Goal: Communication & Community: Answer question/provide support

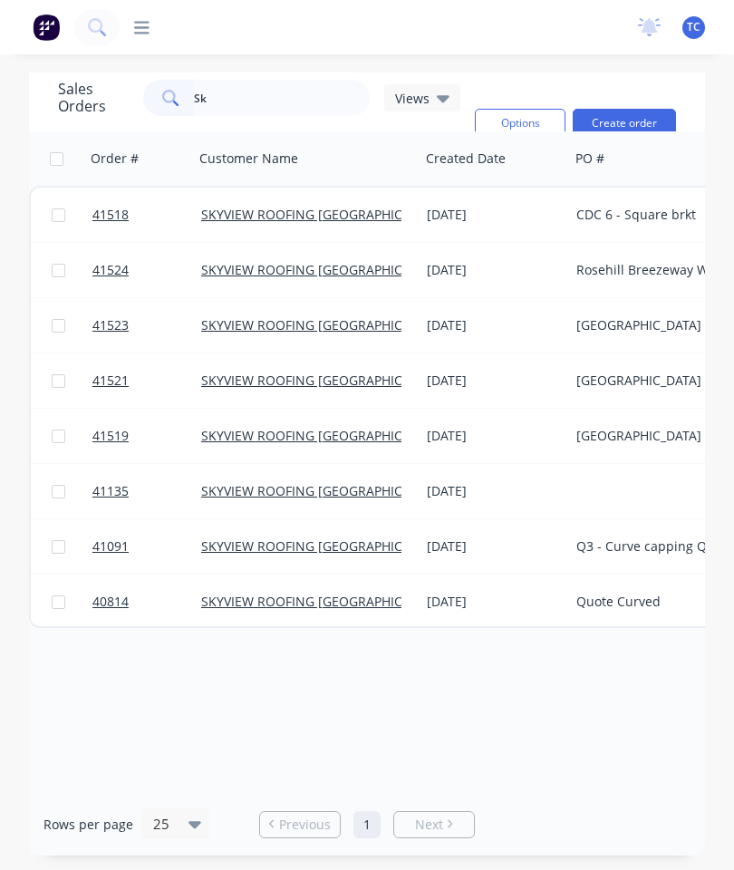
type input "S"
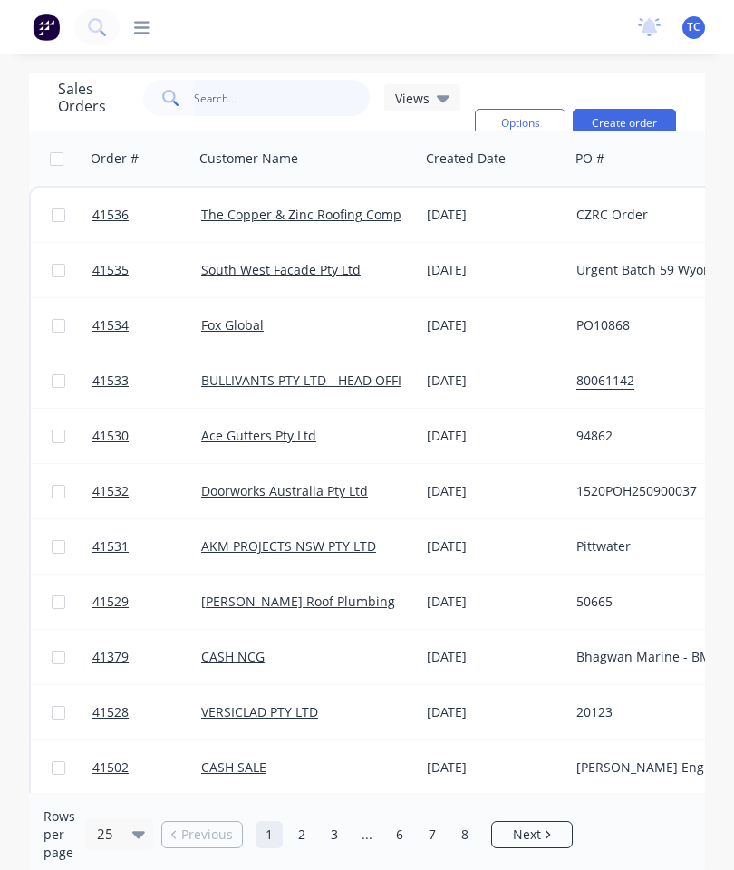
click at [247, 99] on input "text" at bounding box center [282, 98] width 177 height 36
click at [266, 101] on input "text" at bounding box center [282, 98] width 177 height 36
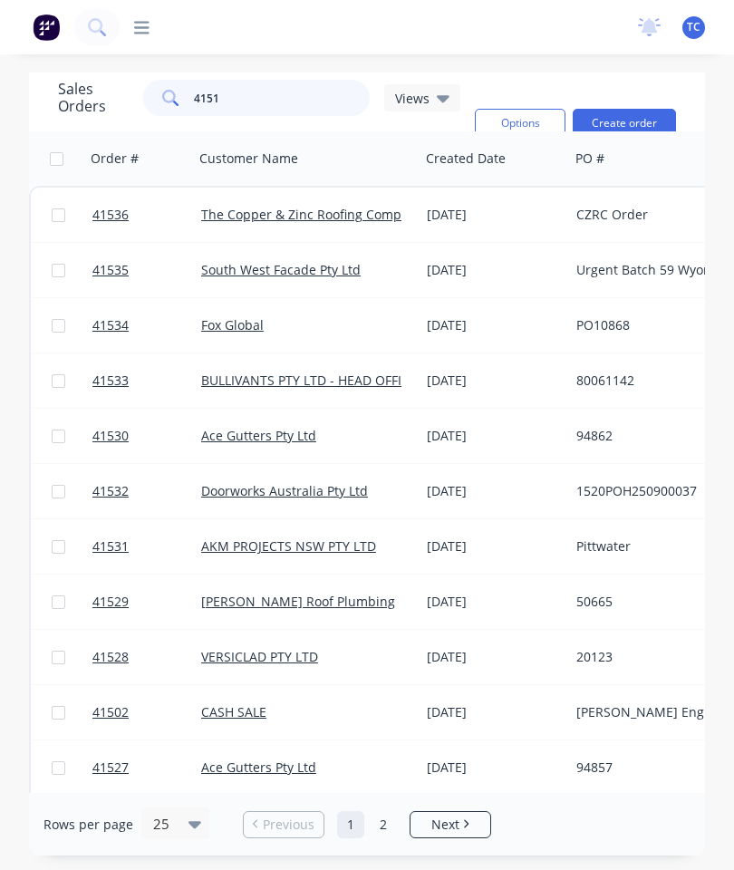
type input "41513"
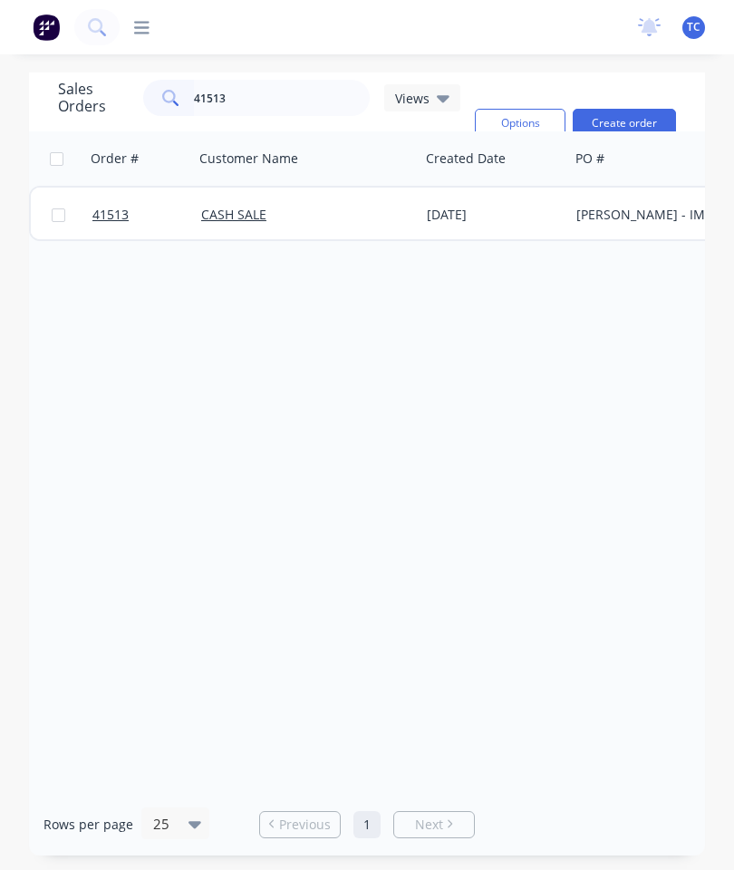
click at [119, 213] on span "41513" at bounding box center [110, 215] width 36 height 18
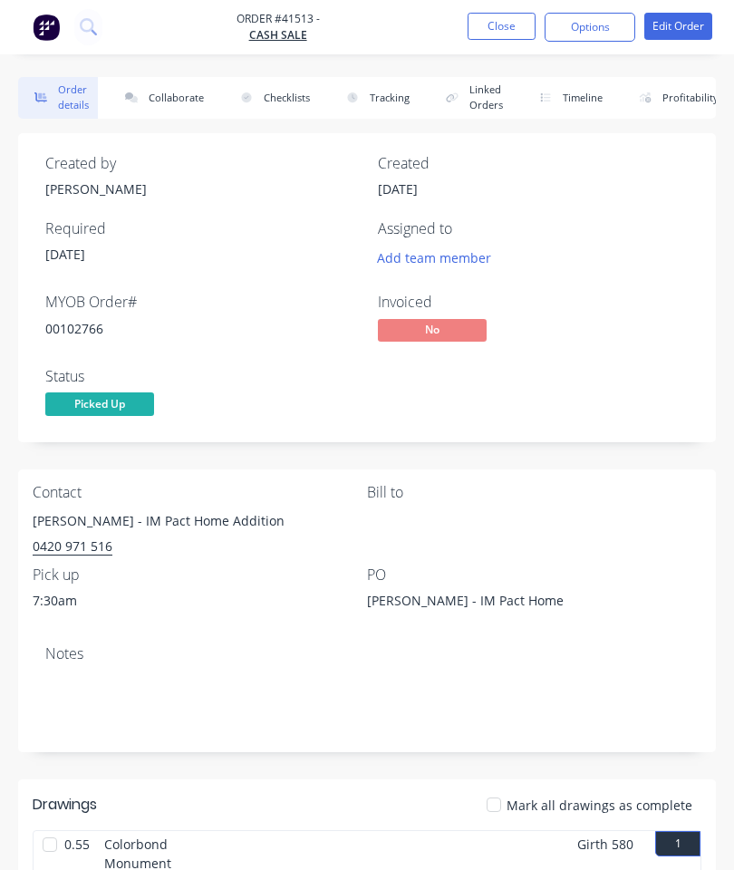
click at [178, 102] on button "Collaborate" at bounding box center [161, 98] width 104 height 42
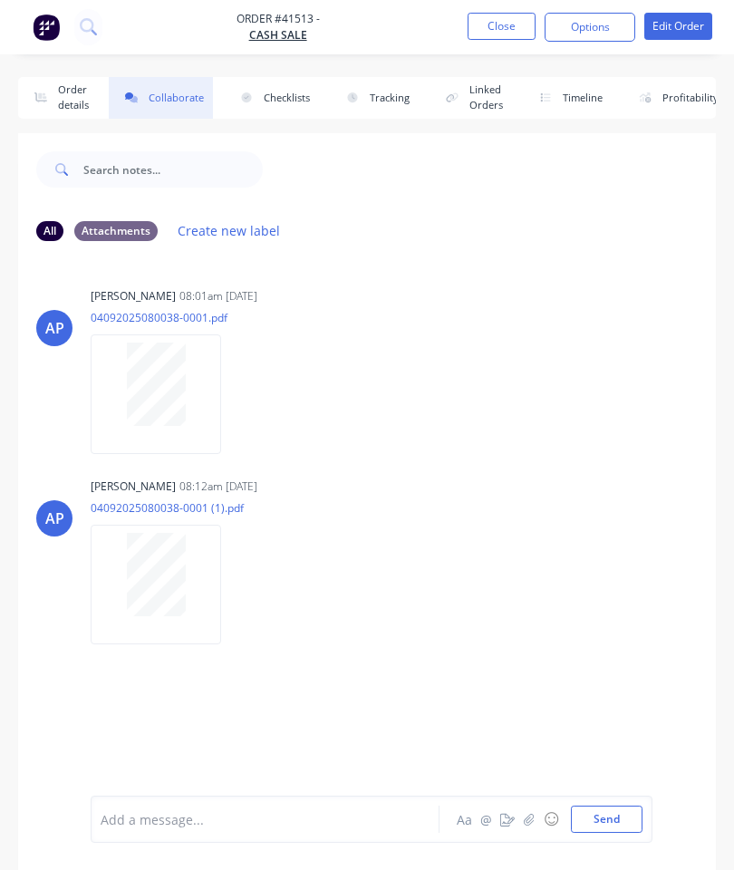
click at [527, 822] on icon "button" at bounding box center [529, 819] width 11 height 13
click at [597, 815] on button "Send" at bounding box center [607, 819] width 72 height 27
click at [494, 33] on button "Close" at bounding box center [502, 26] width 68 height 27
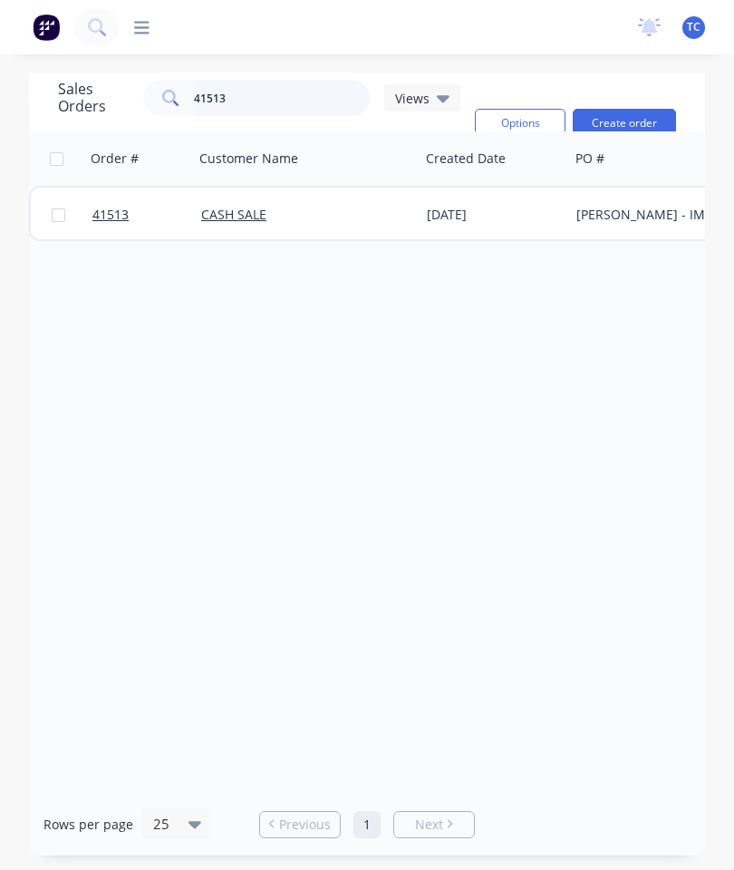
click at [286, 104] on input "41513" at bounding box center [282, 98] width 177 height 36
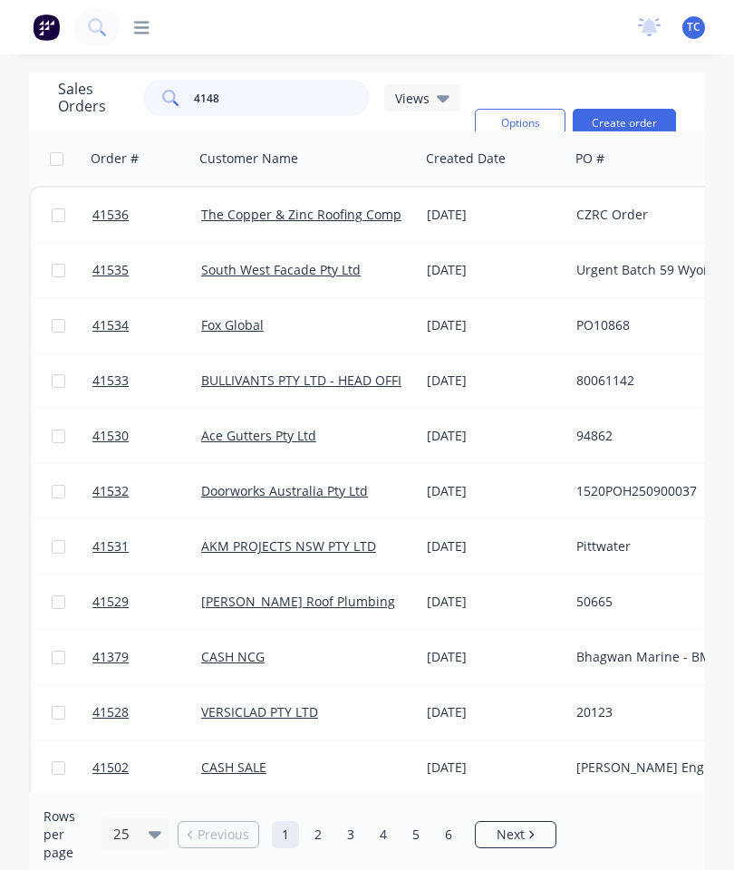
type input "41485"
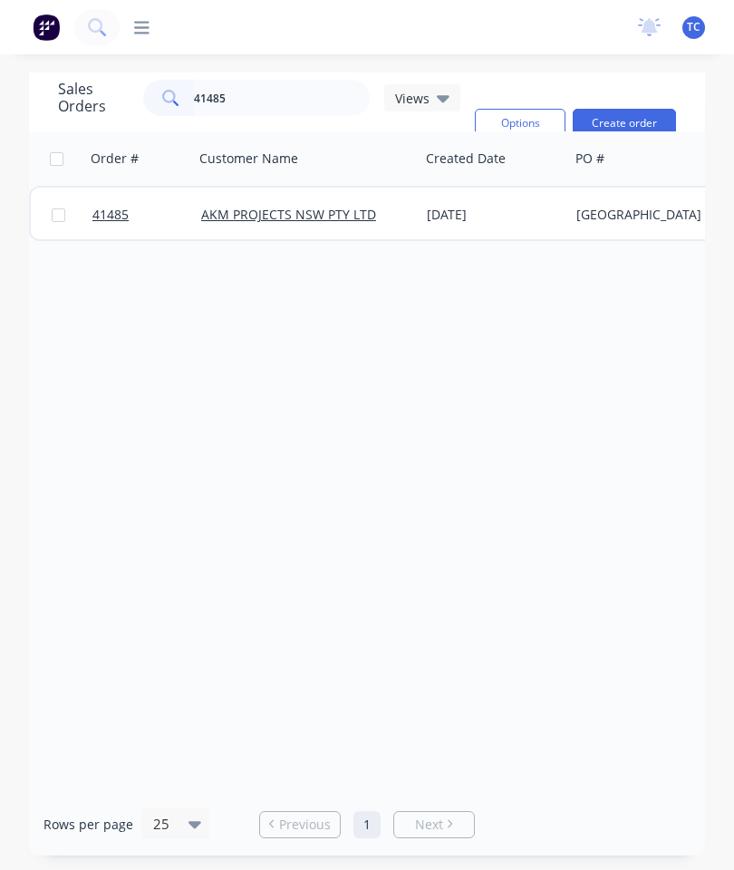
click at [106, 213] on span "41485" at bounding box center [110, 215] width 36 height 18
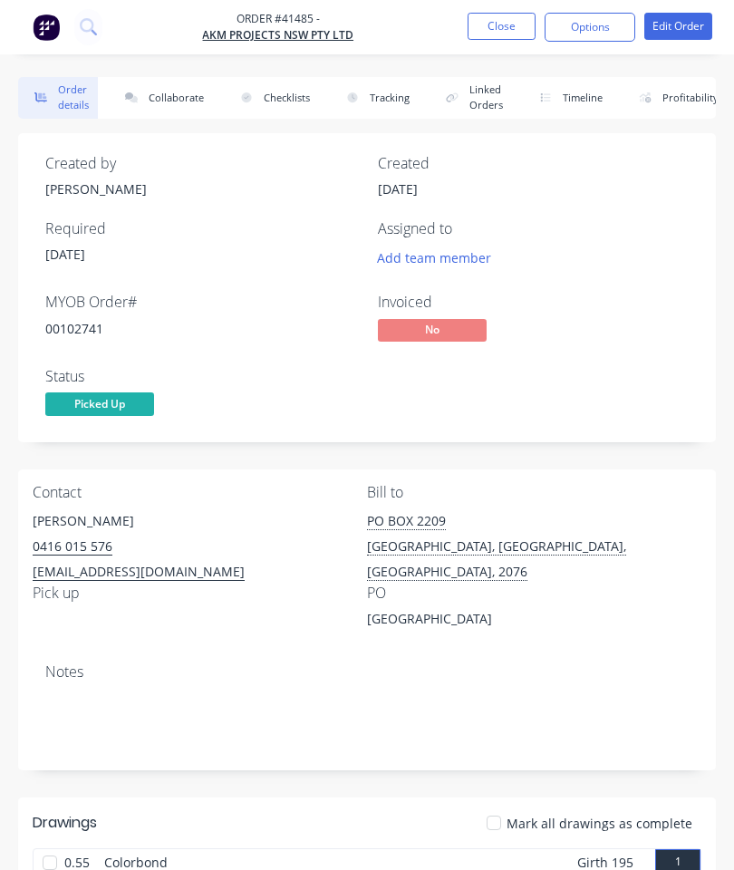
click at [177, 102] on button "Collaborate" at bounding box center [161, 98] width 104 height 42
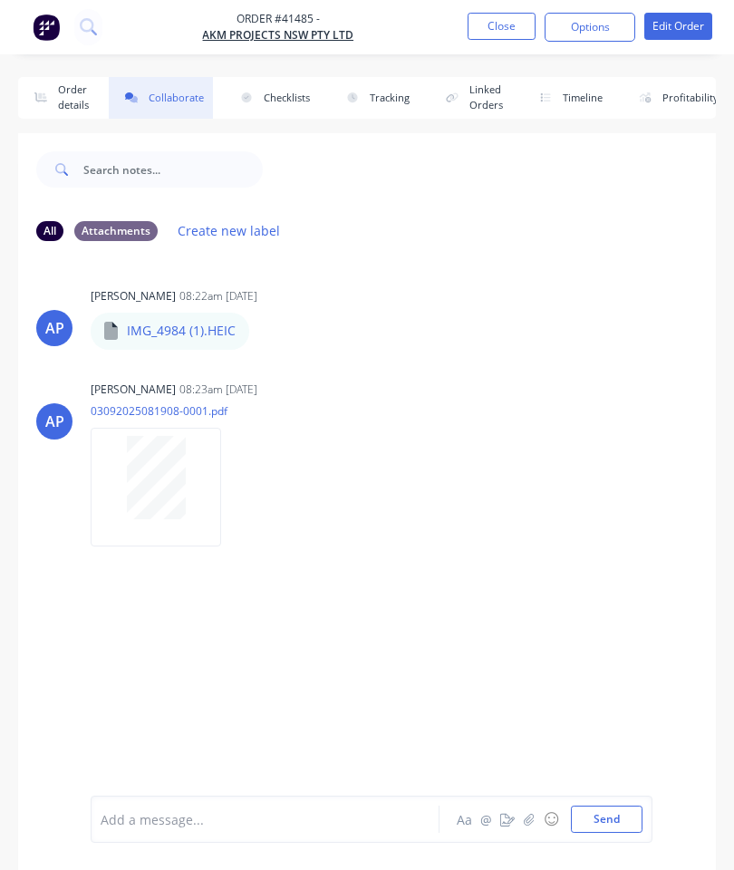
click at [541, 819] on button "☺" at bounding box center [551, 820] width 22 height 22
click at [558, 694] on div "AP [PERSON_NAME] 08:22am [DATE] IMG_4984 (1).HEIC IMG_4984 (1).HEIC Labels Down…" at bounding box center [367, 525] width 698 height 539
click at [528, 811] on button "button" at bounding box center [530, 820] width 22 height 22
click at [611, 830] on button "Send" at bounding box center [607, 819] width 72 height 27
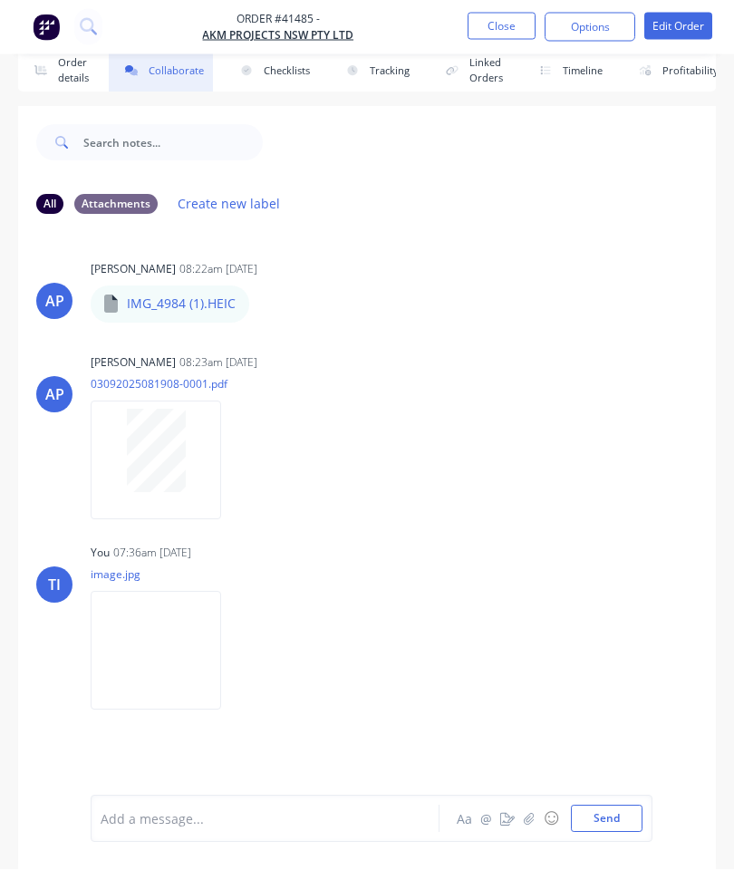
scroll to position [99, 0]
click at [500, 34] on button "Close" at bounding box center [502, 26] width 68 height 27
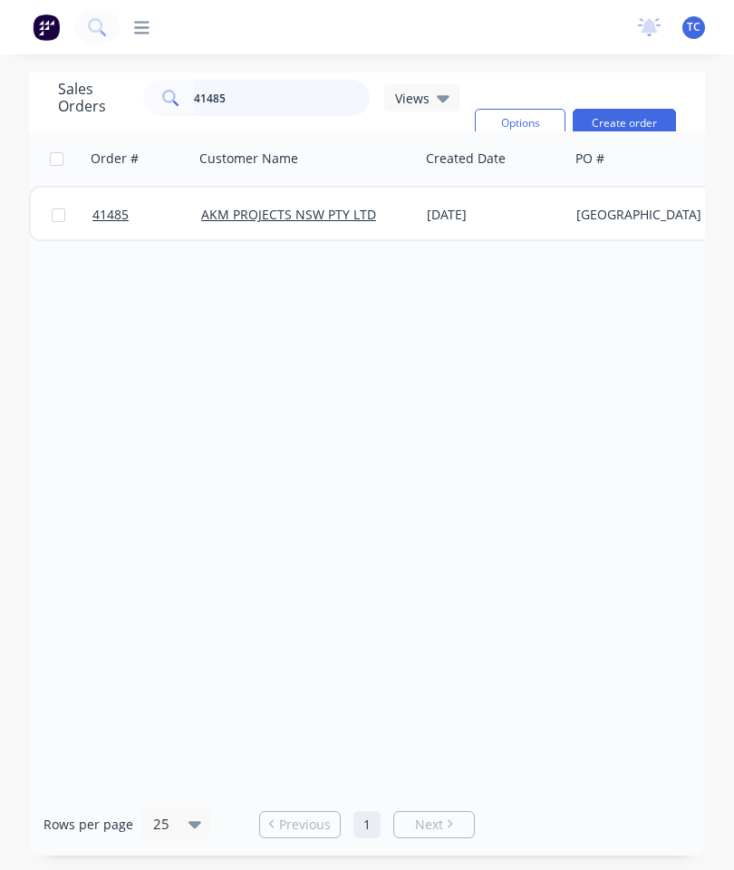
click at [279, 80] on input "41485" at bounding box center [282, 98] width 177 height 36
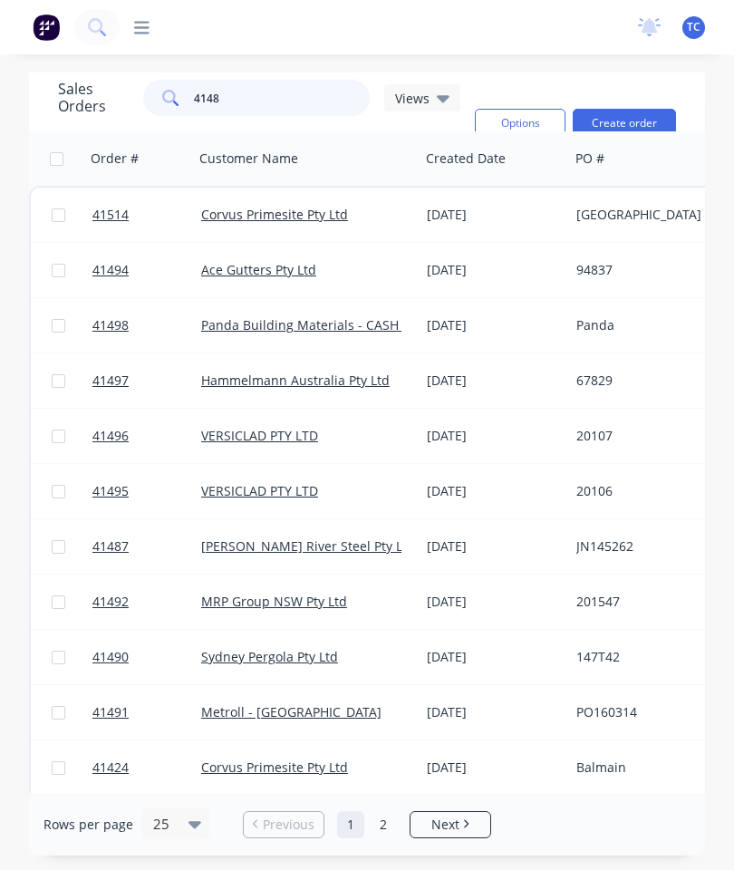
type input "41485"
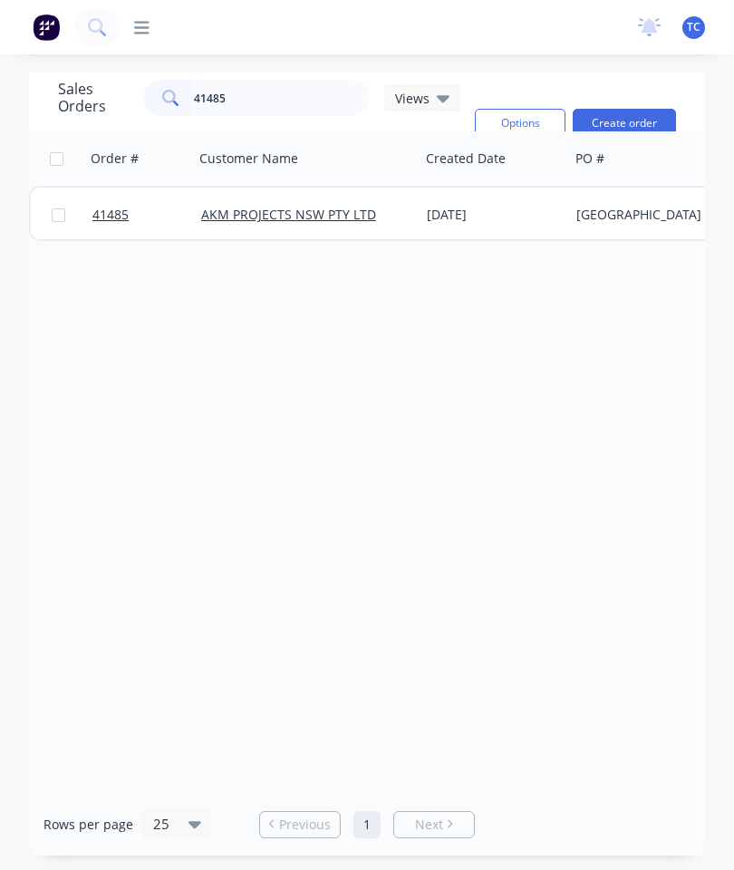
click at [105, 206] on span "41485" at bounding box center [110, 215] width 36 height 18
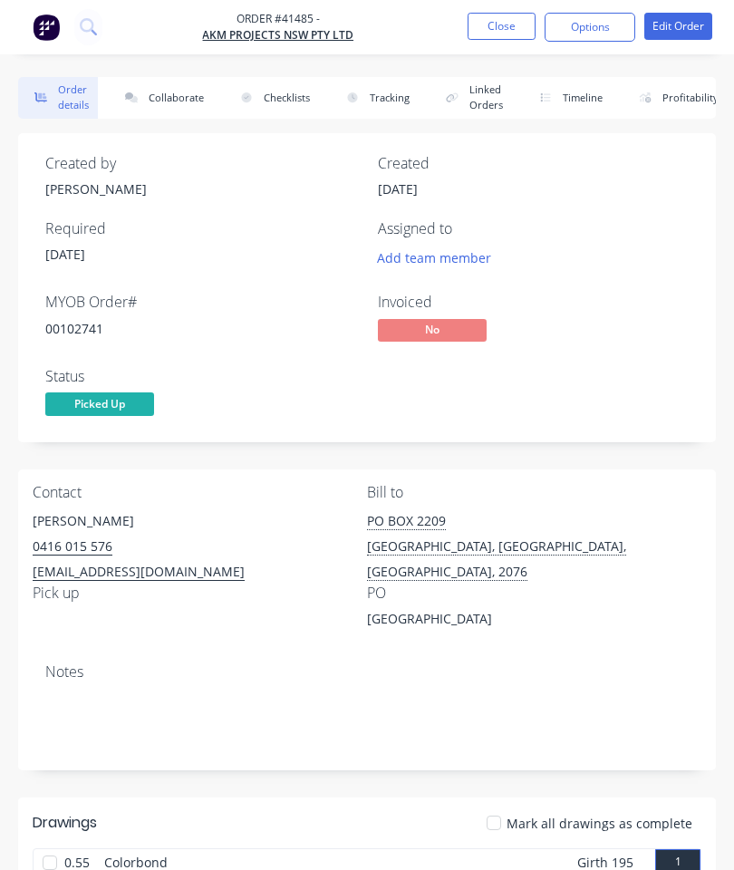
click at [174, 87] on button "Collaborate" at bounding box center [161, 98] width 104 height 42
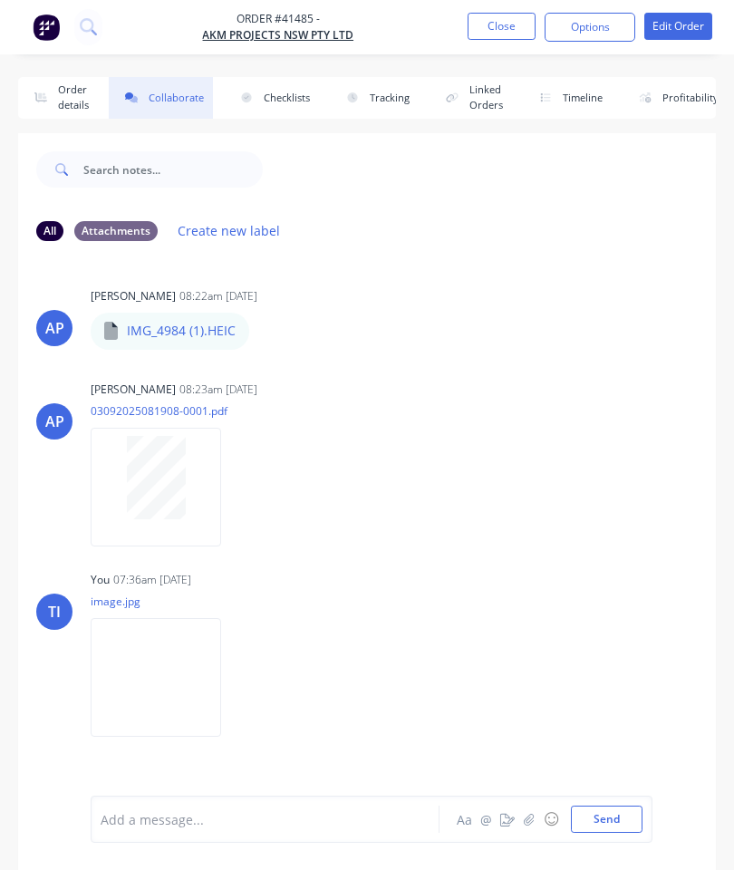
click at [528, 826] on icon "button" at bounding box center [529, 819] width 11 height 13
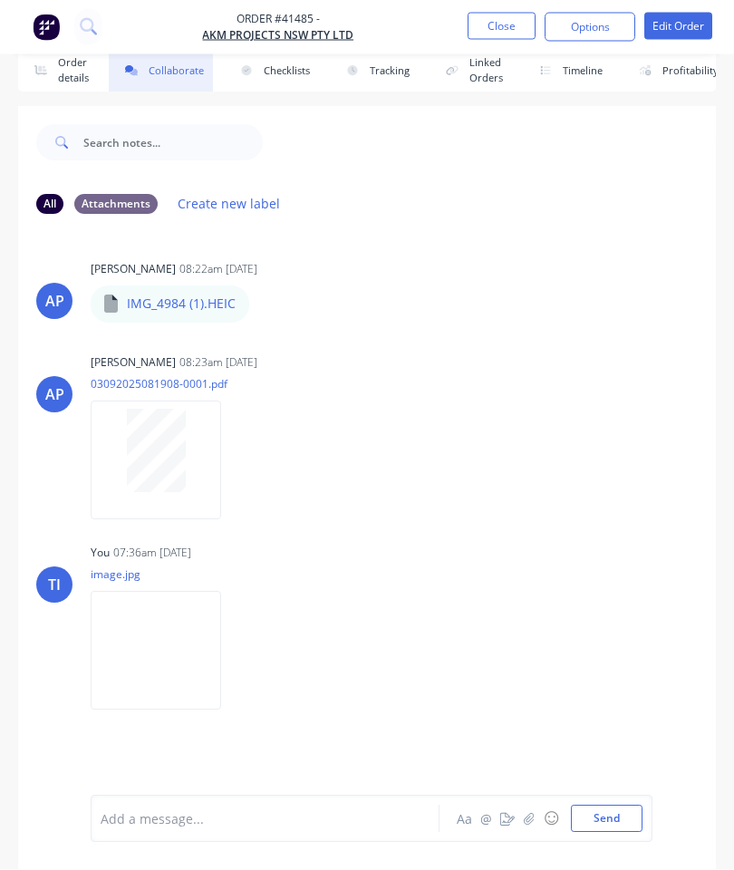
scroll to position [99, 0]
click at [490, 26] on button "Close" at bounding box center [502, 26] width 68 height 27
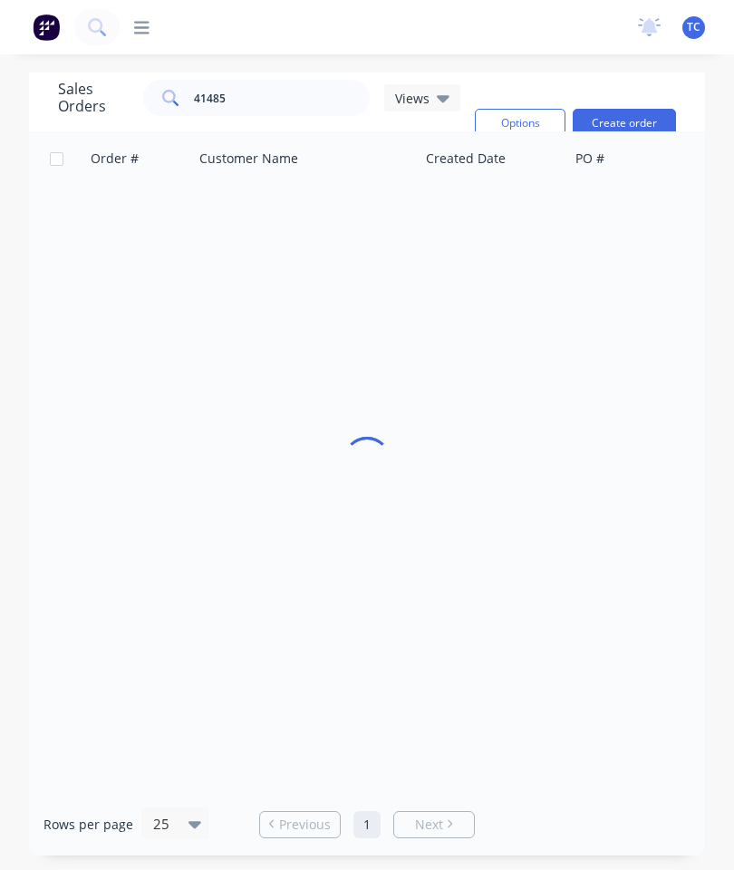
scroll to position [73, 0]
click at [293, 80] on input "41485" at bounding box center [282, 98] width 177 height 36
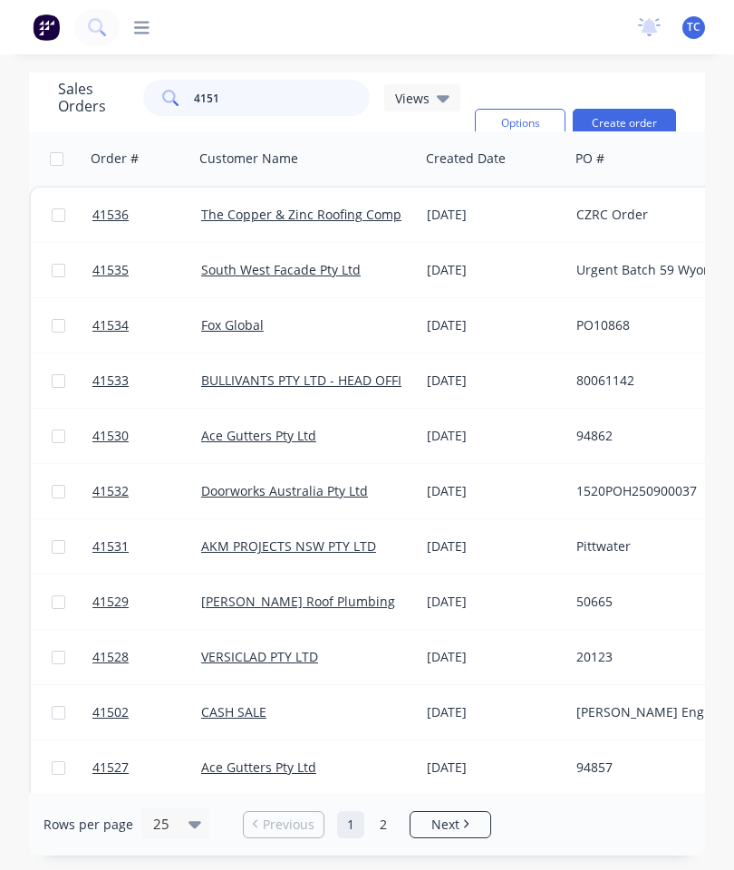
type input "41512"
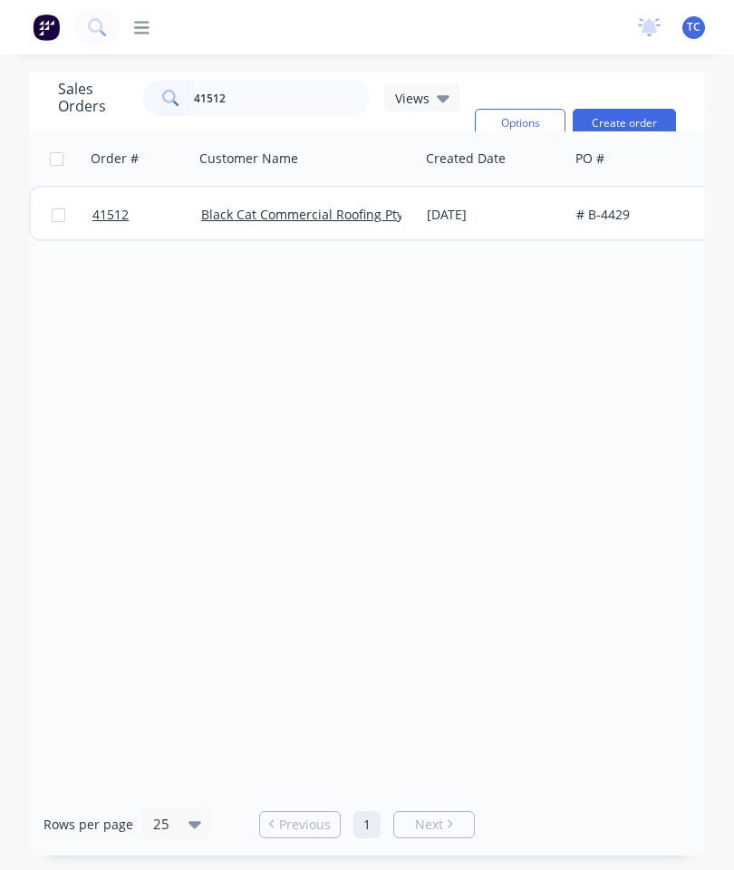
click at [103, 206] on span "41512" at bounding box center [110, 215] width 36 height 18
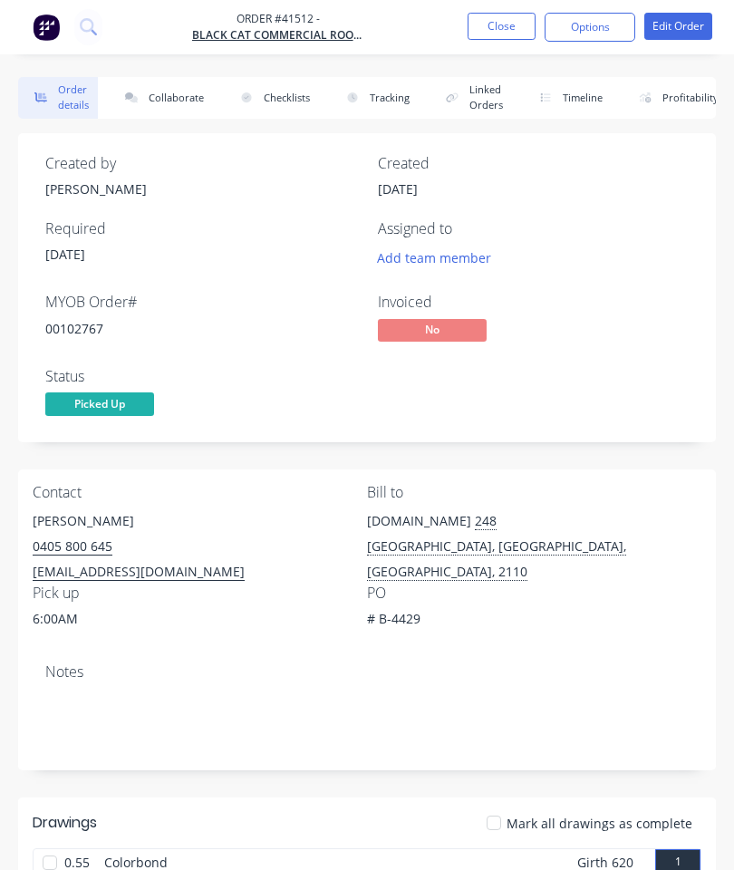
click at [173, 99] on button "Collaborate" at bounding box center [161, 98] width 104 height 42
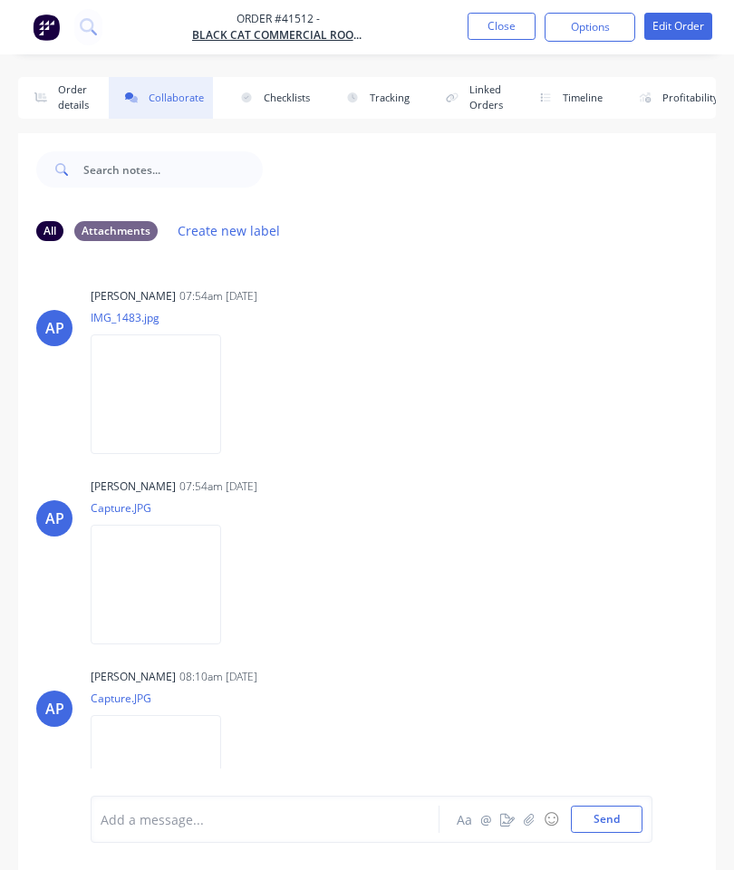
click at [525, 812] on button "button" at bounding box center [530, 820] width 22 height 22
click at [599, 810] on button "Send" at bounding box center [607, 819] width 72 height 27
click at [509, 30] on button "Close" at bounding box center [502, 26] width 68 height 27
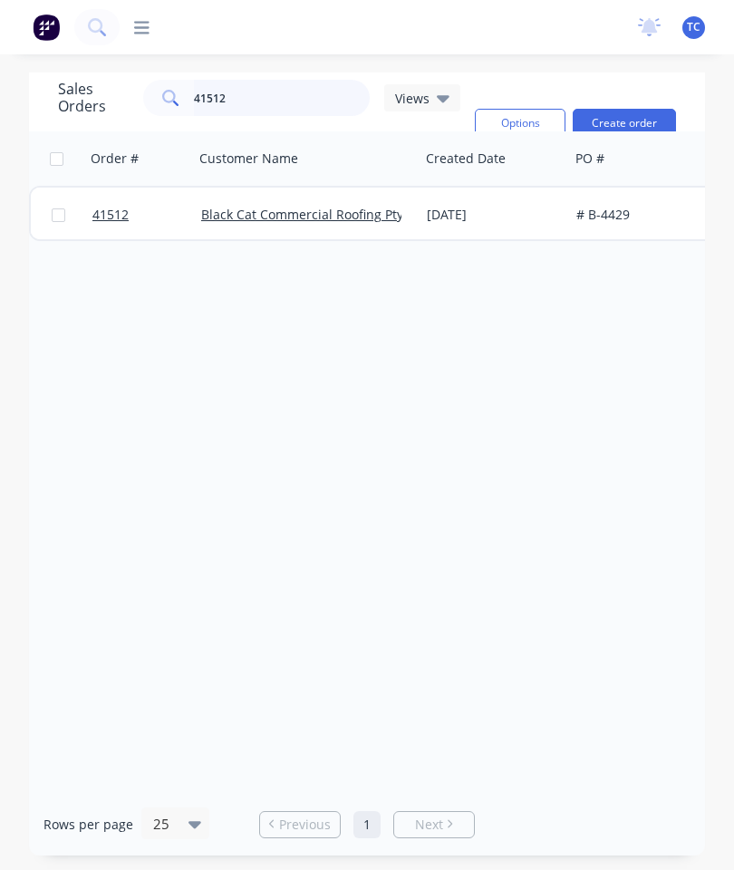
click at [284, 103] on input "41512" at bounding box center [282, 98] width 177 height 36
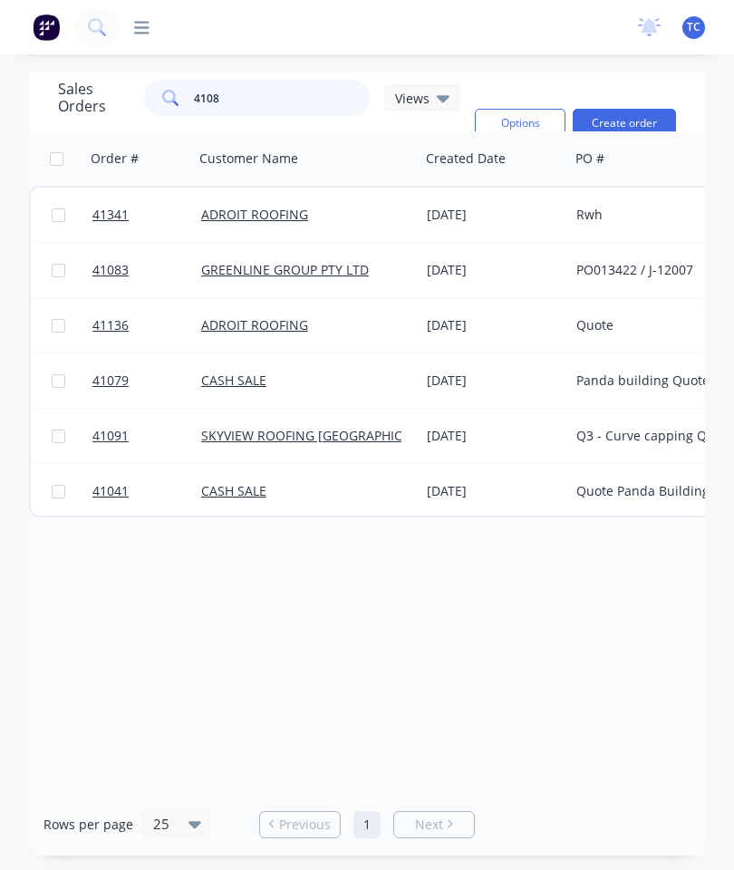
type input "41083"
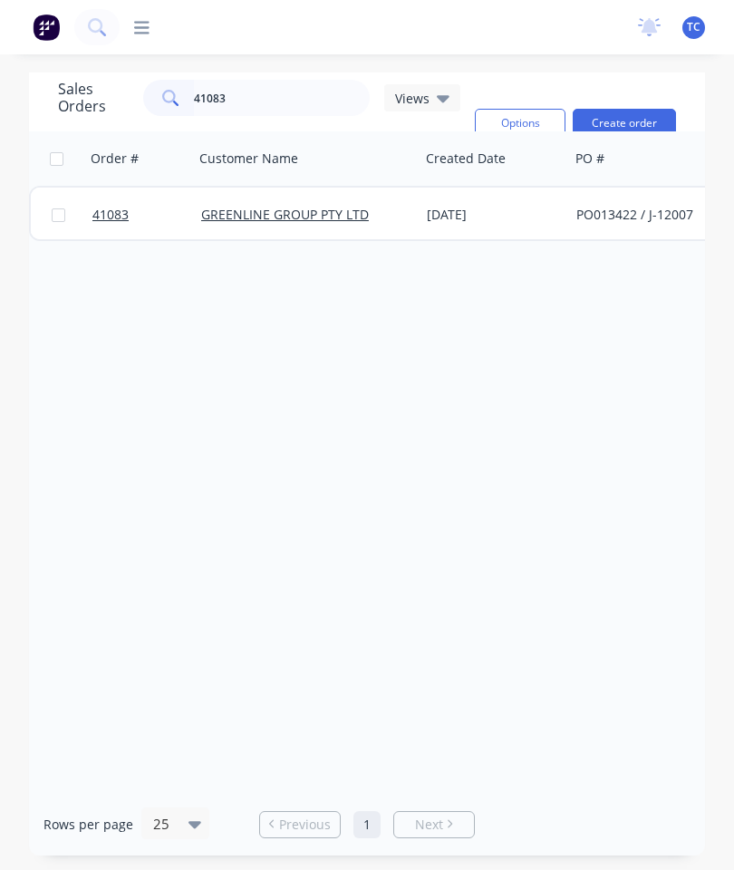
click at [118, 212] on span "41083" at bounding box center [110, 215] width 36 height 18
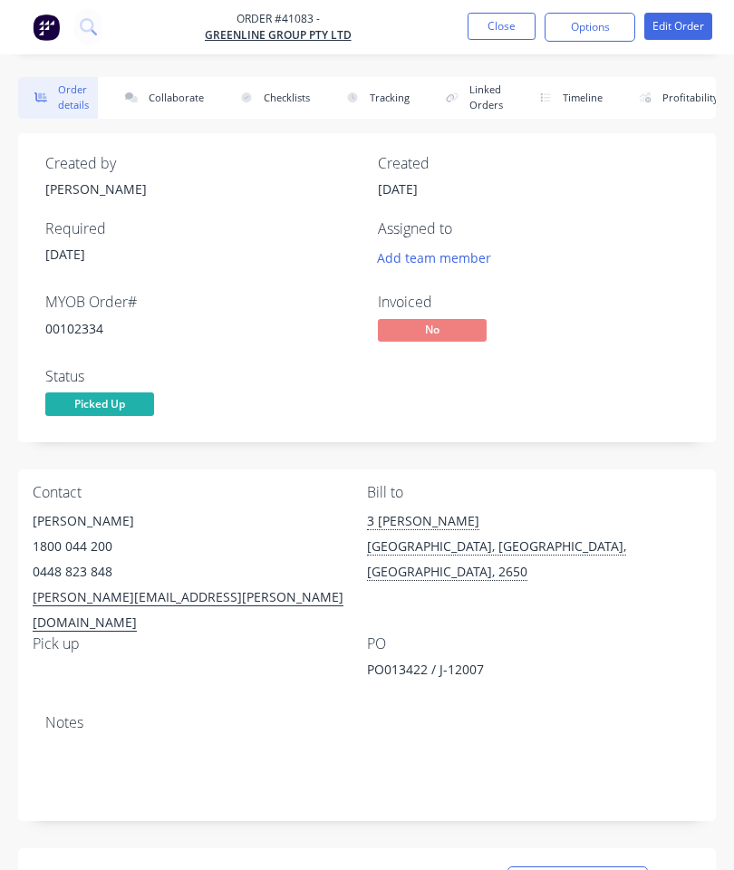
click at [174, 101] on button "Collaborate" at bounding box center [161, 98] width 104 height 42
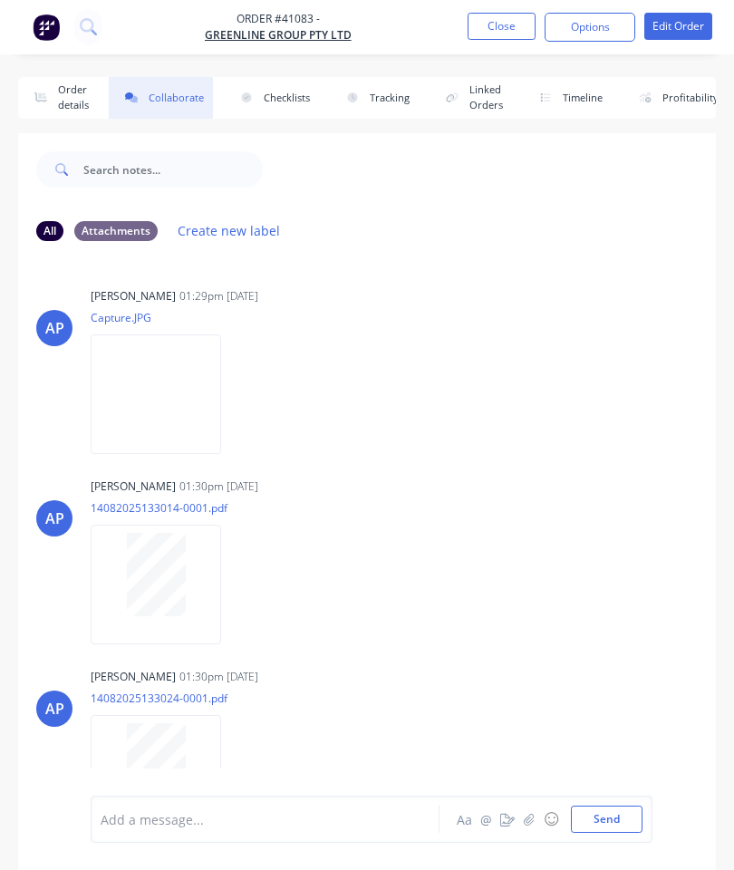
click at [531, 821] on icon "button" at bounding box center [529, 819] width 11 height 13
click at [582, 813] on button "Send" at bounding box center [607, 819] width 72 height 27
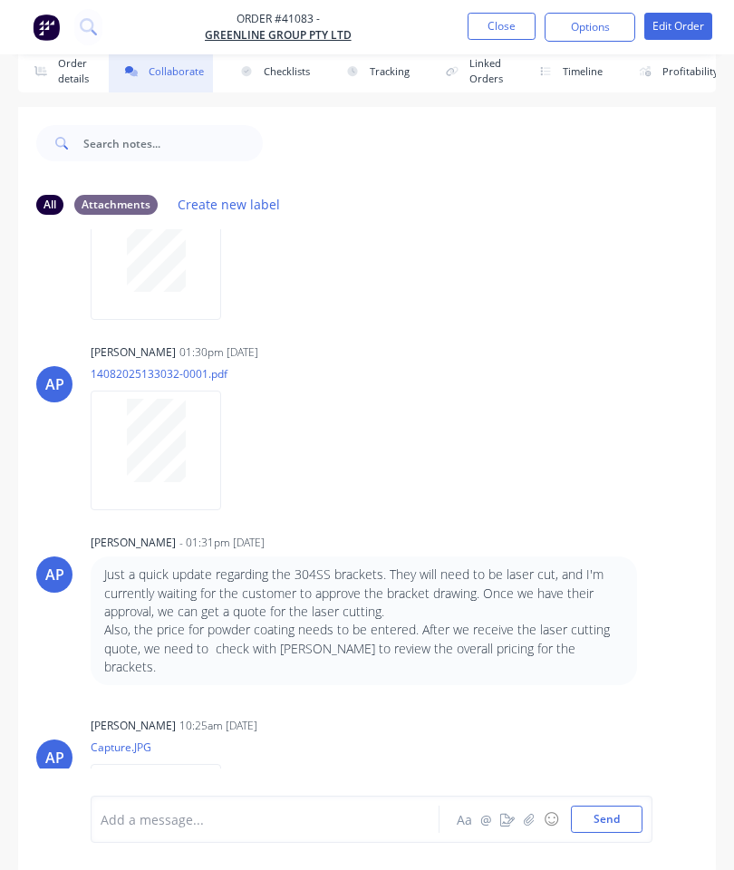
scroll to position [461, 0]
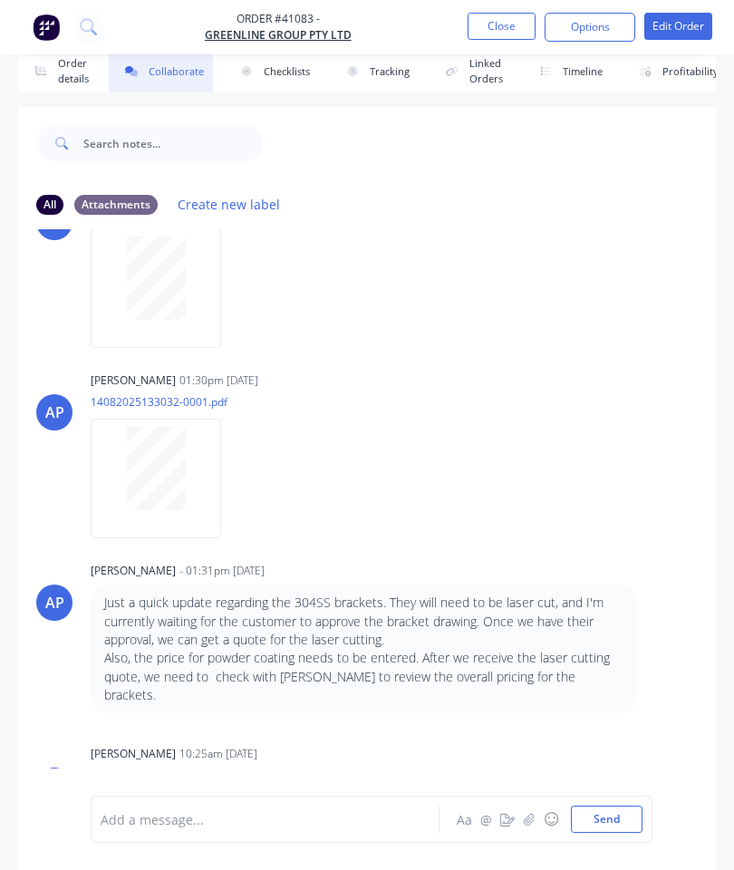
click at [494, 29] on button "Close" at bounding box center [502, 26] width 68 height 27
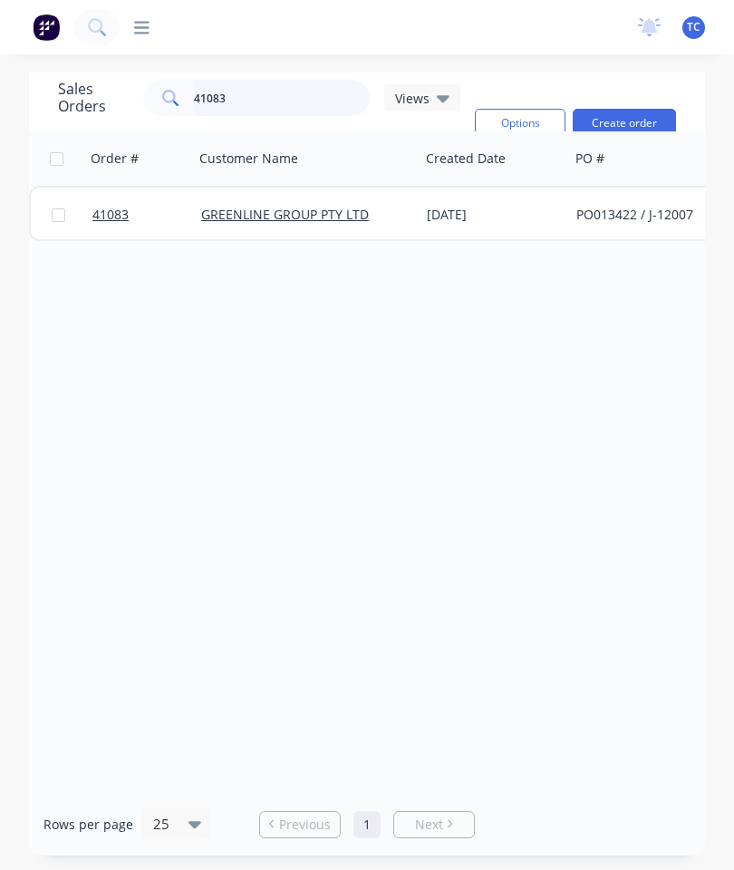
click at [269, 80] on input "41083" at bounding box center [282, 98] width 177 height 36
type input "4"
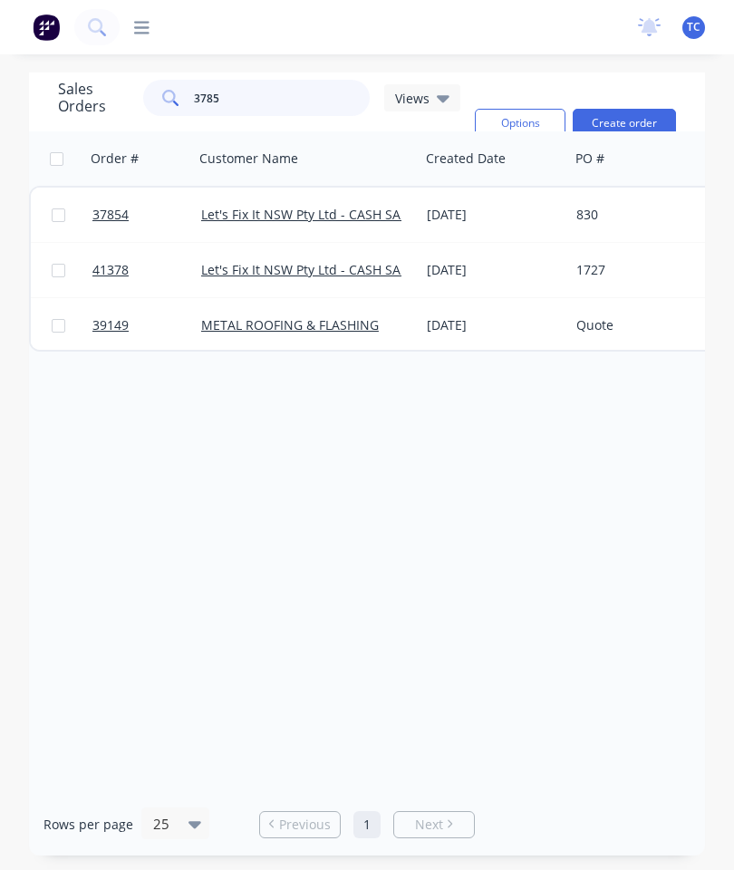
type input "37854"
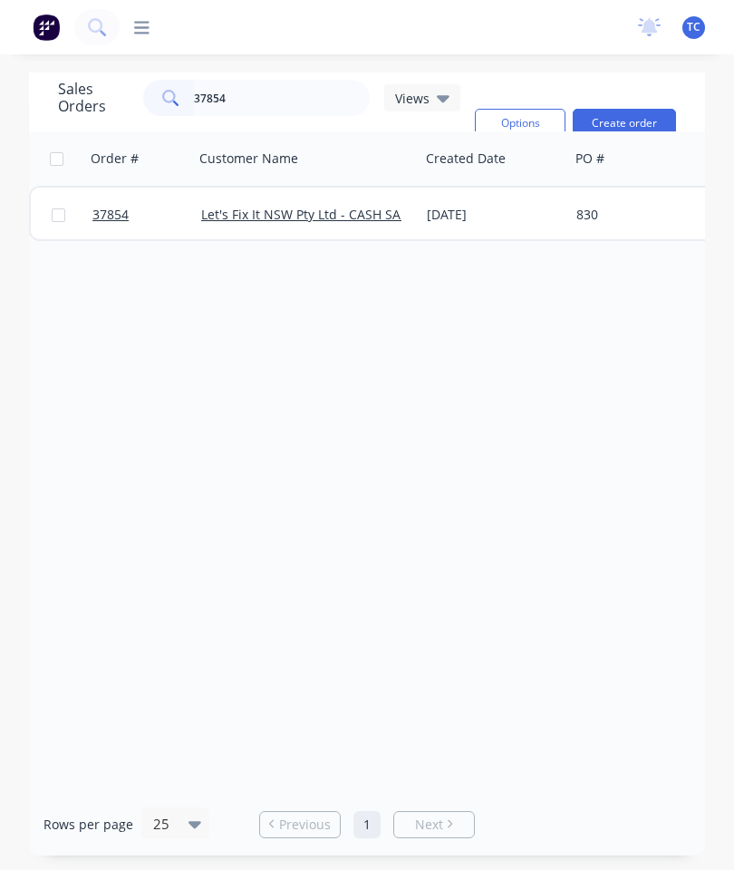
click at [121, 206] on span "37854" at bounding box center [110, 215] width 36 height 18
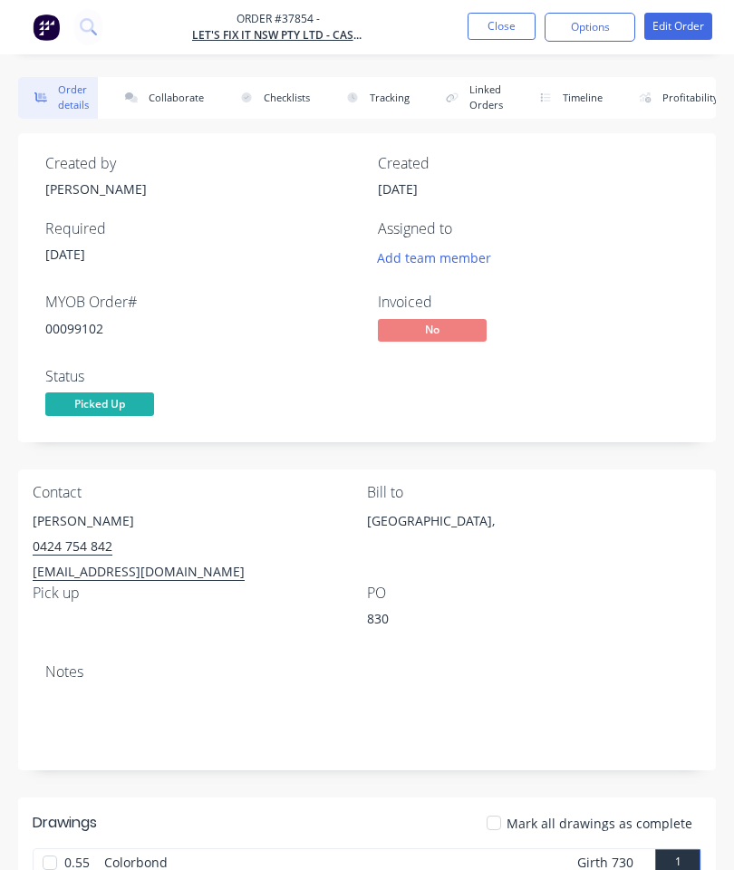
click at [175, 99] on button "Collaborate" at bounding box center [161, 98] width 104 height 42
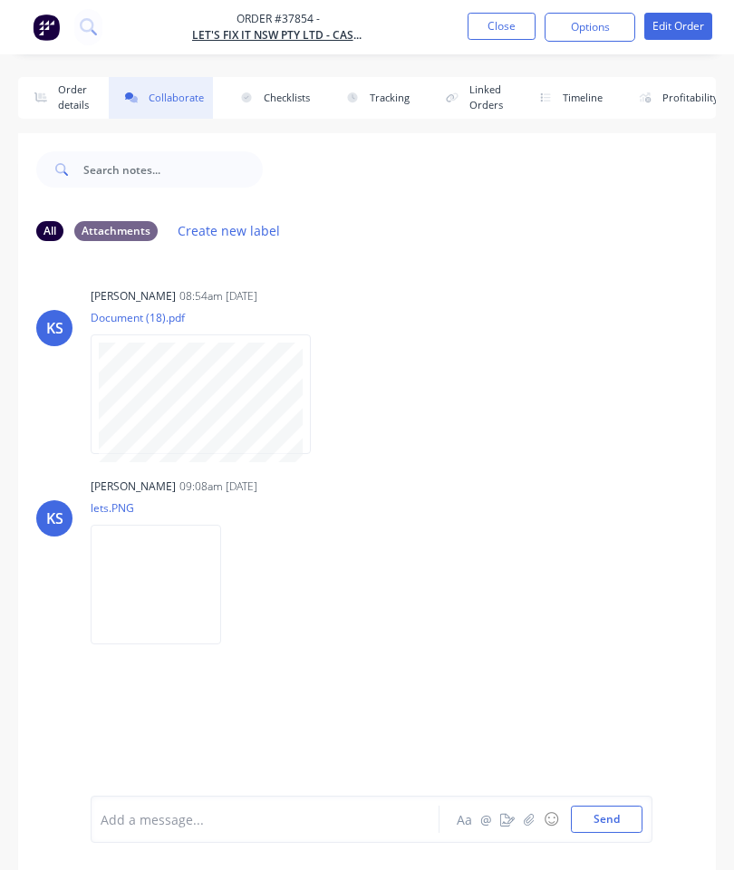
click at [529, 820] on icon "button" at bounding box center [529, 819] width 11 height 13
click at [608, 816] on button "Send" at bounding box center [607, 819] width 72 height 27
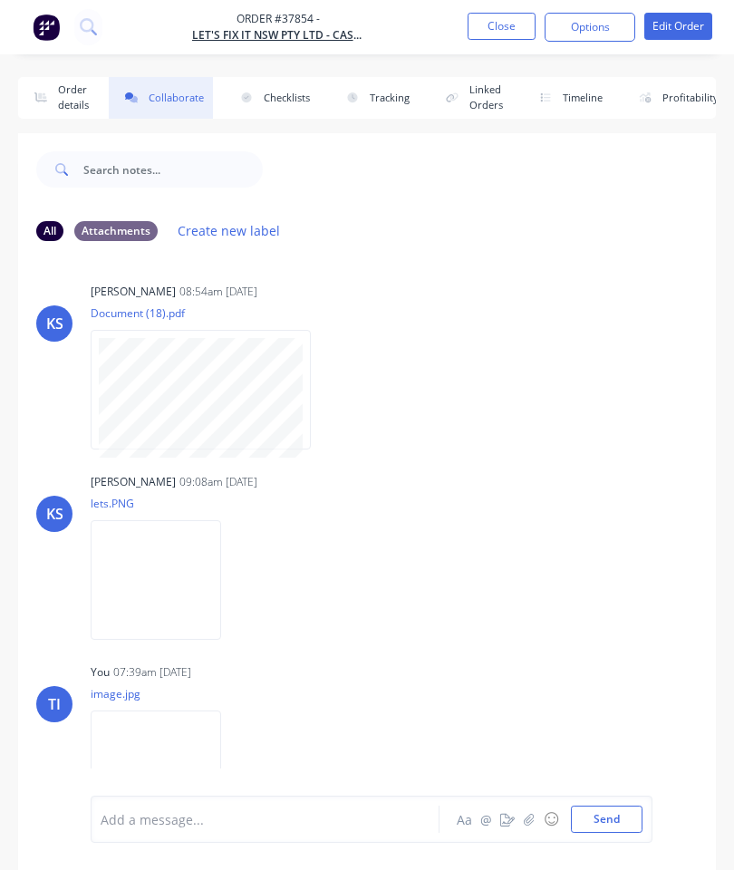
scroll to position [99, 0]
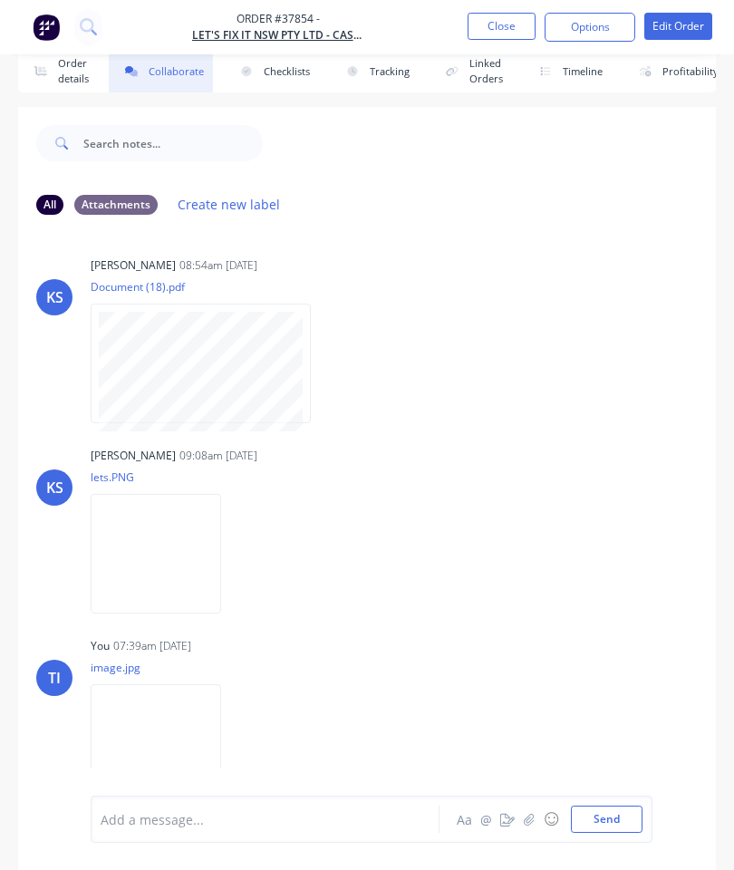
click at [502, 31] on button "Close" at bounding box center [502, 26] width 68 height 27
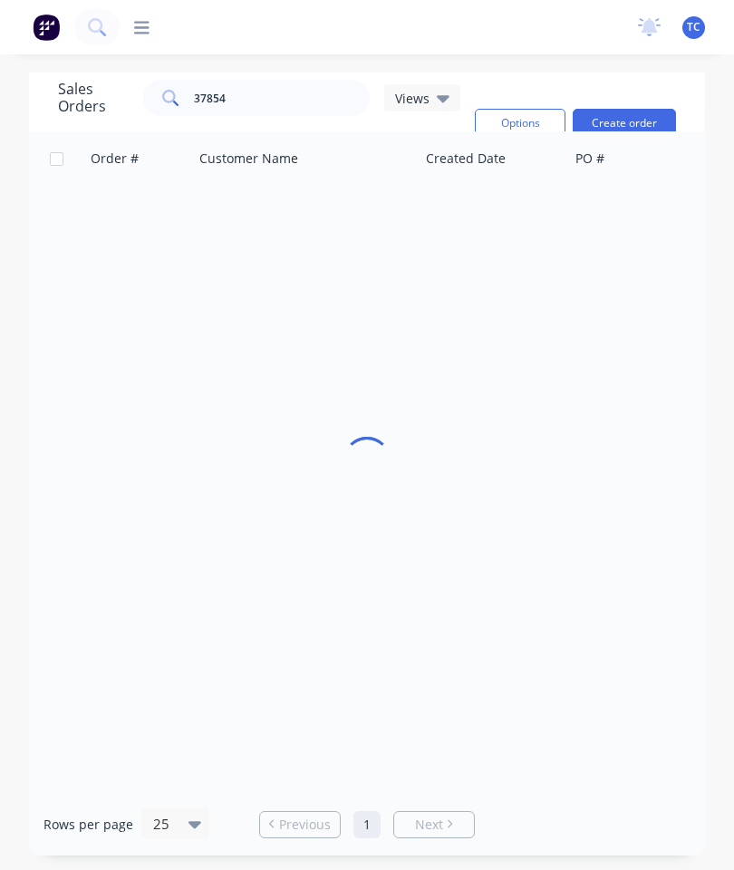
scroll to position [73, 0]
click at [284, 80] on input "37854" at bounding box center [282, 98] width 177 height 36
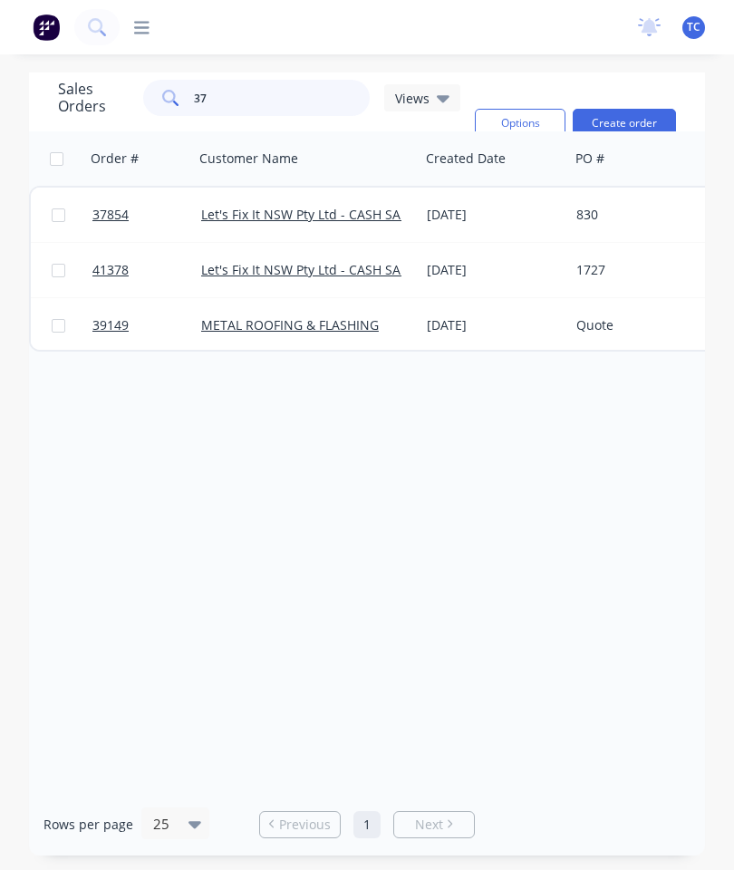
type input "3"
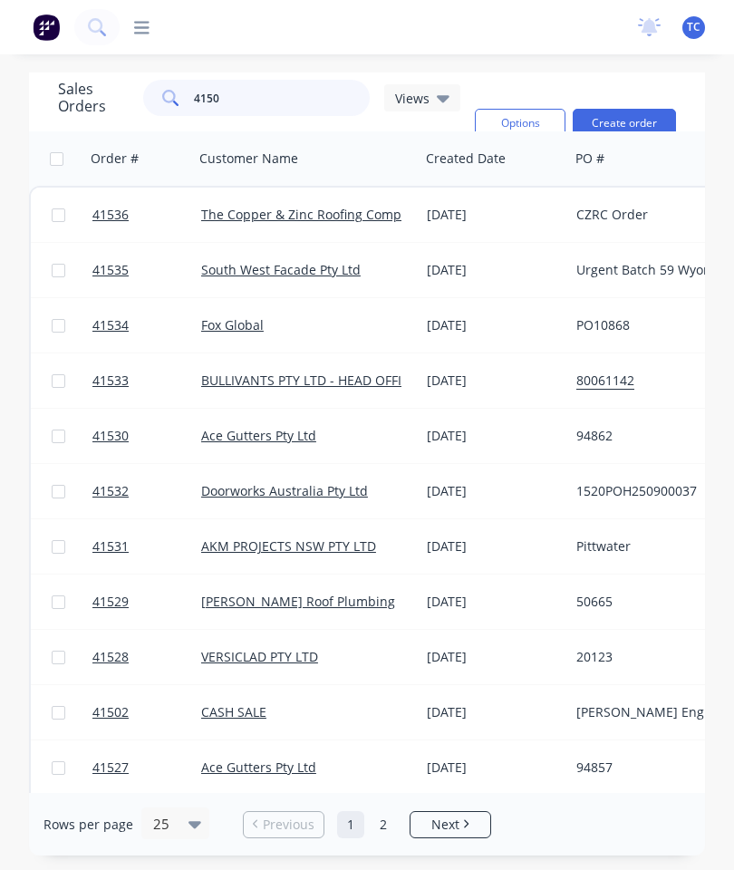
type input "41506"
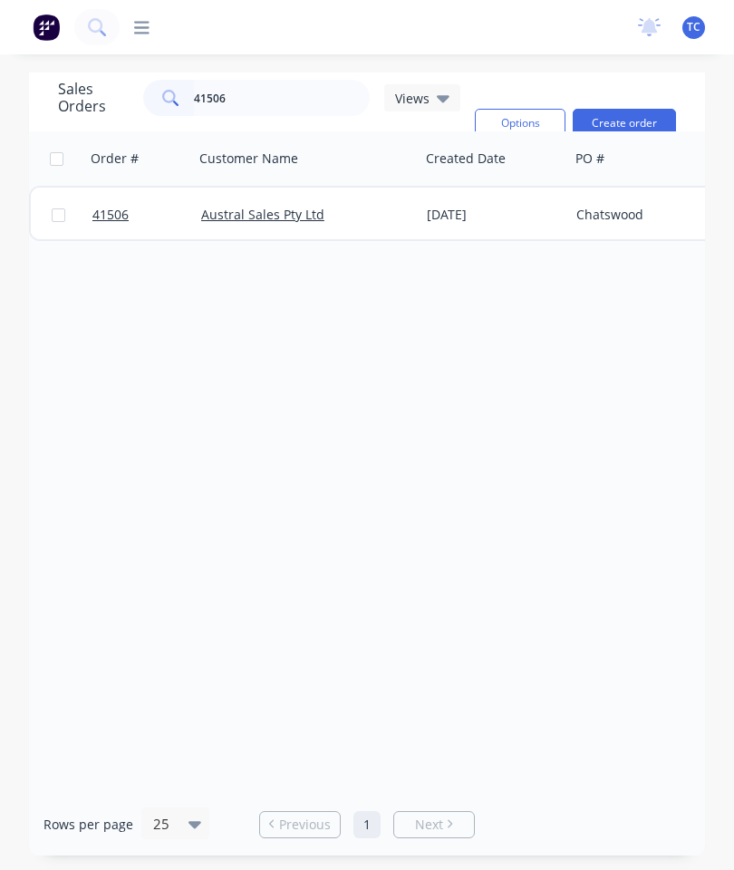
click at [112, 206] on span "41506" at bounding box center [110, 215] width 36 height 18
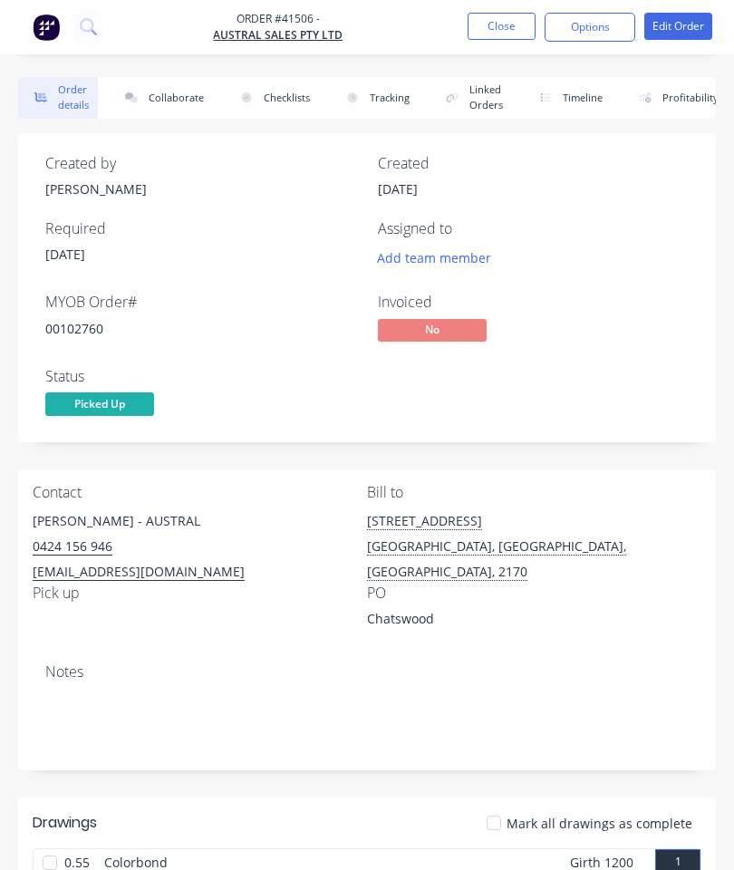
click at [174, 95] on button "Collaborate" at bounding box center [161, 98] width 104 height 42
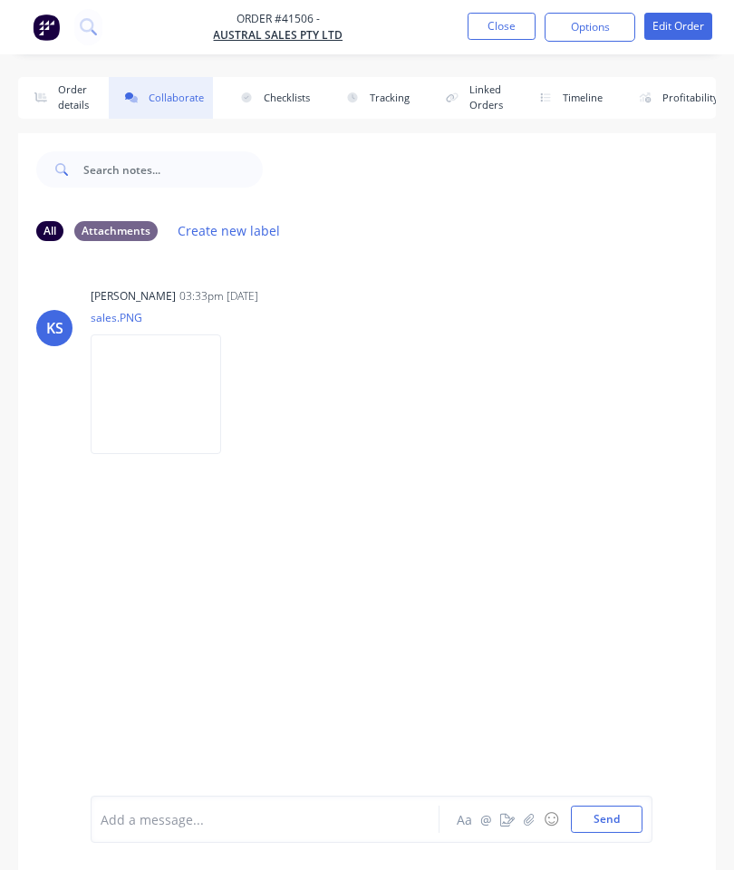
click at [535, 814] on icon "button" at bounding box center [529, 819] width 11 height 13
click at [597, 802] on div at bounding box center [372, 759] width 542 height 92
click at [608, 813] on button "Send" at bounding box center [607, 819] width 72 height 27
click at [506, 38] on button "Close" at bounding box center [502, 26] width 68 height 27
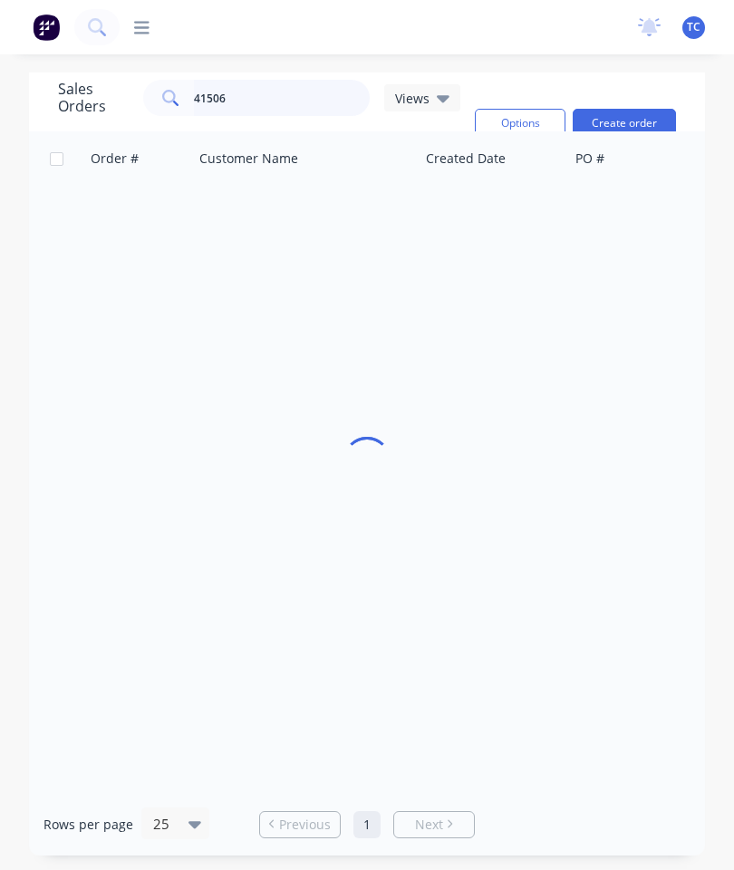
click at [296, 110] on input "41506" at bounding box center [282, 98] width 177 height 36
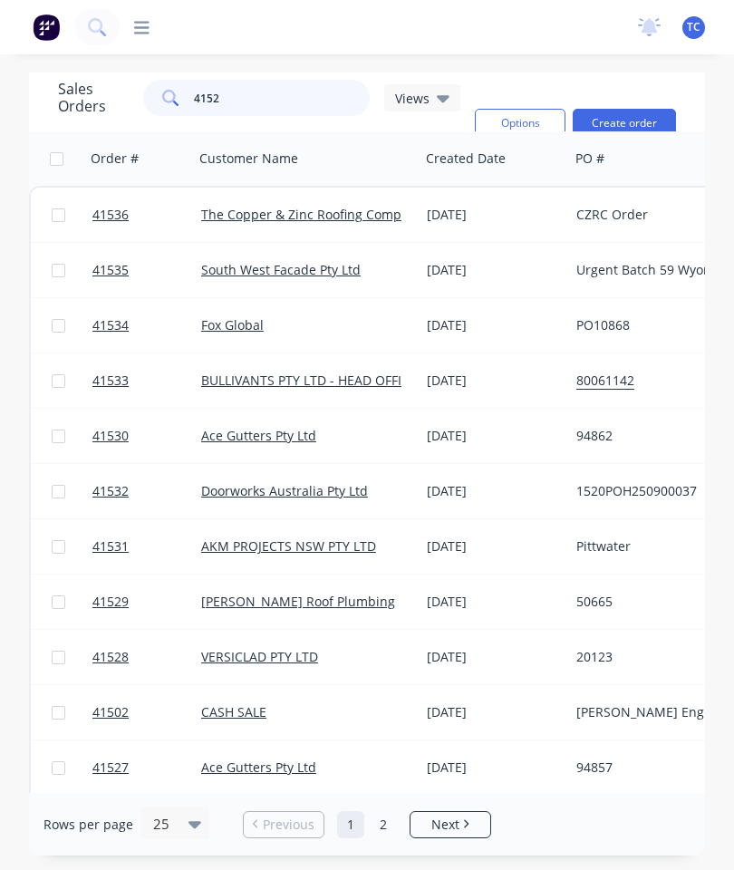
type input "41525"
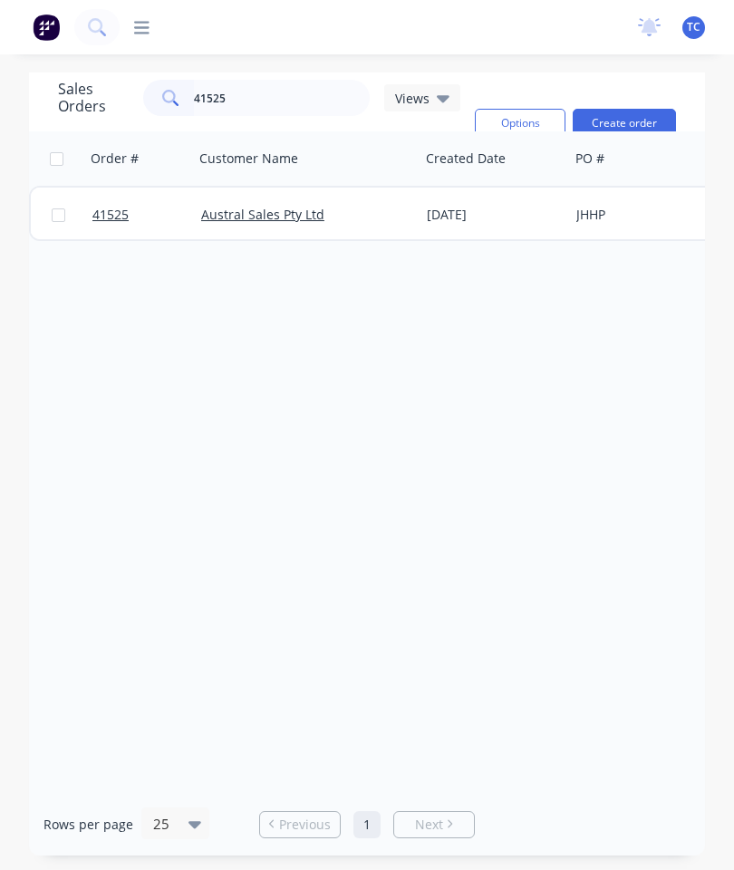
click at [113, 215] on span "41525" at bounding box center [110, 215] width 36 height 18
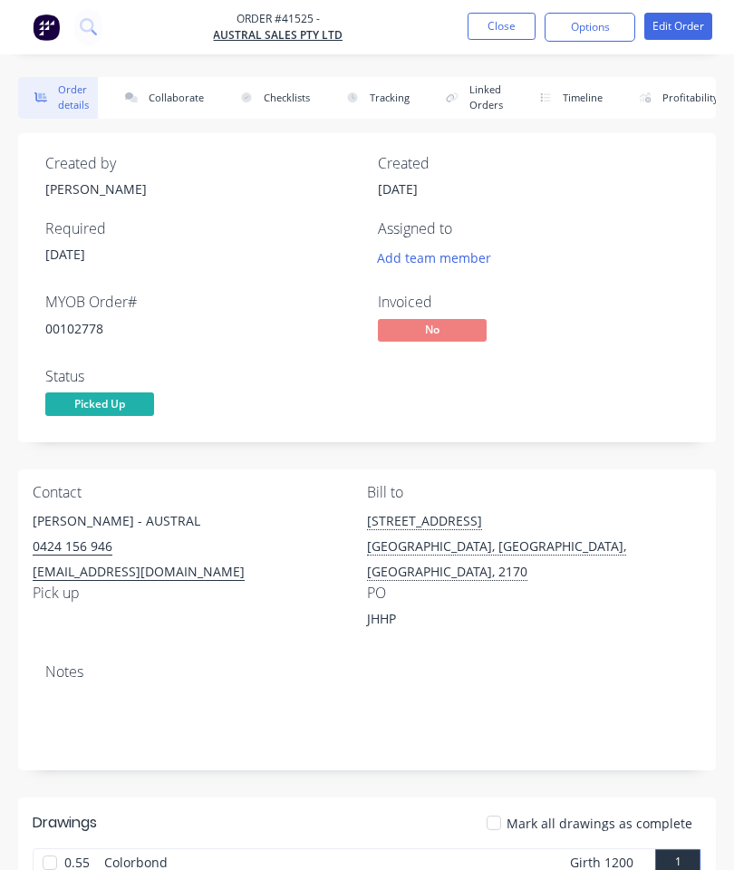
click at [180, 99] on button "Collaborate" at bounding box center [161, 98] width 104 height 42
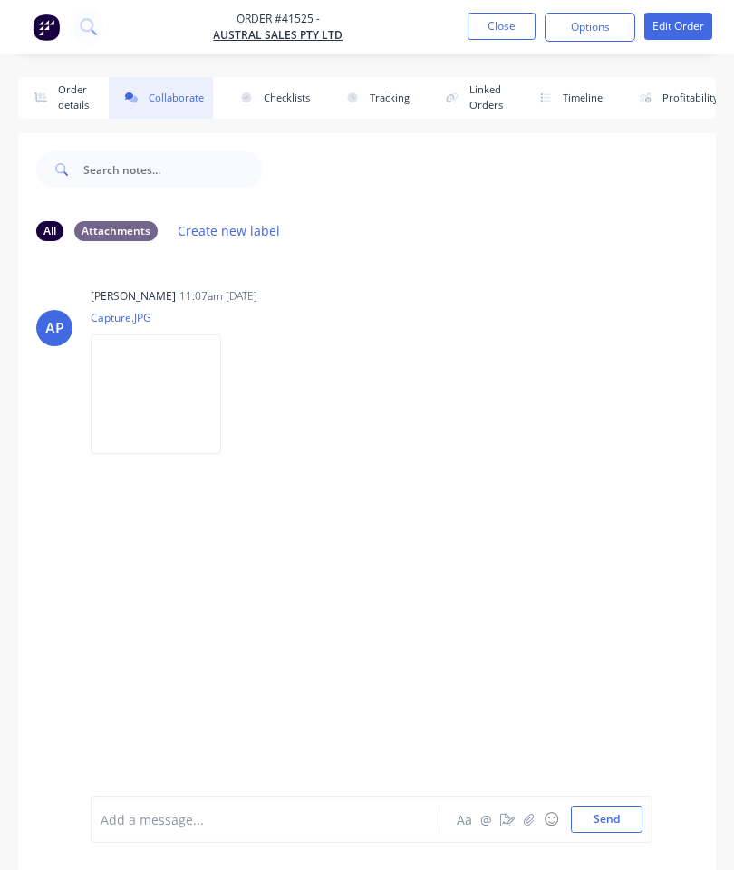
click at [534, 819] on icon "button" at bounding box center [529, 819] width 11 height 13
click at [616, 830] on button "Send" at bounding box center [607, 819] width 72 height 27
click at [496, 28] on button "Close" at bounding box center [502, 26] width 68 height 27
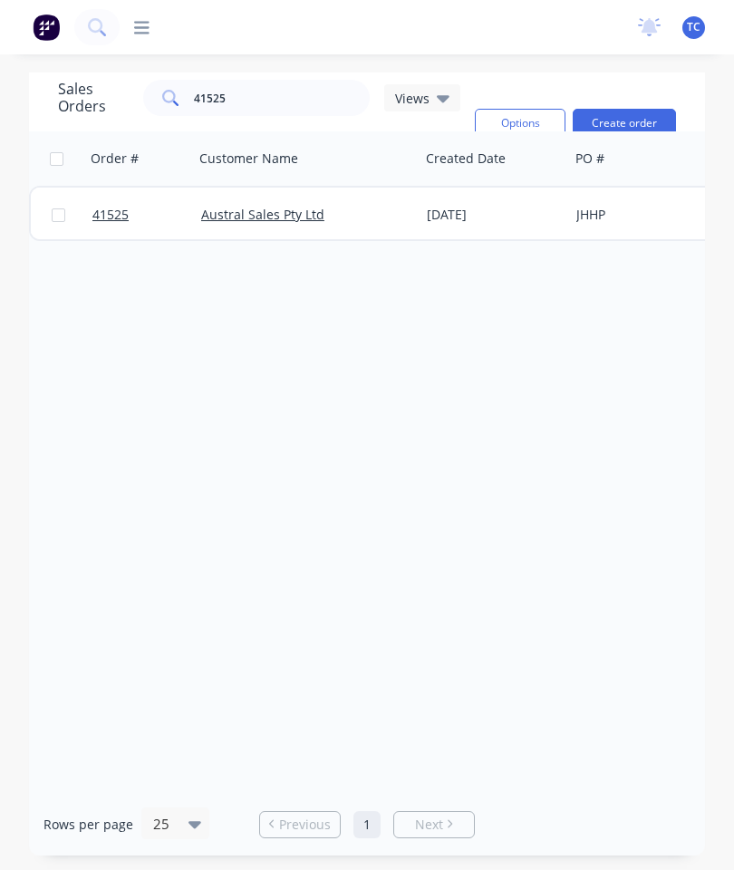
click at [121, 207] on span "41525" at bounding box center [110, 215] width 36 height 18
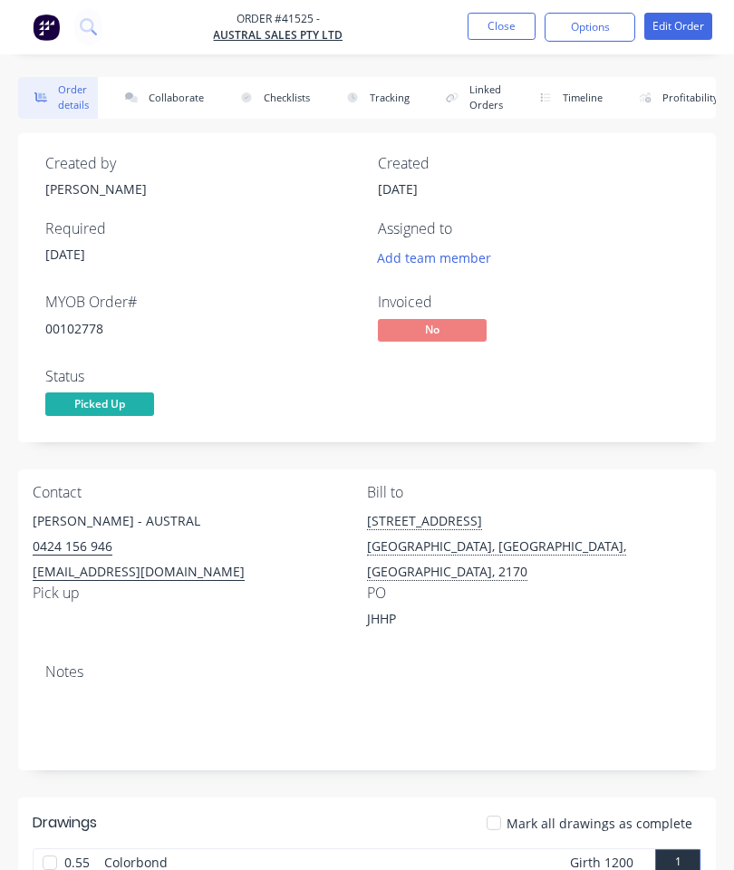
click at [182, 97] on button "Collaborate" at bounding box center [161, 98] width 104 height 42
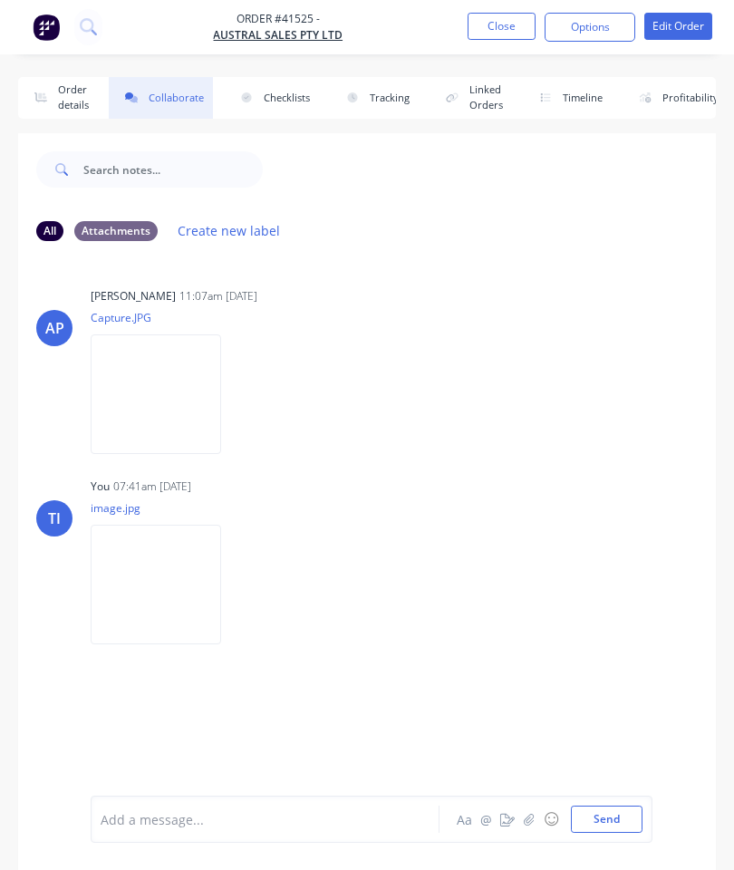
click at [503, 30] on button "Close" at bounding box center [502, 26] width 68 height 27
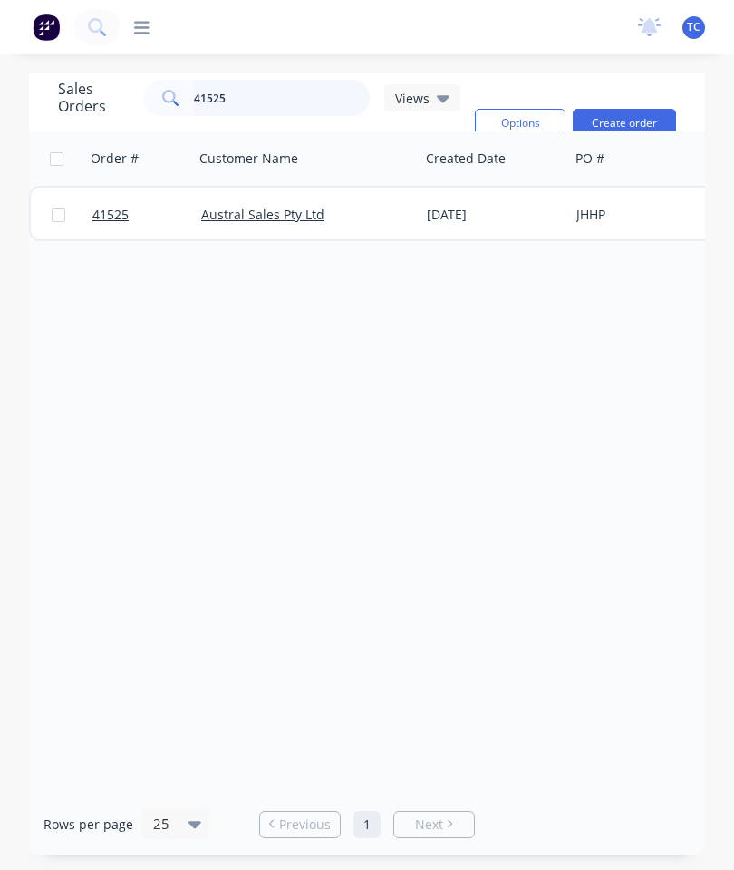
click at [286, 93] on input "41525" at bounding box center [282, 98] width 177 height 36
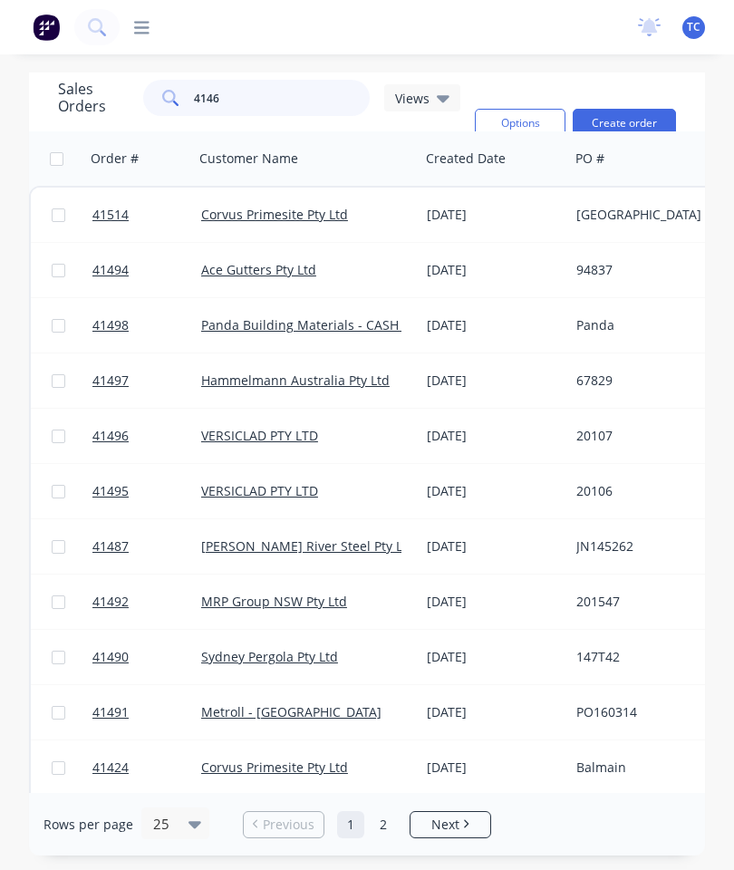
type input "41467"
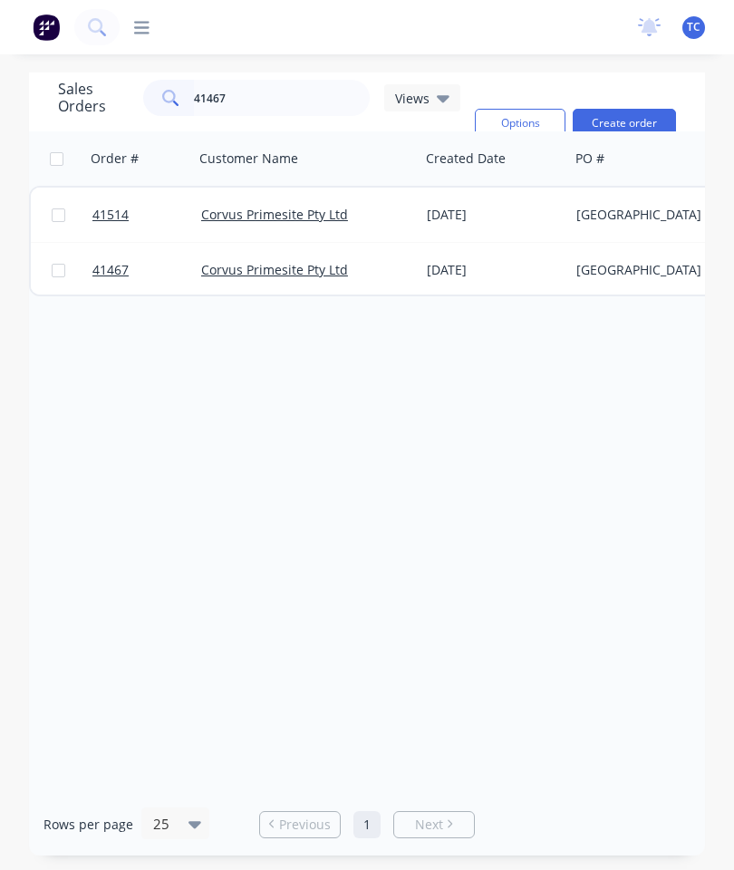
click at [104, 270] on span "41467" at bounding box center [110, 270] width 36 height 18
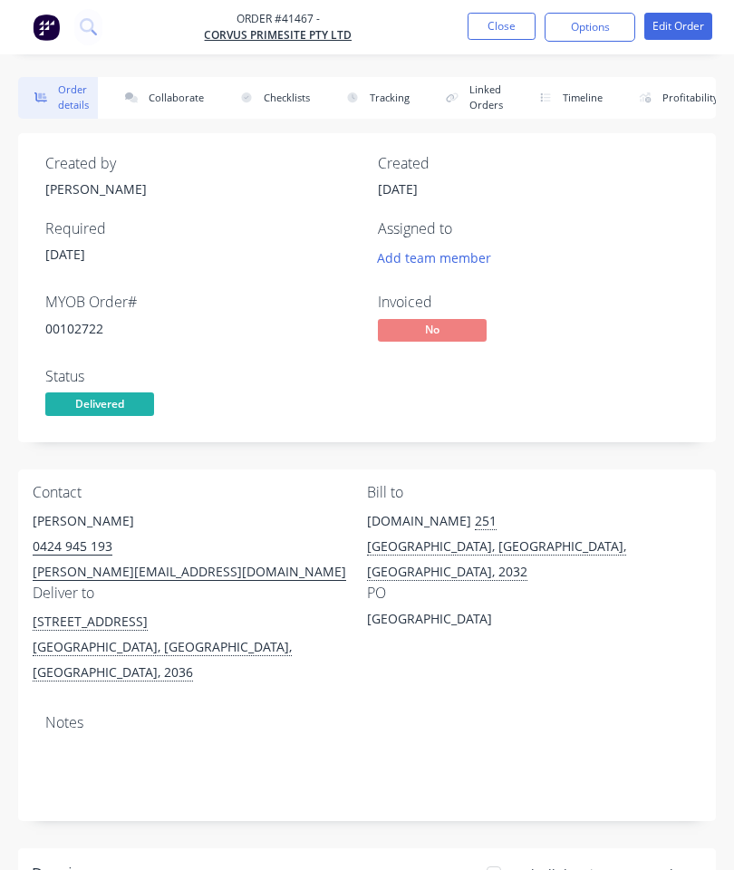
click at [184, 100] on button "Collaborate" at bounding box center [161, 98] width 104 height 42
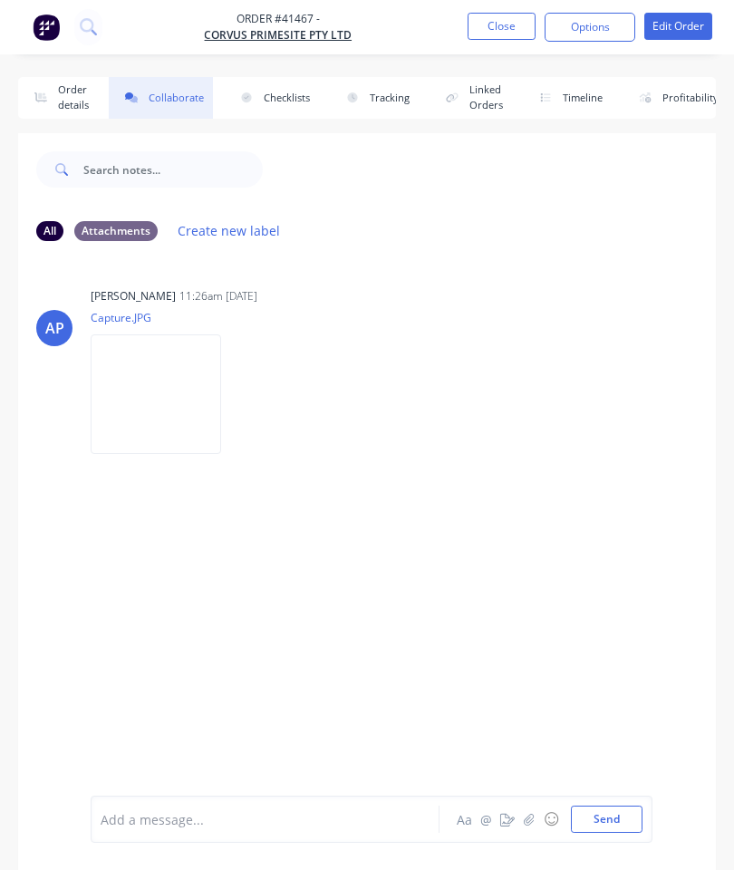
click at [527, 820] on icon "button" at bounding box center [529, 819] width 11 height 13
click at [613, 795] on div at bounding box center [372, 759] width 542 height 92
click at [599, 825] on button "Send" at bounding box center [607, 819] width 72 height 27
click at [505, 34] on button "Close" at bounding box center [502, 26] width 68 height 27
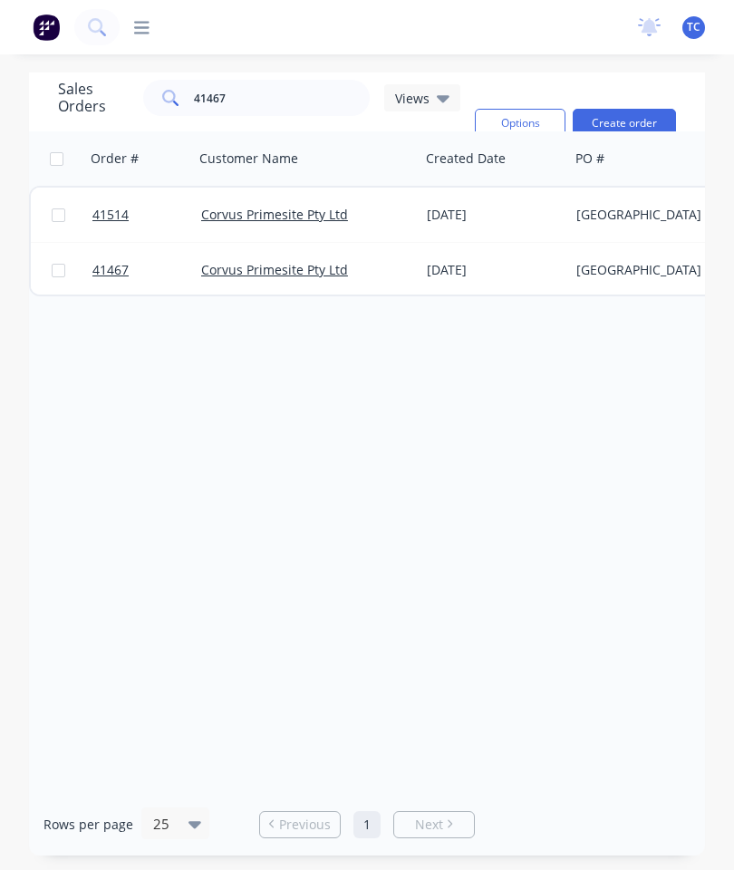
click at [117, 219] on span "41514" at bounding box center [110, 215] width 36 height 18
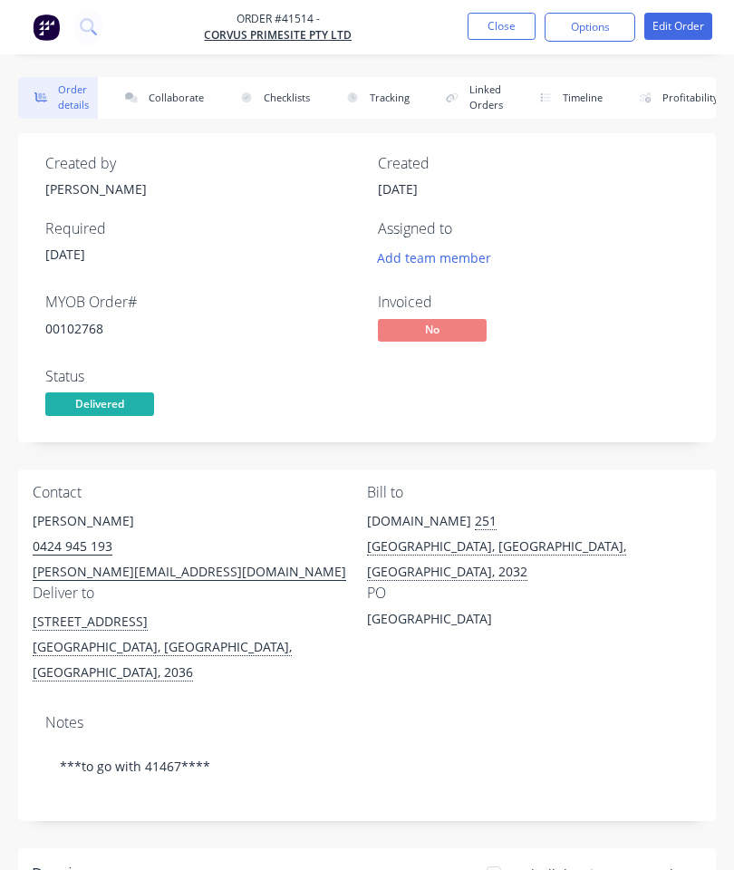
click at [175, 105] on button "Collaborate" at bounding box center [161, 98] width 104 height 42
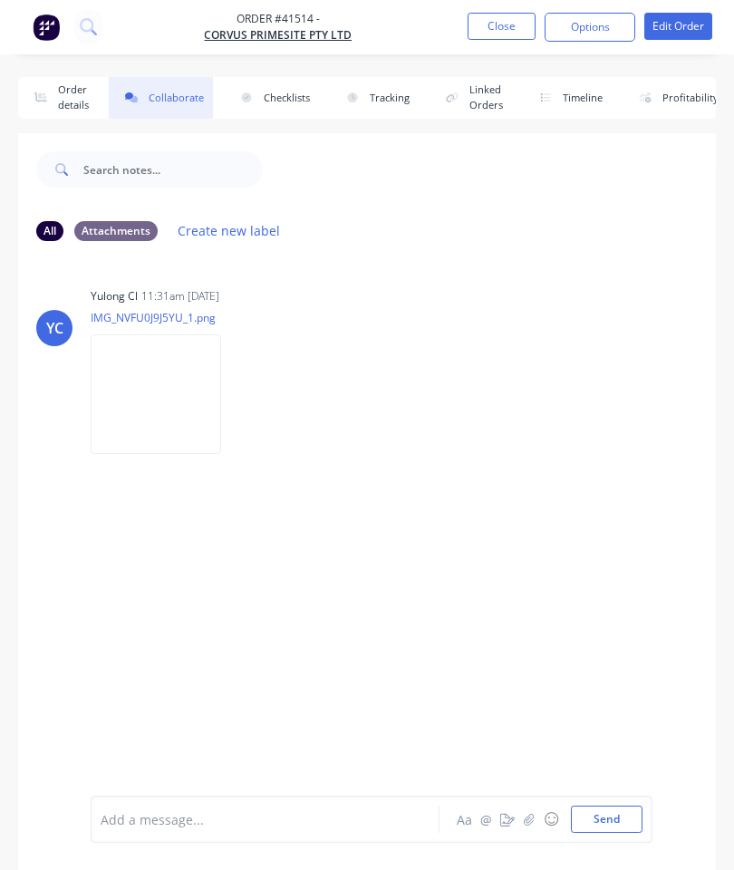
click at [63, 103] on button "Order details" at bounding box center [58, 98] width 80 height 42
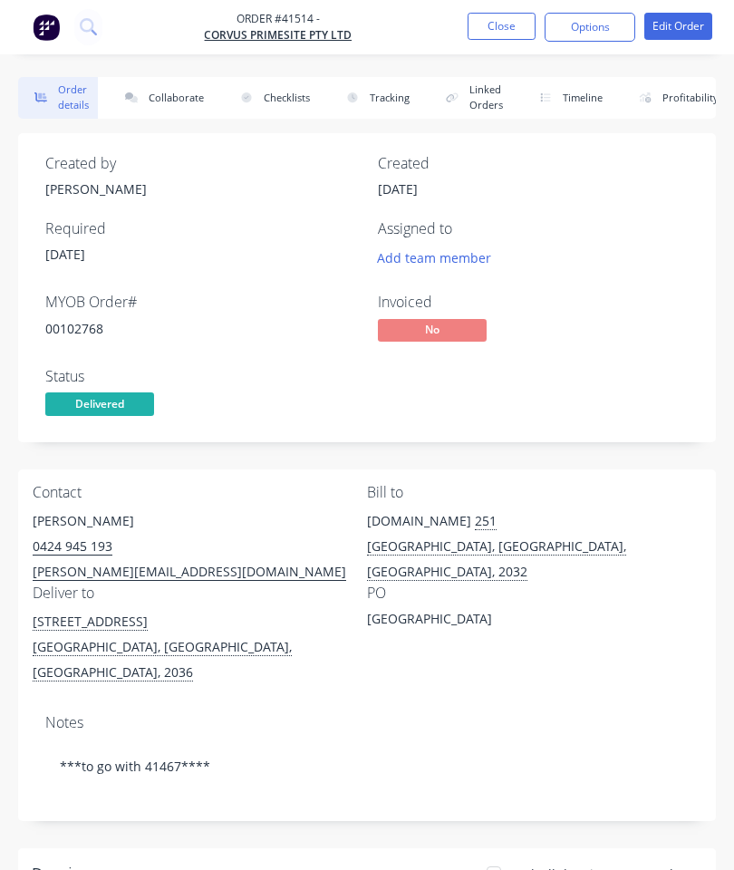
click at [500, 31] on button "Close" at bounding box center [502, 26] width 68 height 27
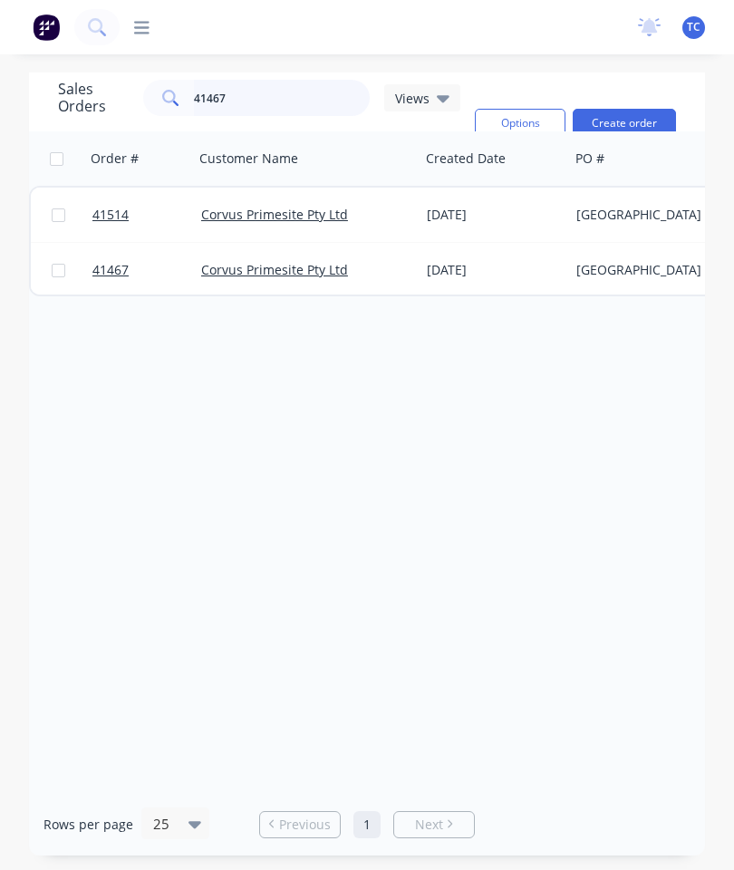
click at [299, 109] on input "41467" at bounding box center [282, 98] width 177 height 36
type input "4"
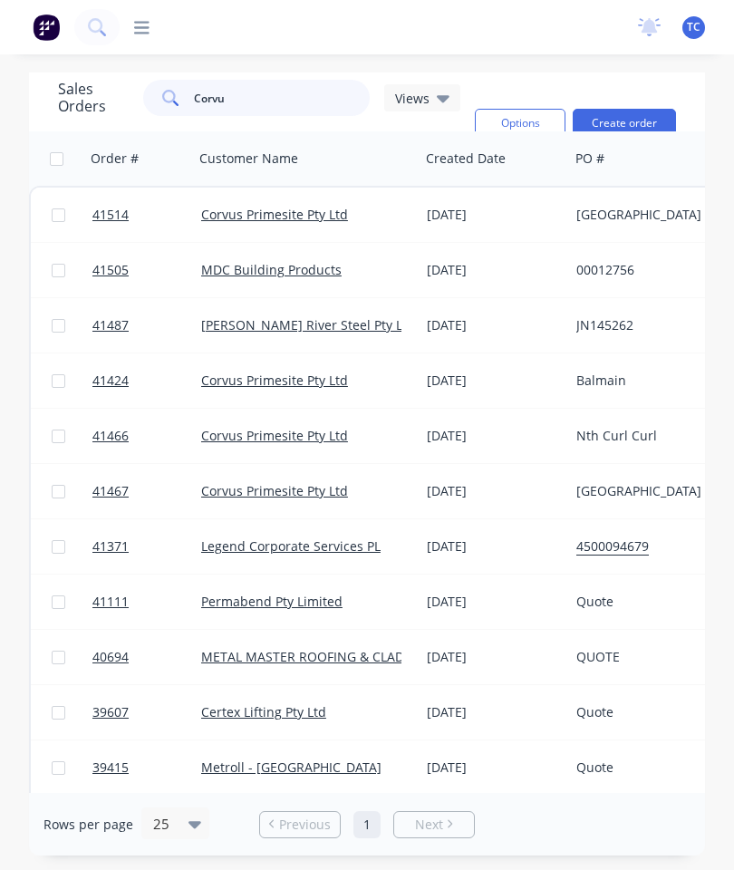
type input "Corvus"
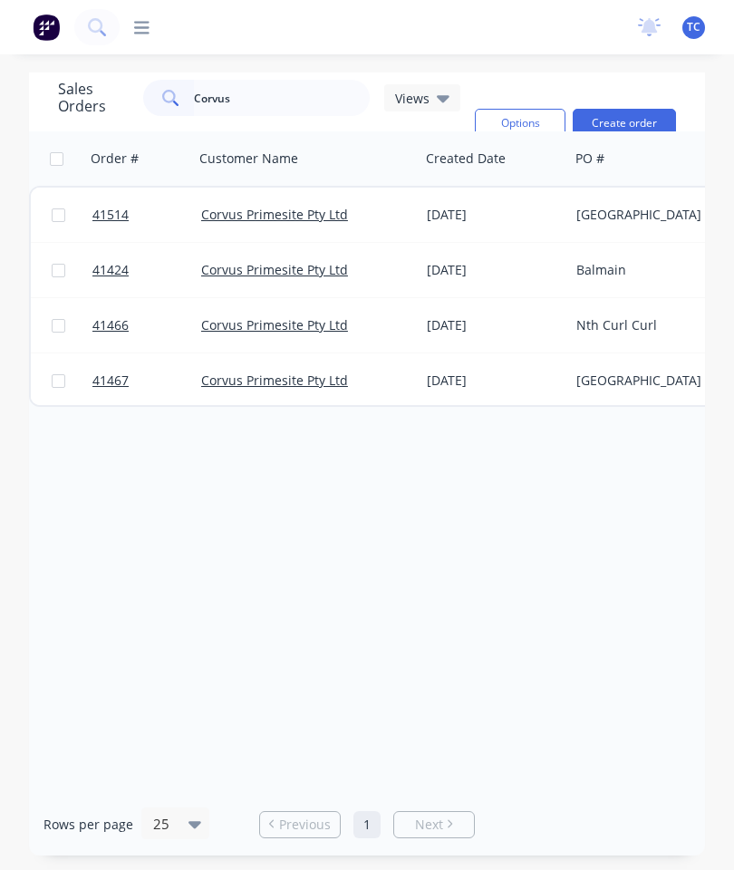
click at [120, 267] on span "41424" at bounding box center [110, 270] width 36 height 18
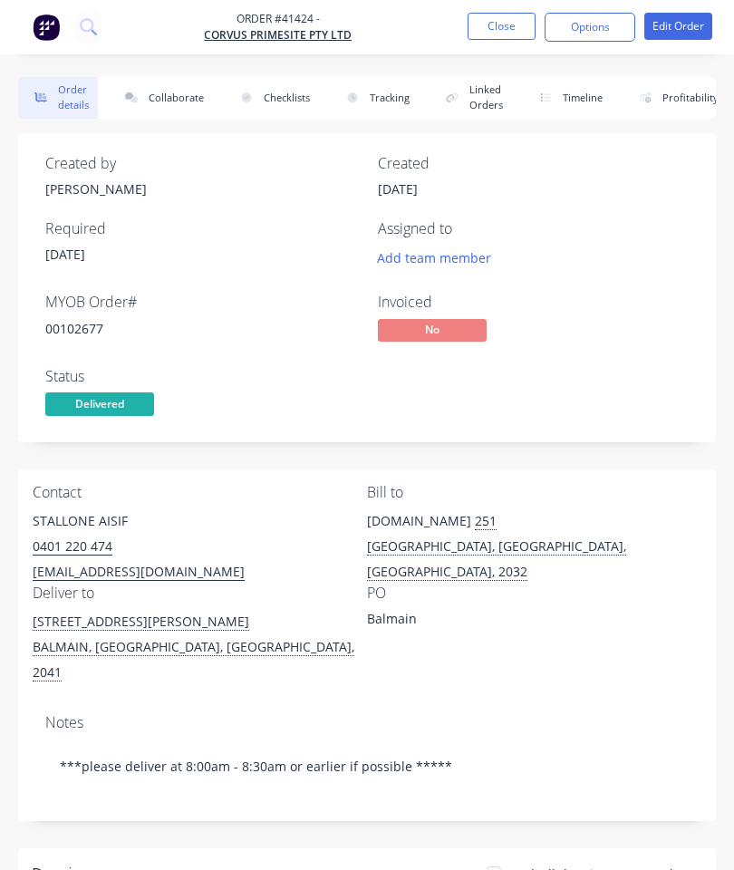
click at [173, 110] on button "Collaborate" at bounding box center [161, 98] width 104 height 42
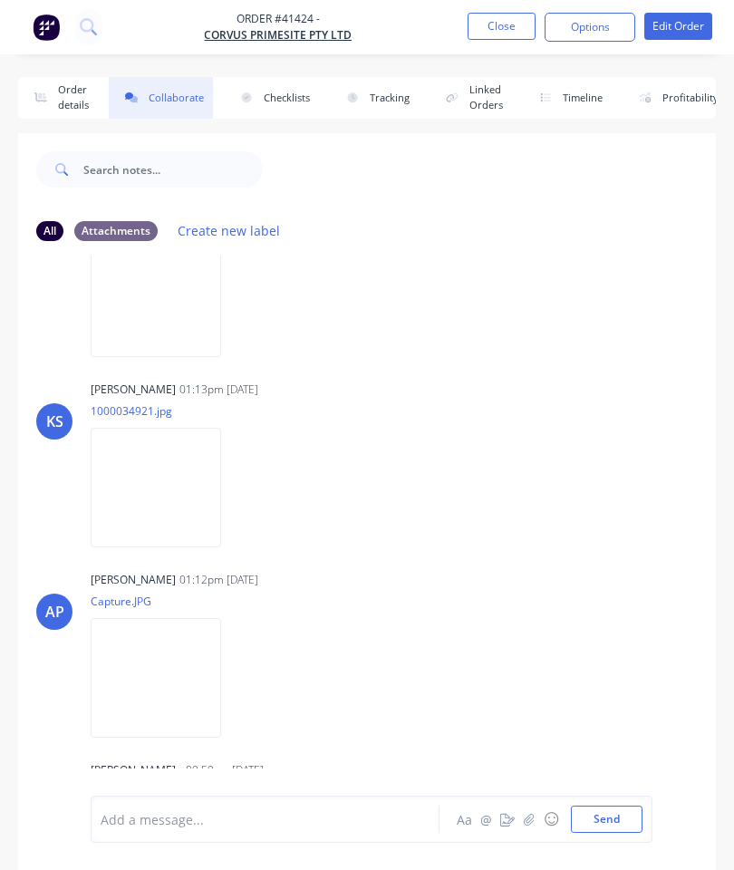
scroll to position [99, 0]
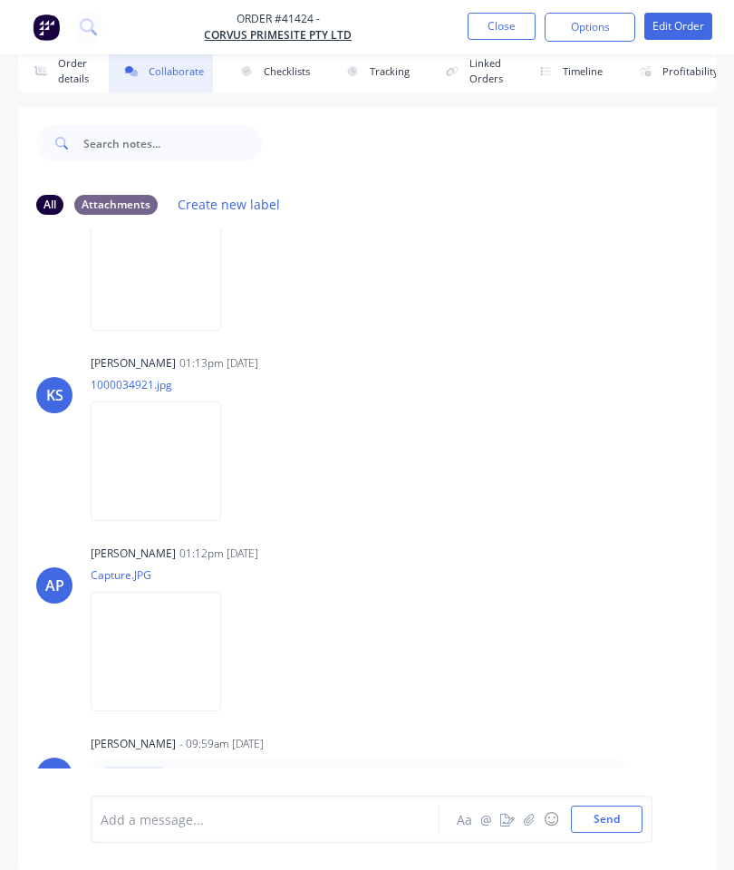
click at [539, 819] on button "button" at bounding box center [530, 820] width 22 height 22
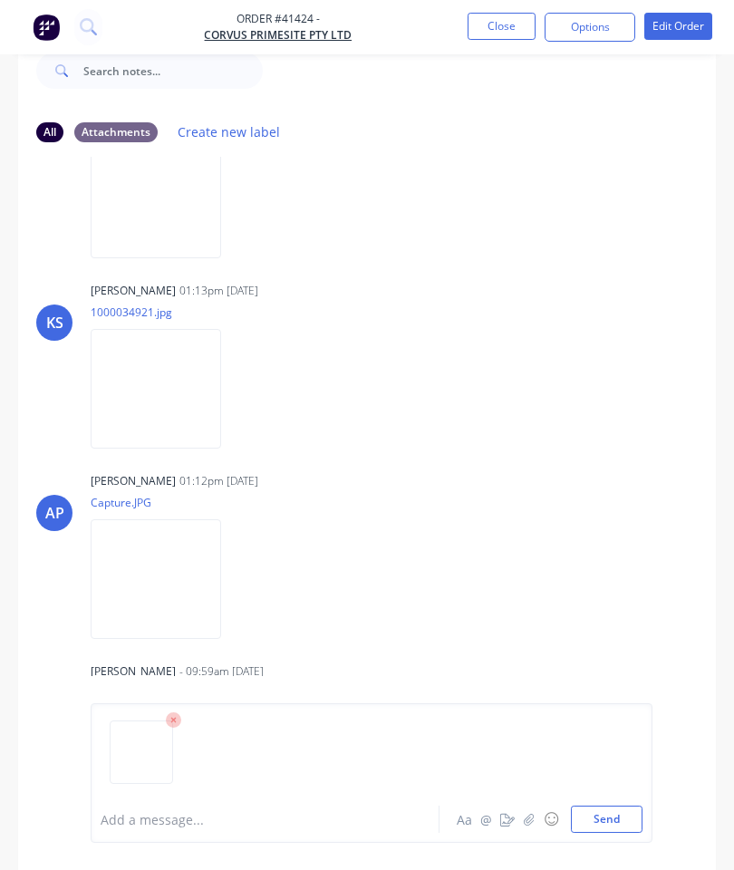
click at [595, 811] on button "Send" at bounding box center [607, 819] width 72 height 27
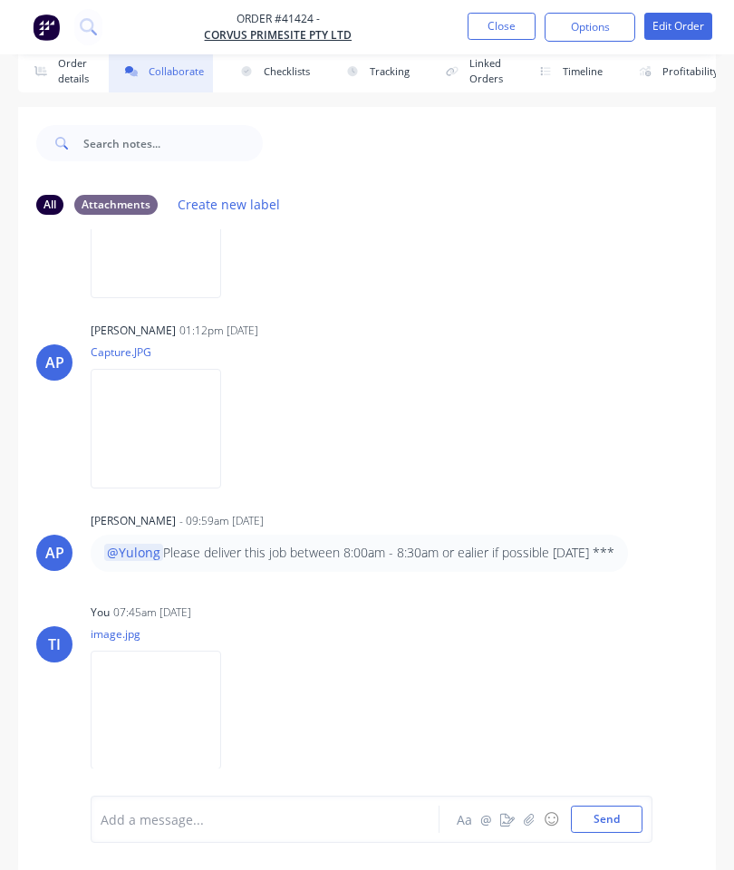
scroll to position [509, 0]
click at [500, 22] on button "Close" at bounding box center [502, 26] width 68 height 27
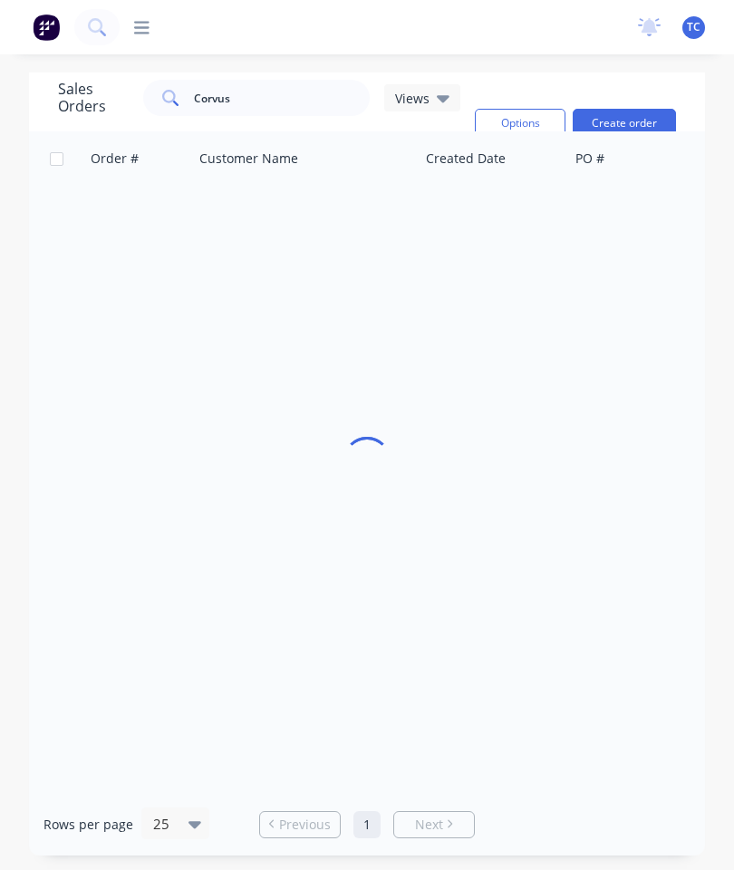
scroll to position [73, 0]
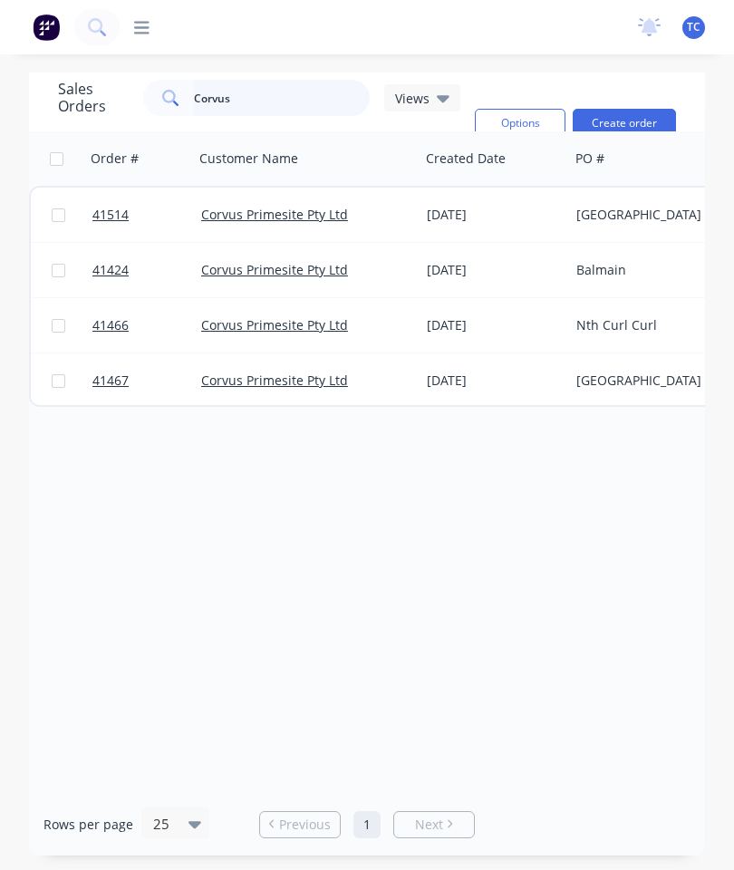
click at [281, 80] on input "Corvus" at bounding box center [282, 98] width 177 height 36
type input "C"
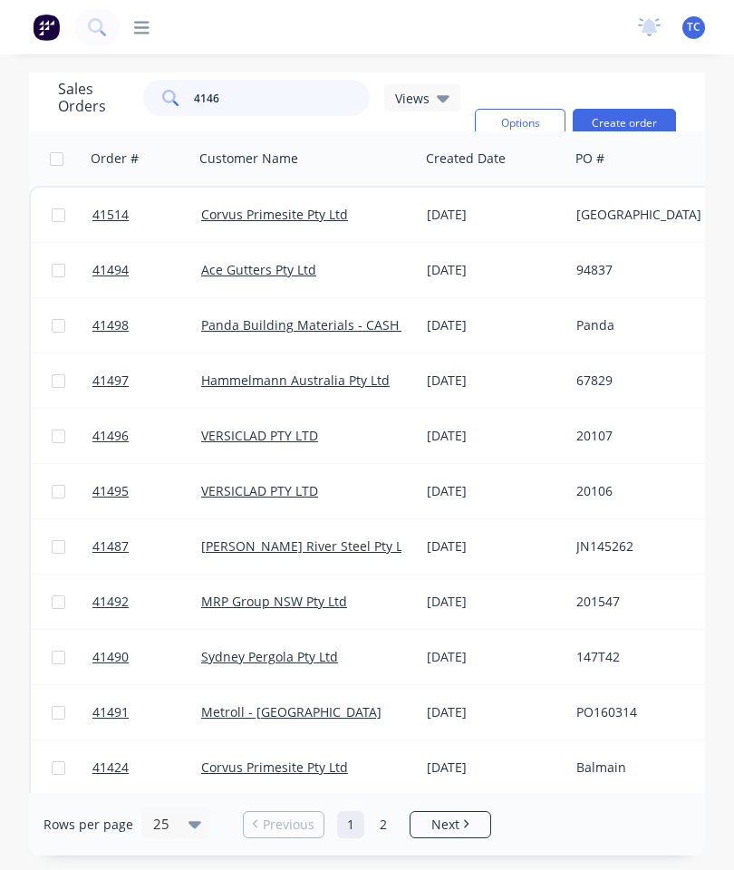
type input "41469"
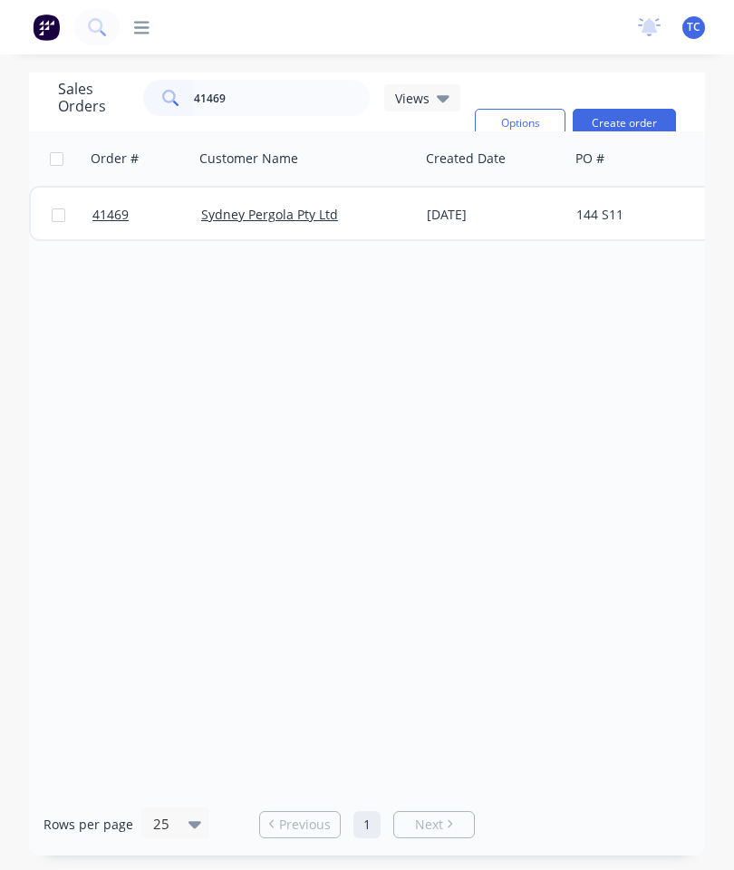
click at [112, 206] on span "41469" at bounding box center [110, 215] width 36 height 18
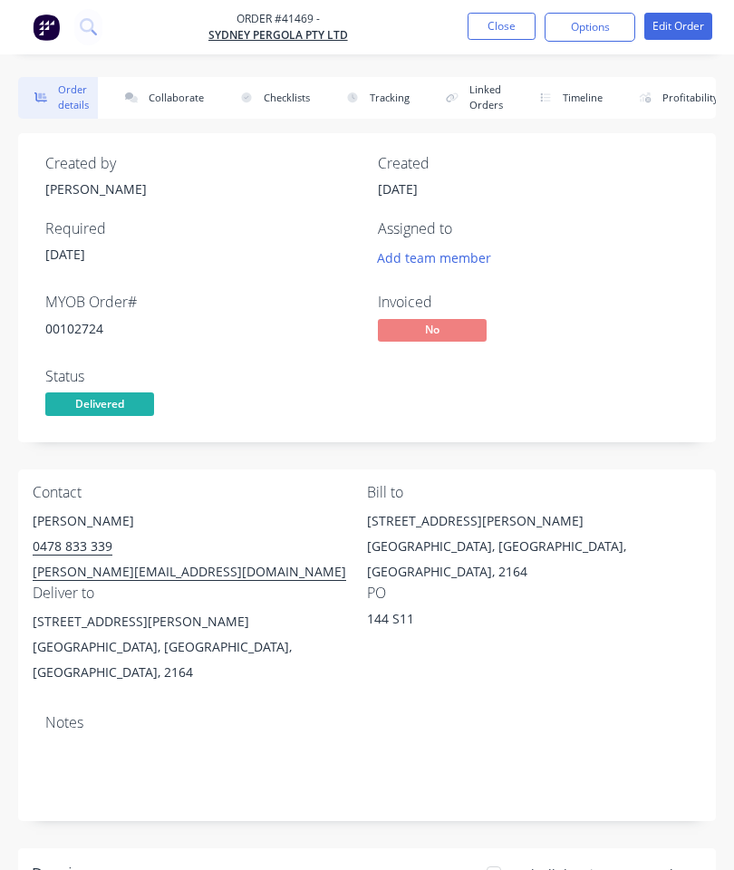
click at [179, 97] on button "Collaborate" at bounding box center [161, 98] width 104 height 42
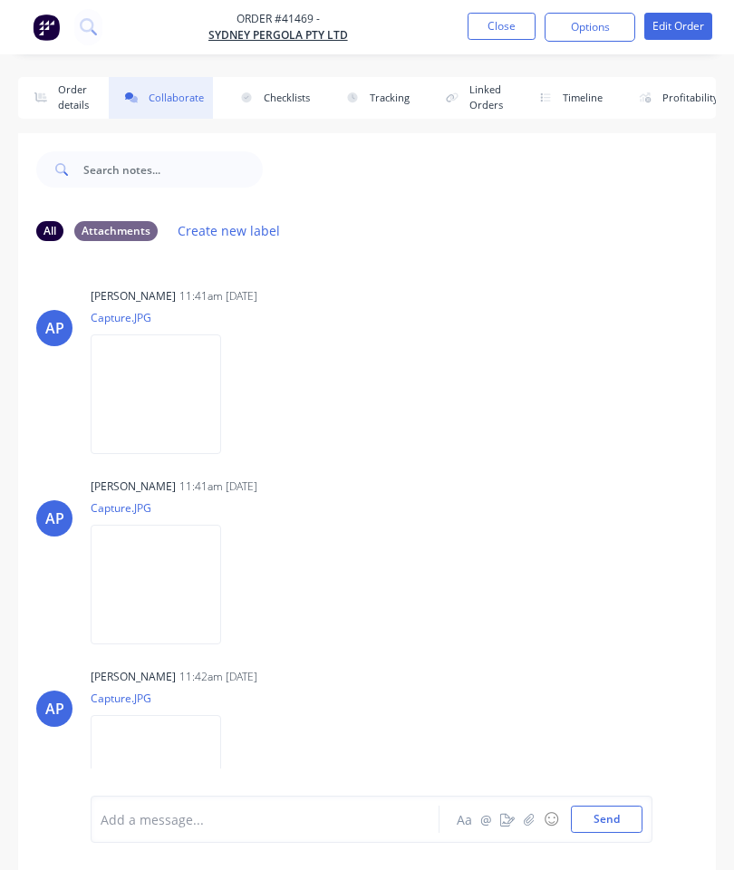
click at [532, 823] on icon "button" at bounding box center [529, 819] width 11 height 13
click at [600, 807] on button "Send" at bounding box center [607, 819] width 72 height 27
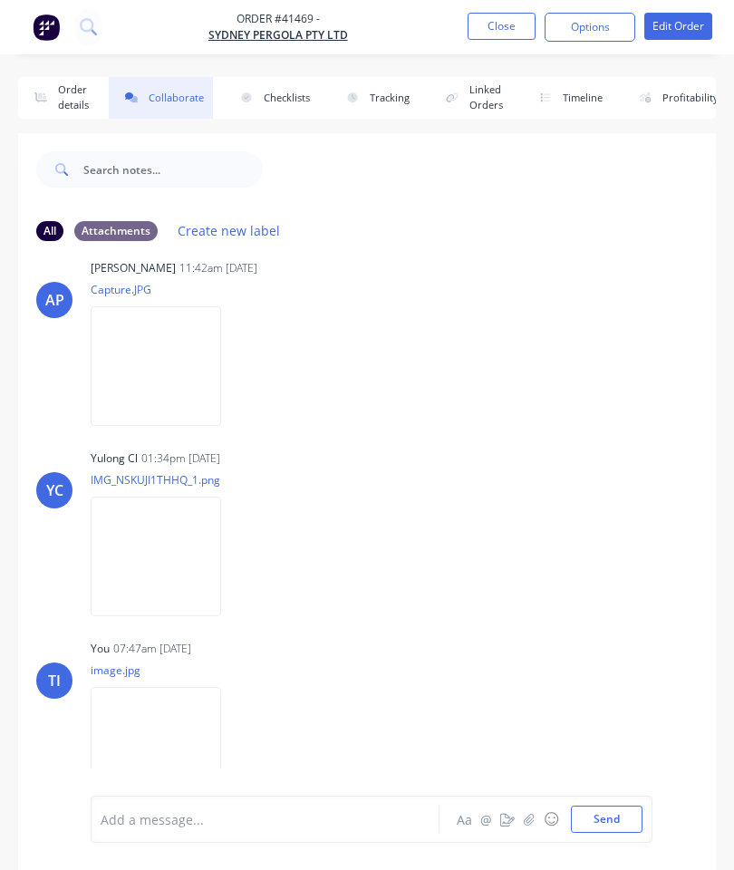
scroll to position [597, 0]
click at [502, 28] on button "Close" at bounding box center [502, 26] width 68 height 27
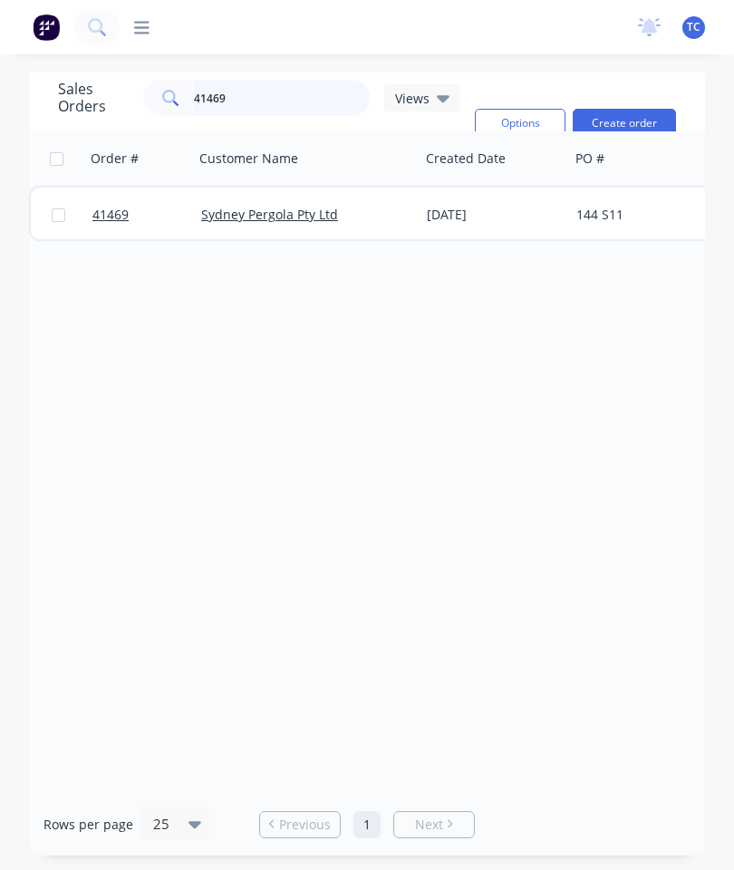
click at [299, 105] on input "41469" at bounding box center [282, 98] width 177 height 36
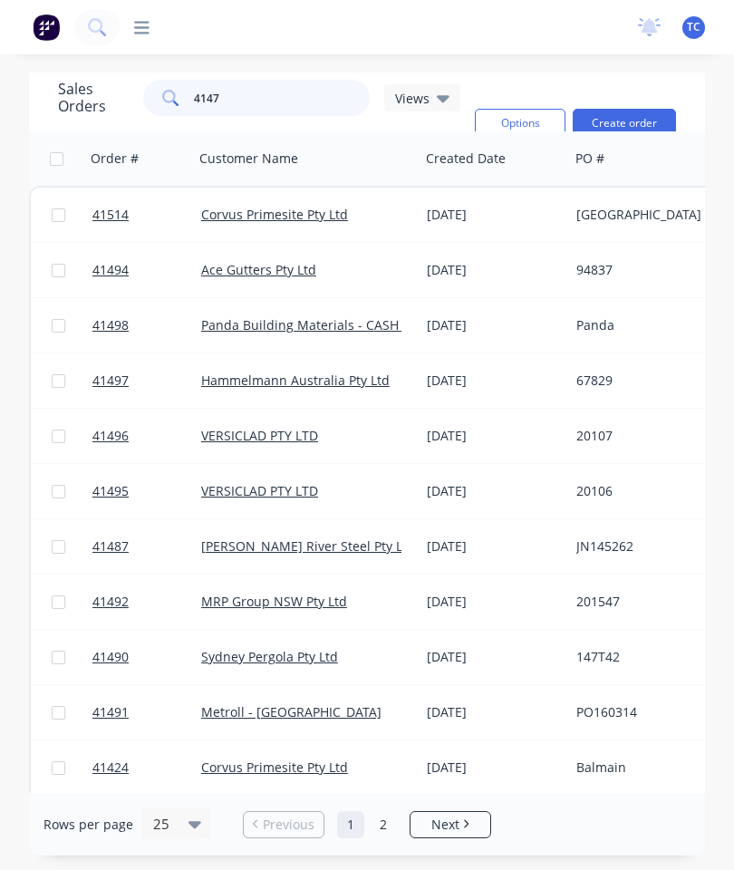
type input "41471"
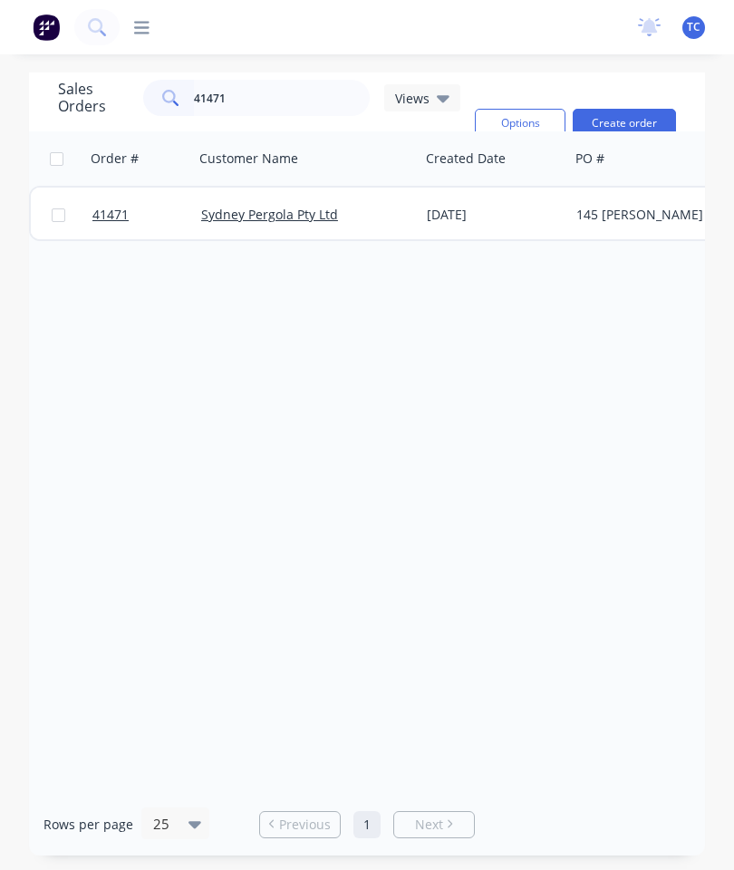
click at [107, 219] on span "41471" at bounding box center [110, 215] width 36 height 18
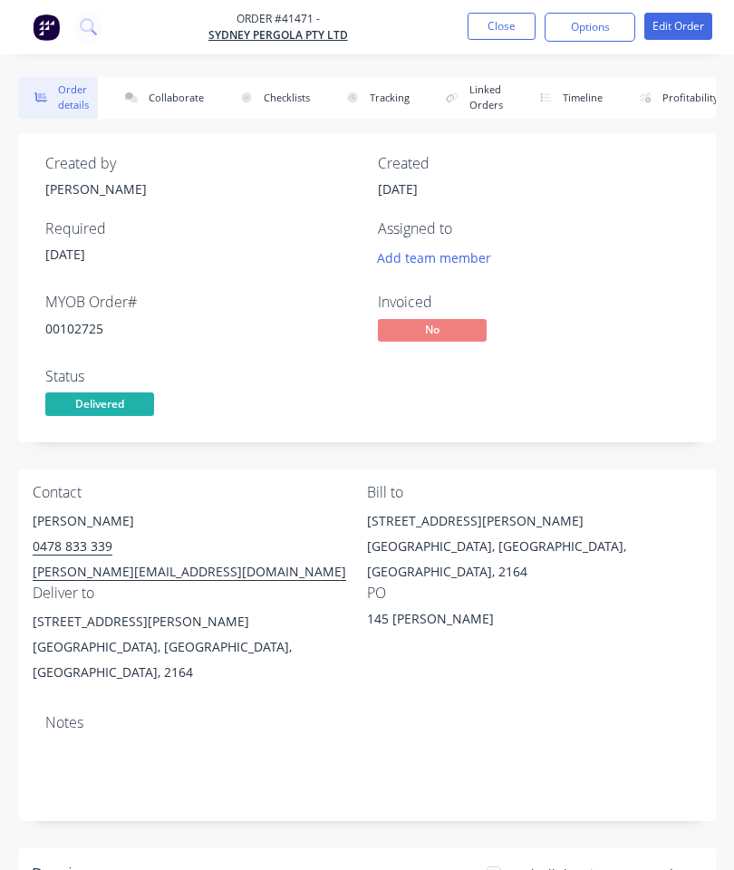
click at [170, 97] on button "Collaborate" at bounding box center [161, 98] width 104 height 42
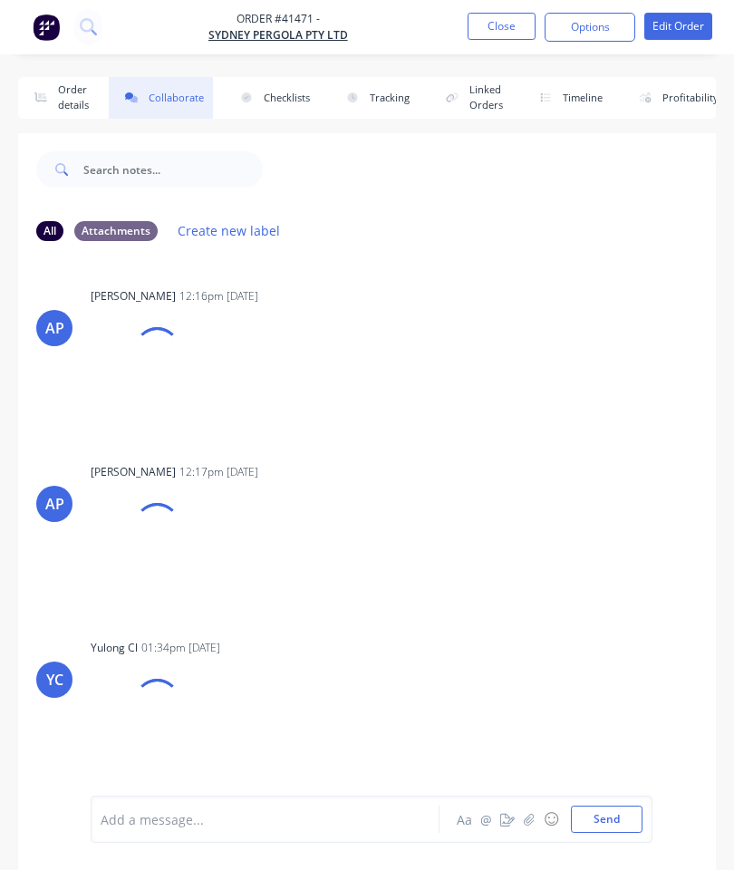
click at [519, 815] on button "button" at bounding box center [530, 820] width 22 height 22
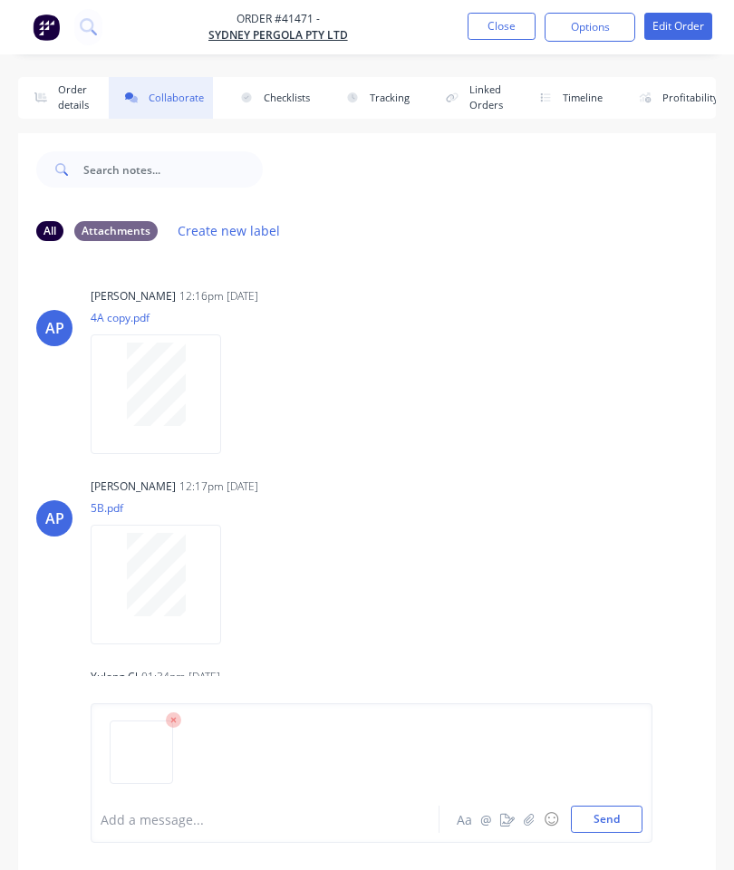
click at [604, 822] on button "Send" at bounding box center [607, 819] width 72 height 27
click at [495, 22] on button "Close" at bounding box center [502, 26] width 68 height 27
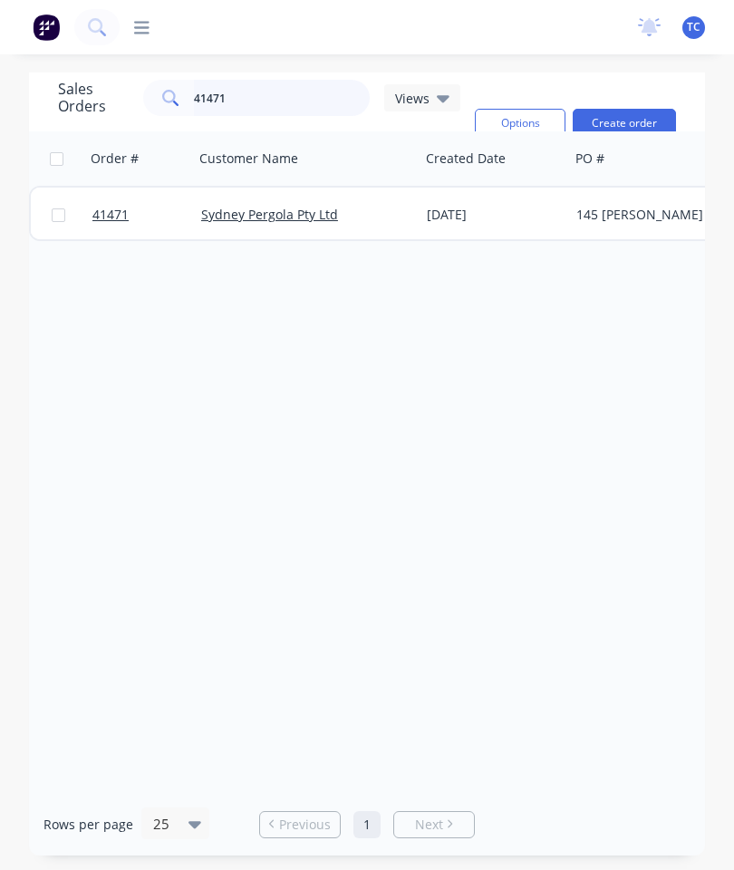
click at [310, 106] on input "41471" at bounding box center [282, 98] width 177 height 36
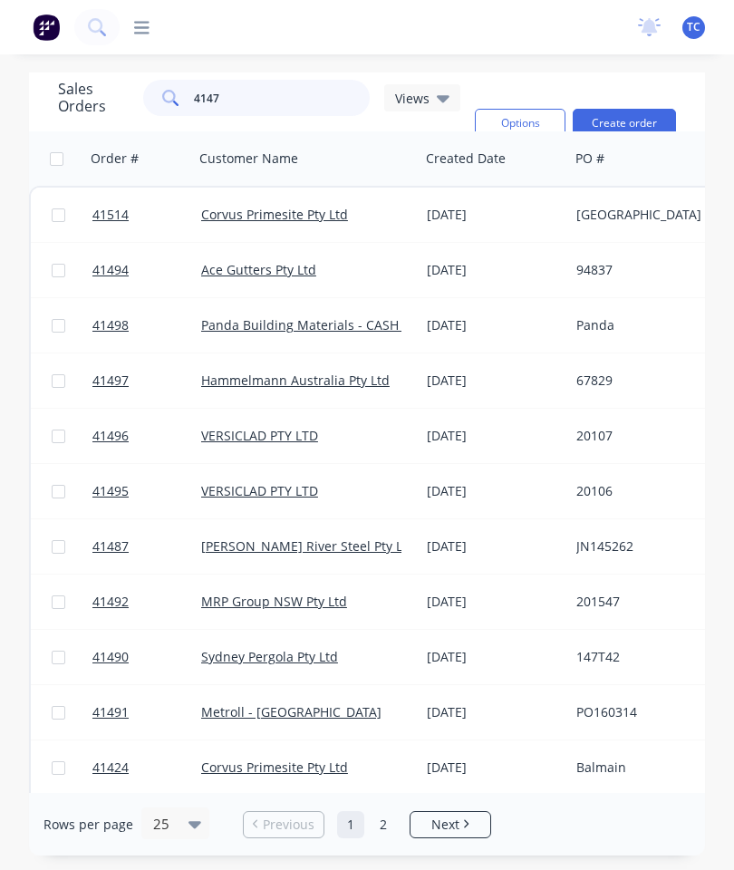
type input "41472"
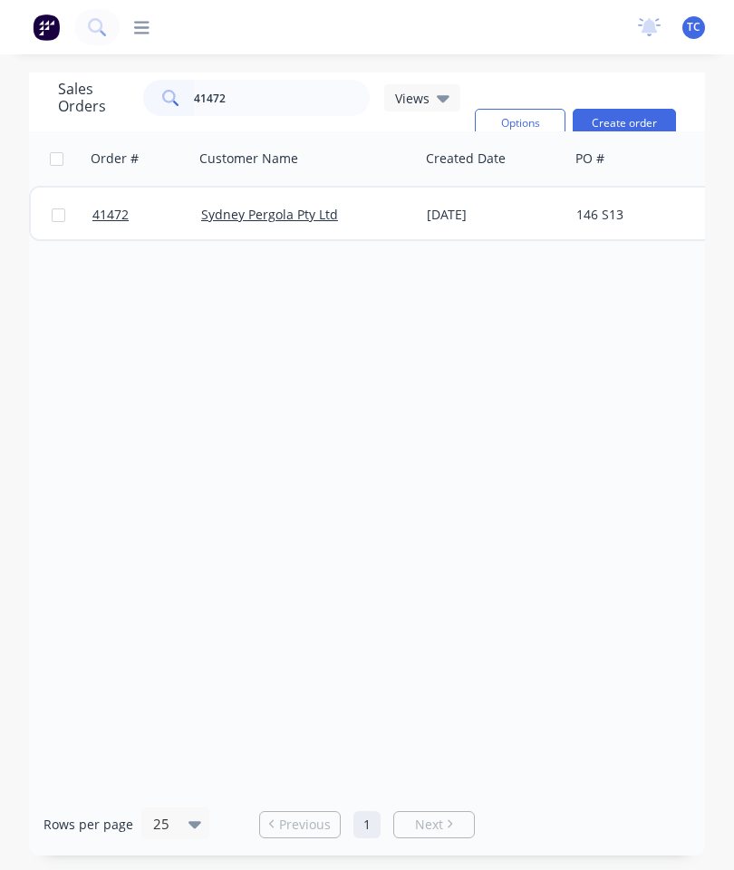
click at [99, 210] on span "41472" at bounding box center [110, 215] width 36 height 18
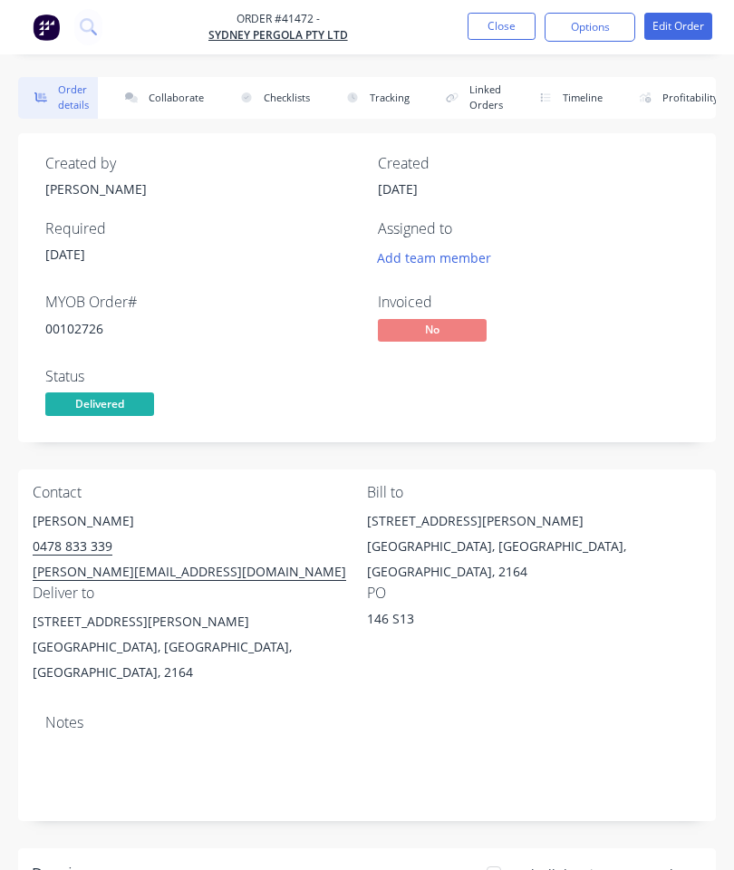
click at [167, 96] on button "Collaborate" at bounding box center [161, 98] width 104 height 42
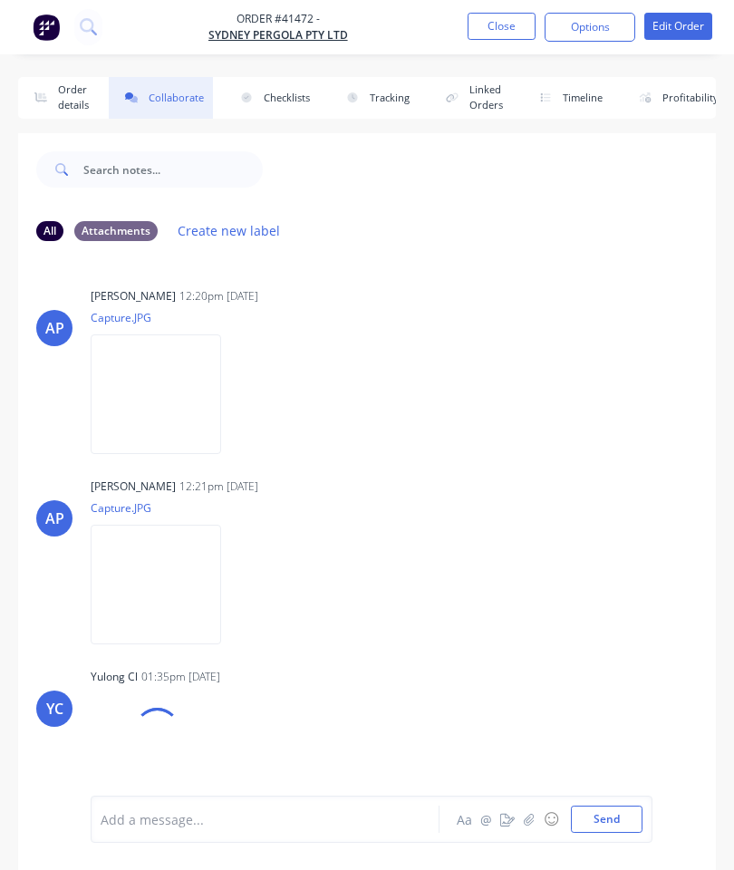
click at [533, 809] on button "button" at bounding box center [530, 820] width 22 height 22
click at [608, 808] on button "Send" at bounding box center [607, 819] width 72 height 27
click at [504, 28] on button "Close" at bounding box center [502, 26] width 68 height 27
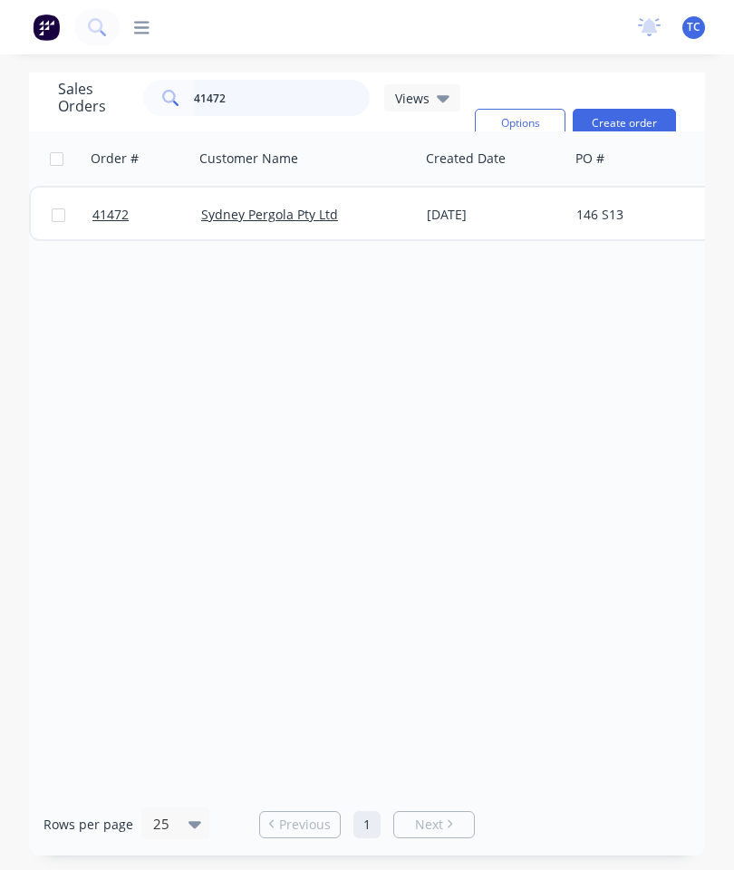
click at [318, 102] on input "41472" at bounding box center [282, 98] width 177 height 36
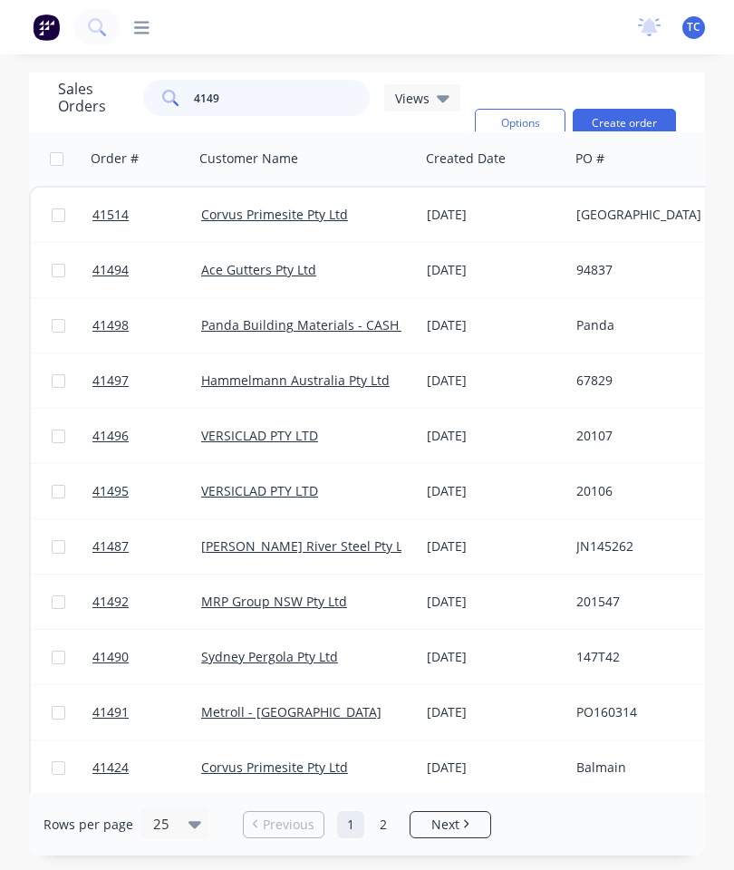
type input "41490"
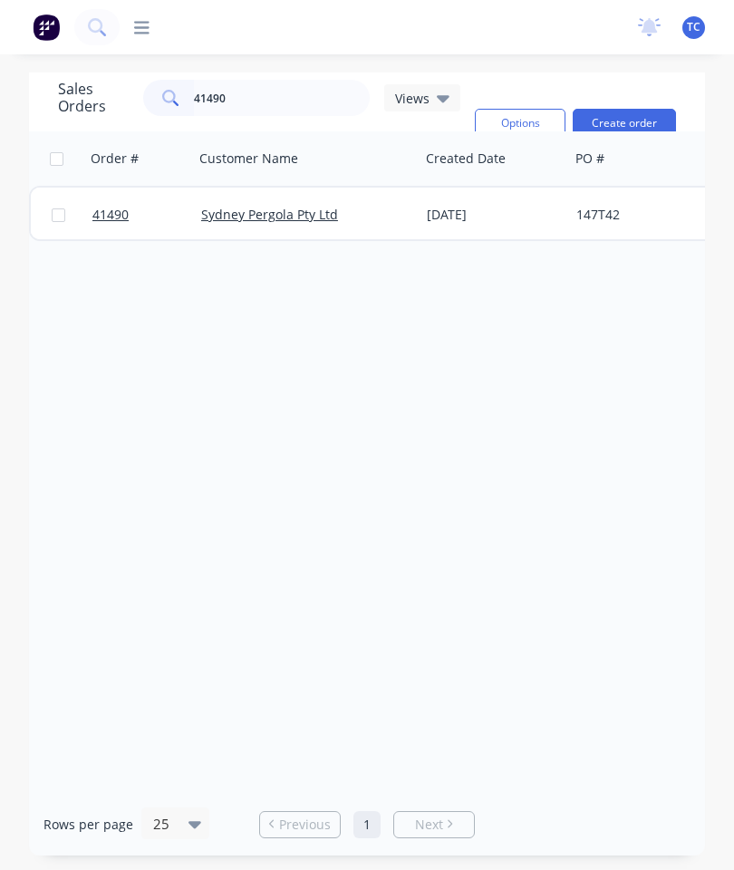
click at [116, 227] on link "41490" at bounding box center [146, 215] width 109 height 54
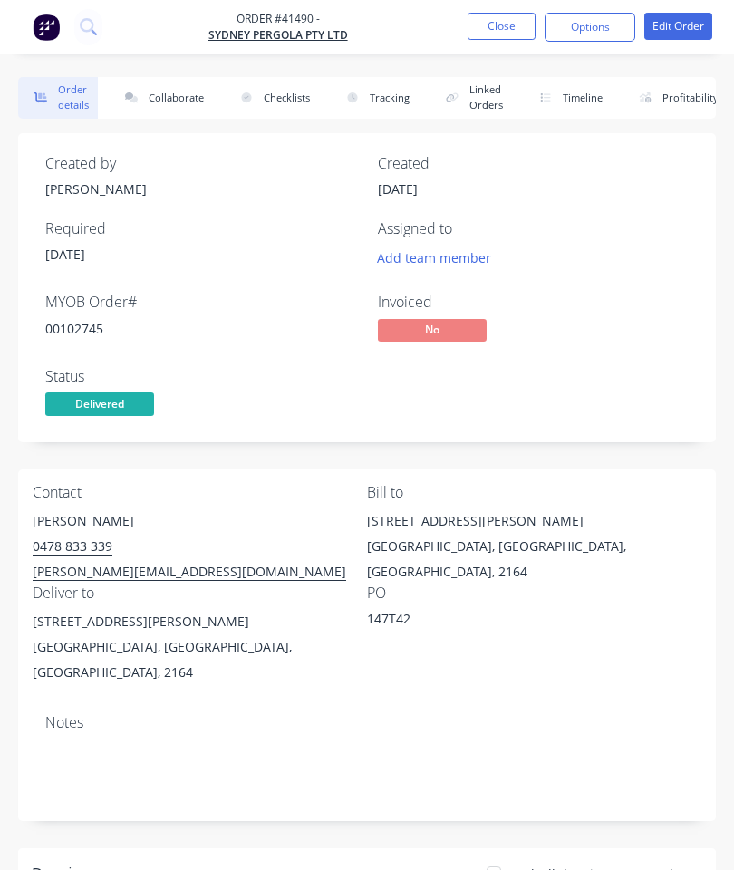
click at [185, 111] on button "Collaborate" at bounding box center [161, 98] width 104 height 42
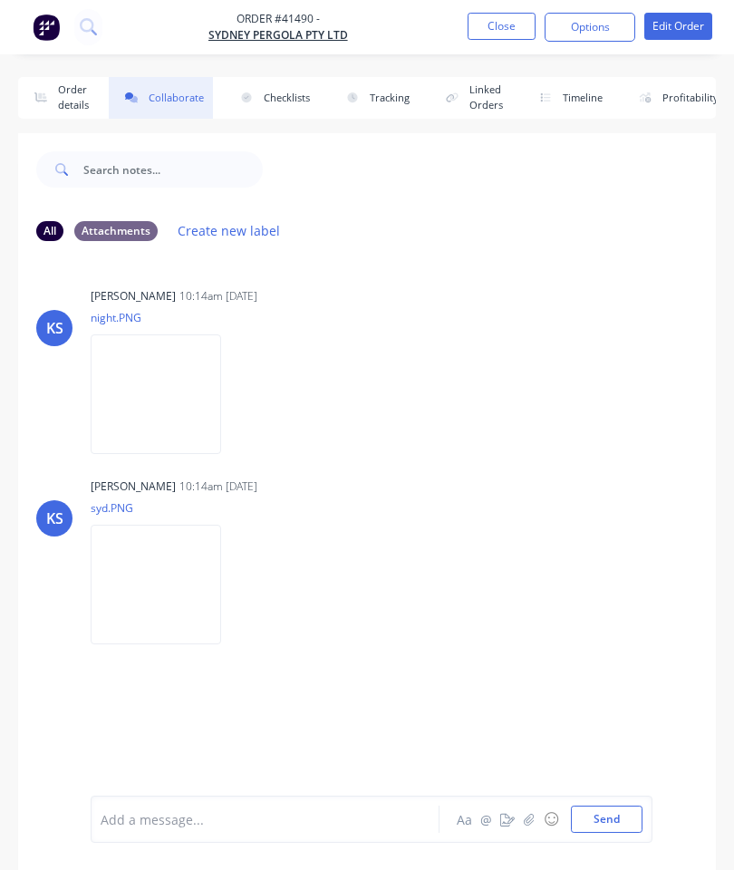
click at [527, 828] on button "button" at bounding box center [530, 820] width 22 height 22
click at [613, 810] on button "Send" at bounding box center [607, 819] width 72 height 27
click at [493, 37] on button "Close" at bounding box center [502, 26] width 68 height 27
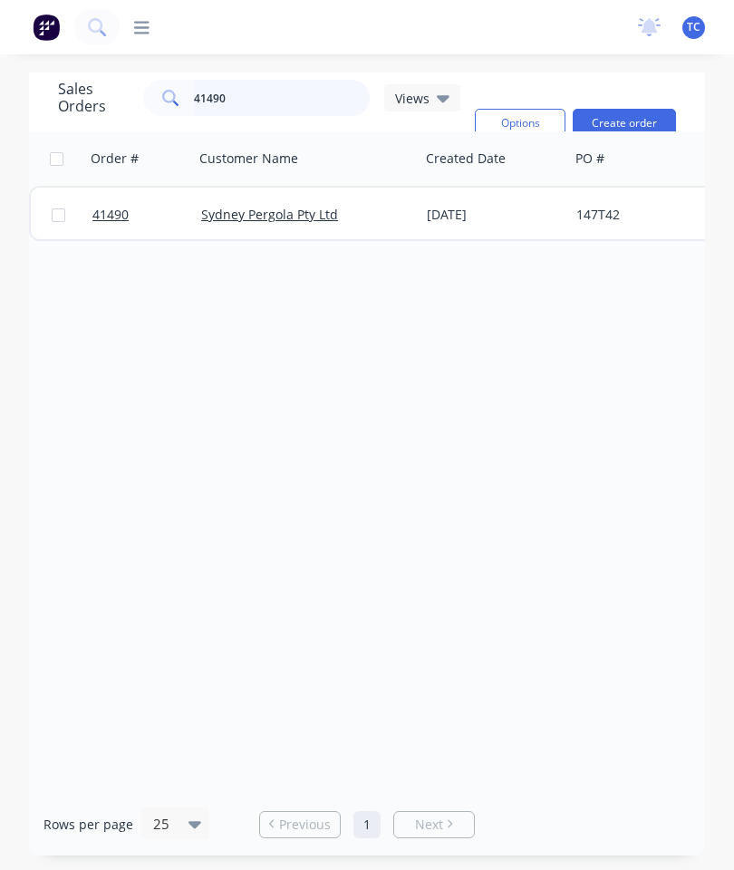
click at [297, 105] on input "41490" at bounding box center [282, 98] width 177 height 36
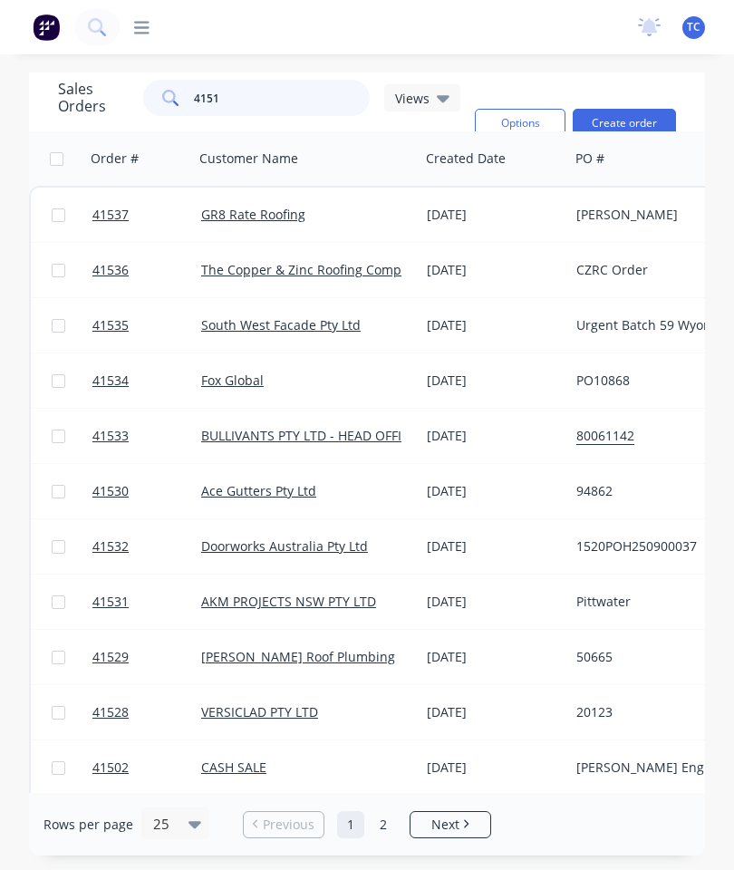
type input "41514"
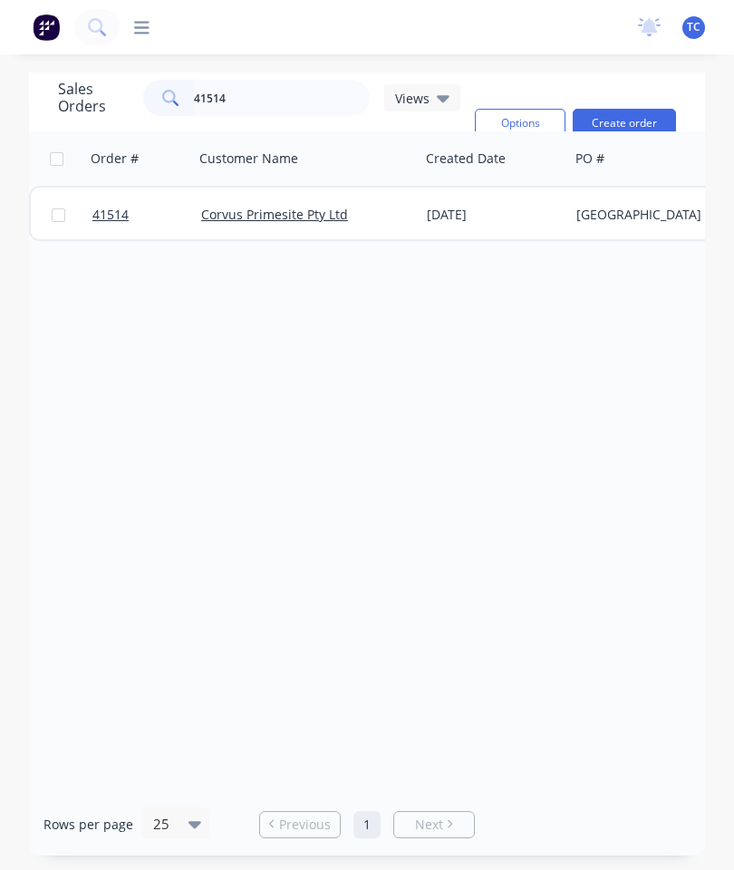
click at [110, 217] on span "41514" at bounding box center [110, 215] width 36 height 18
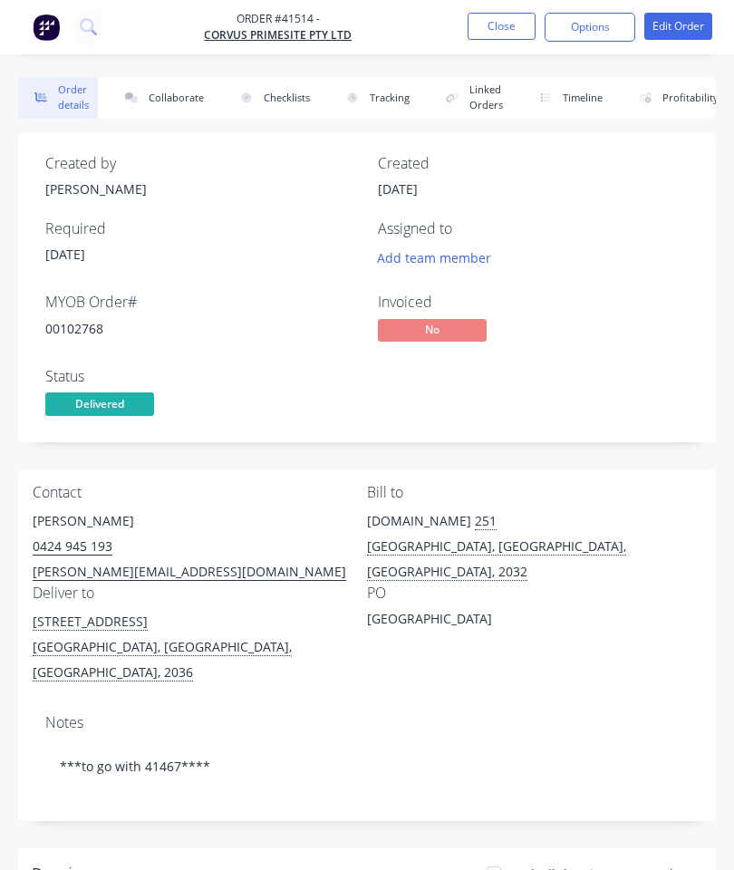
click at [160, 102] on button "Collaborate" at bounding box center [161, 98] width 104 height 42
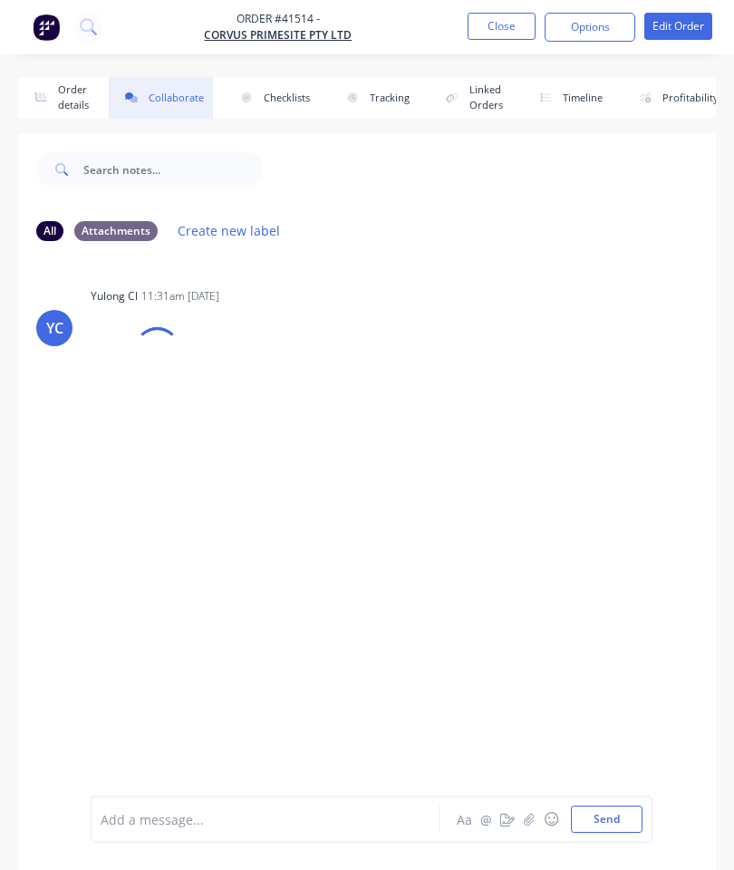
click at [533, 822] on icon "button" at bounding box center [529, 819] width 11 height 13
click at [615, 814] on button "Send" at bounding box center [607, 819] width 72 height 27
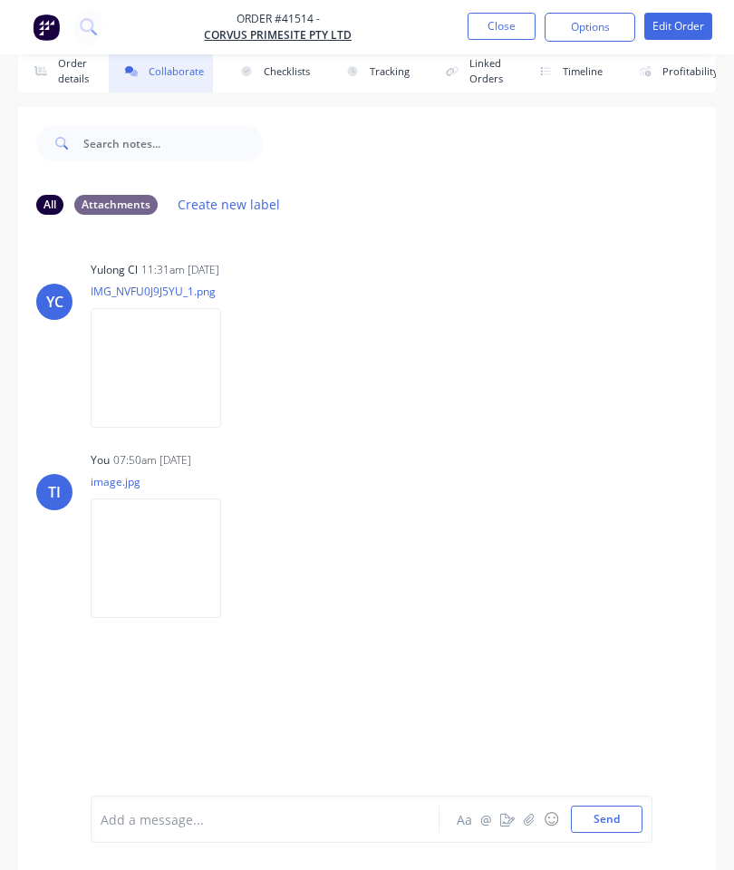
click at [506, 21] on button "Close" at bounding box center [502, 26] width 68 height 27
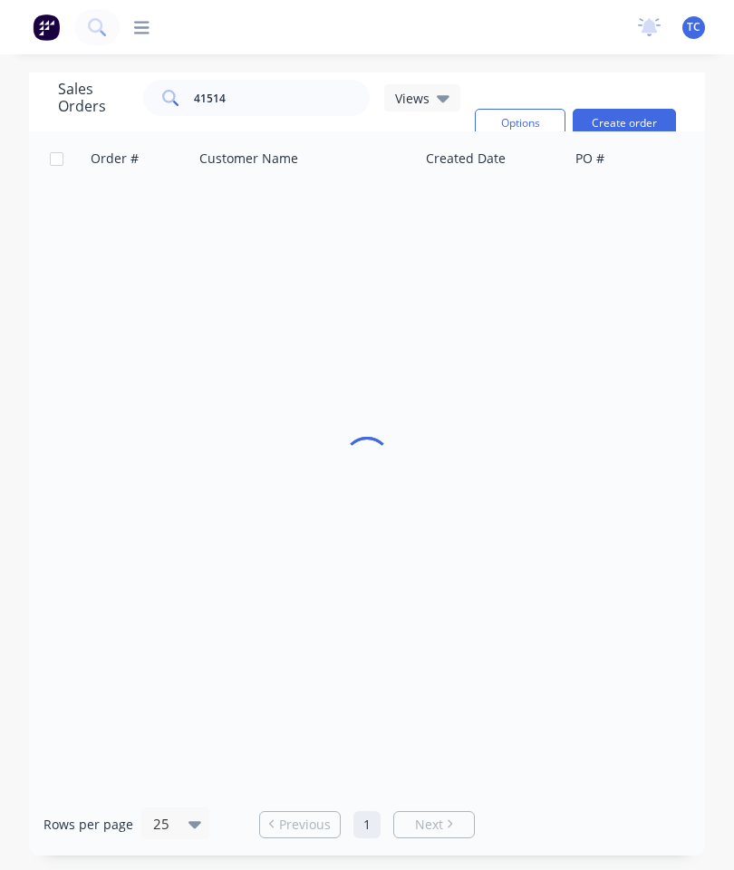
scroll to position [73, 0]
click at [310, 80] on input "41514" at bounding box center [282, 98] width 177 height 36
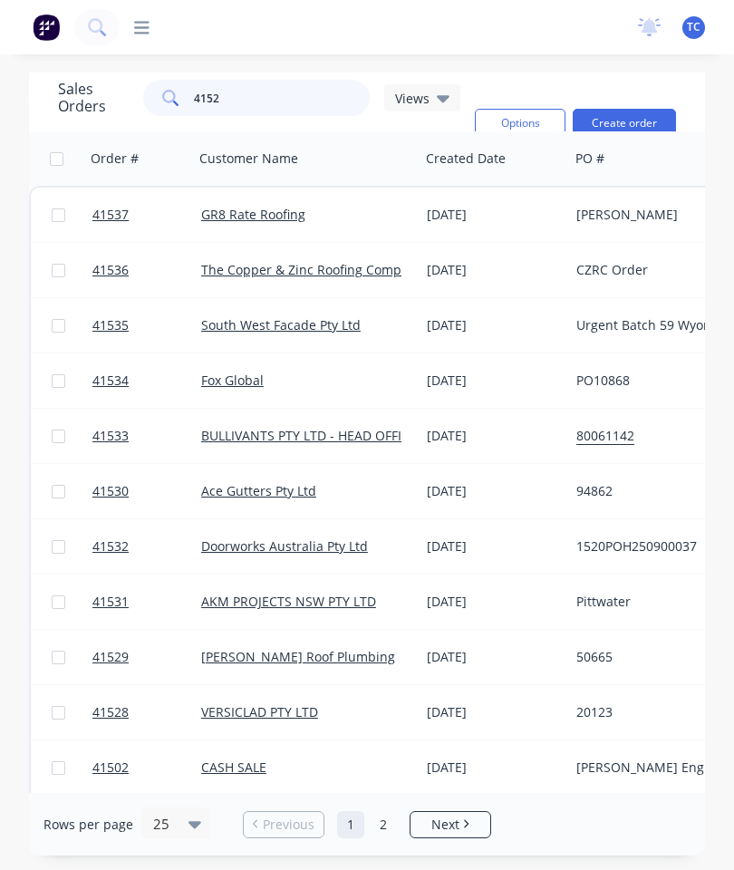
type input "41522"
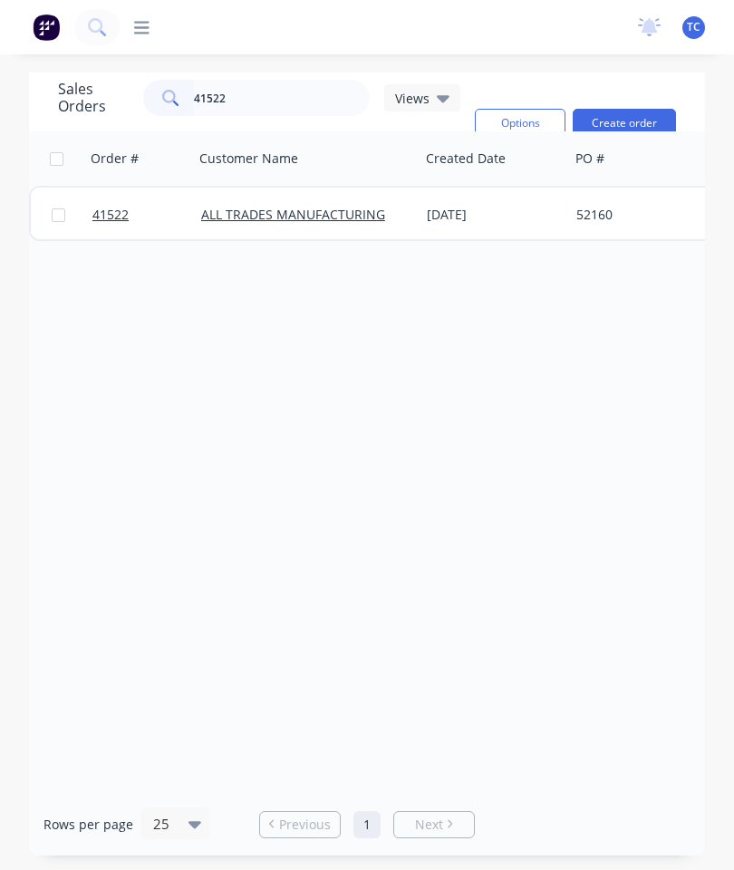
click at [124, 206] on span "41522" at bounding box center [110, 215] width 36 height 18
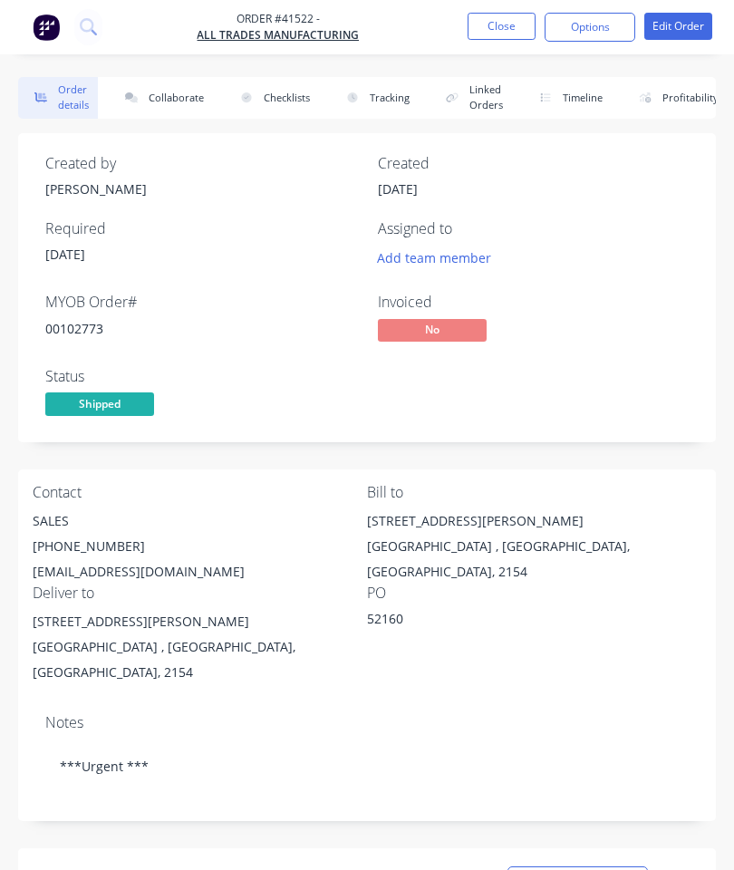
click at [180, 85] on button "Collaborate" at bounding box center [161, 98] width 104 height 42
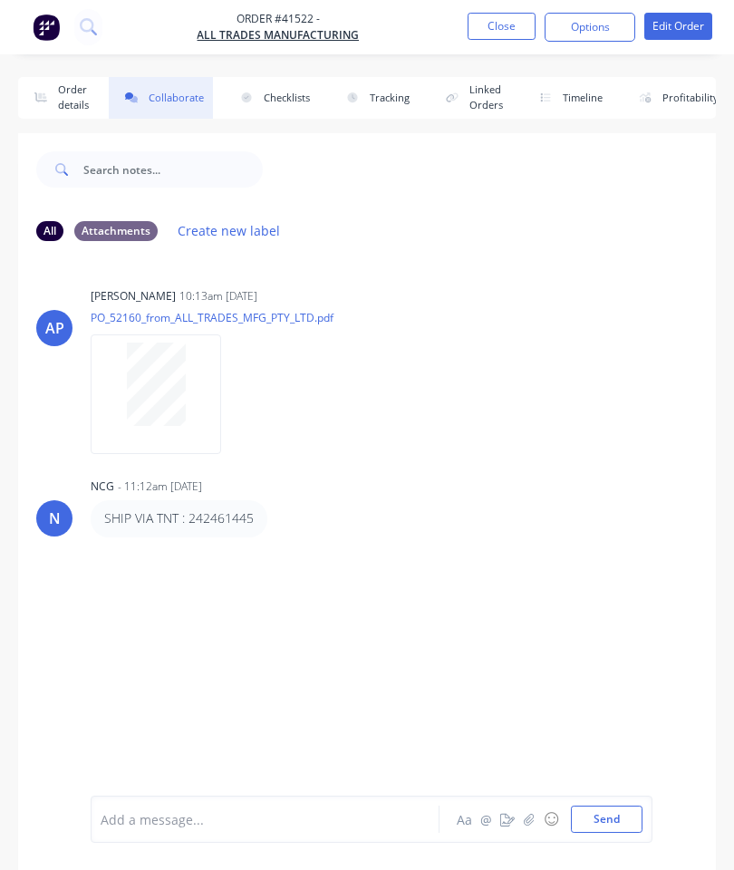
click at [523, 820] on button "button" at bounding box center [530, 820] width 22 height 22
click at [606, 813] on button "Send" at bounding box center [607, 819] width 72 height 27
click at [611, 823] on button "Send" at bounding box center [607, 819] width 72 height 27
click at [511, 32] on button "Close" at bounding box center [502, 26] width 68 height 27
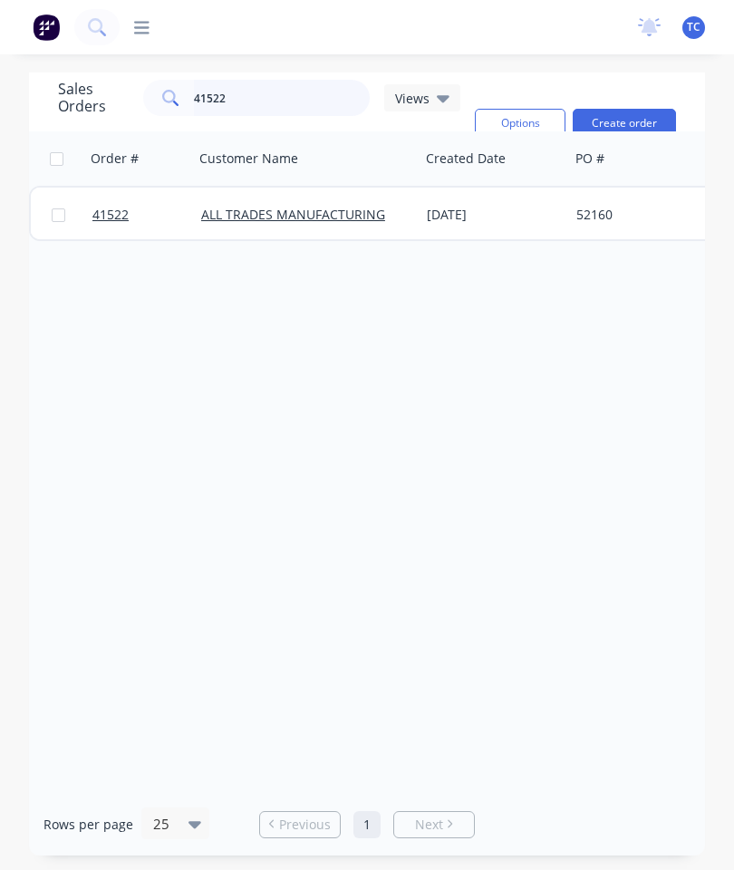
click at [304, 102] on input "41522" at bounding box center [282, 98] width 177 height 36
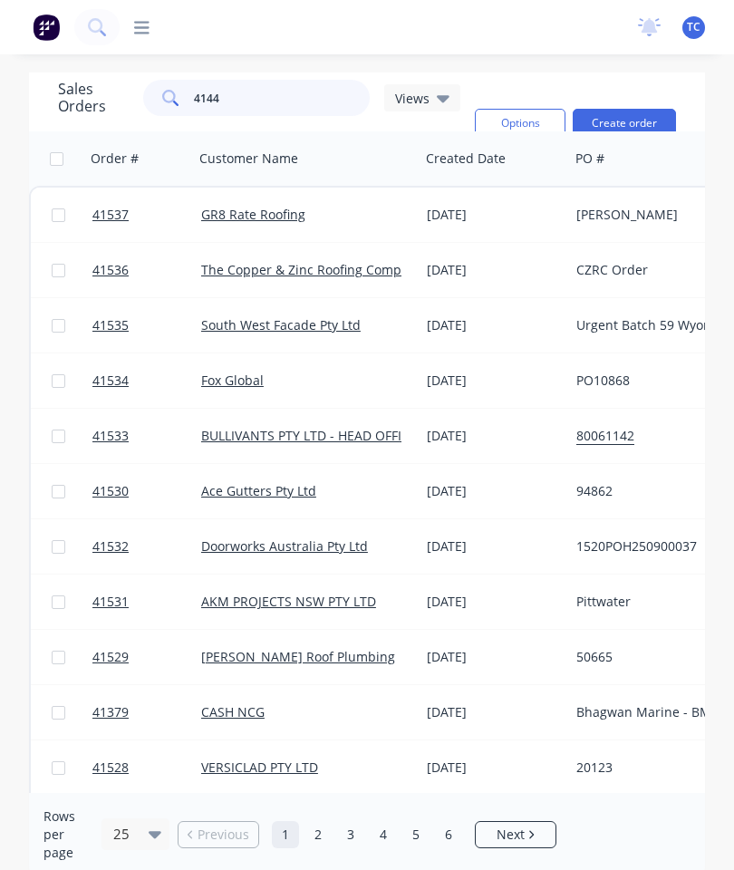
type input "41446"
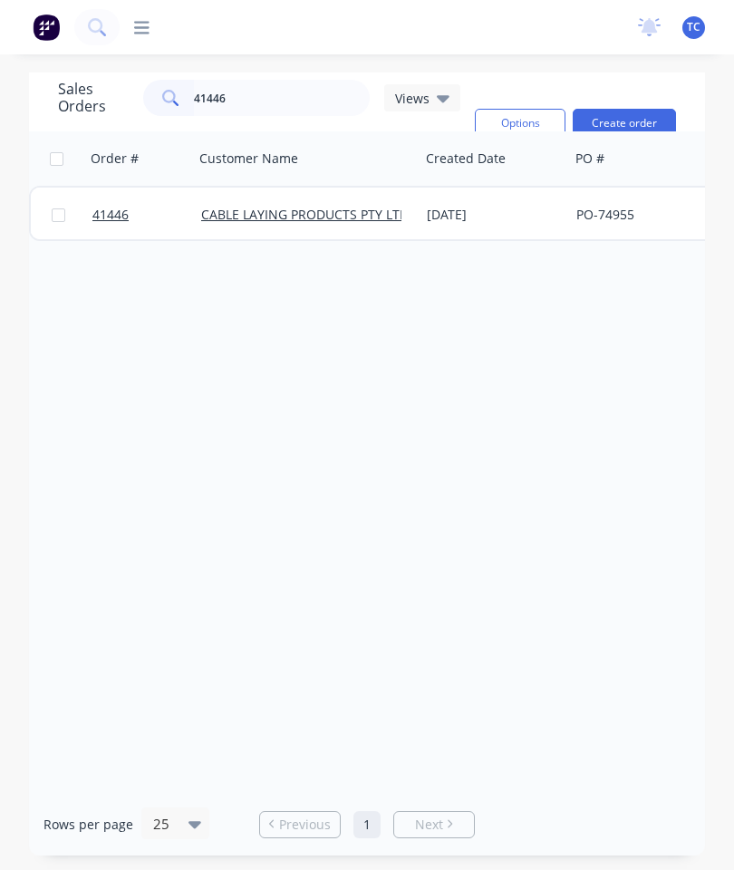
click at [112, 213] on span "41446" at bounding box center [110, 215] width 36 height 18
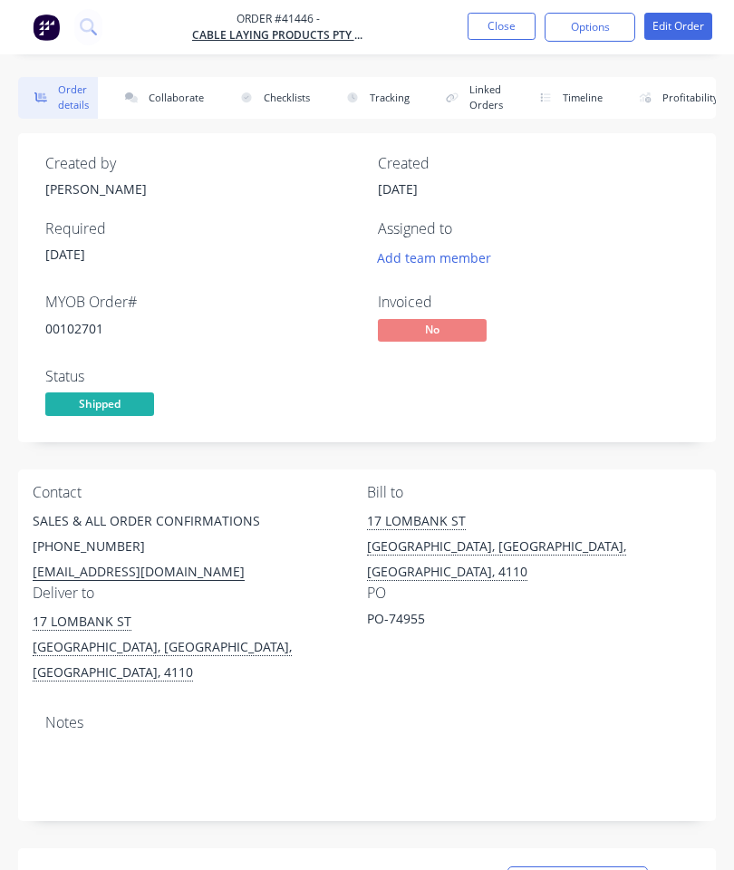
click at [173, 84] on button "Collaborate" at bounding box center [161, 98] width 104 height 42
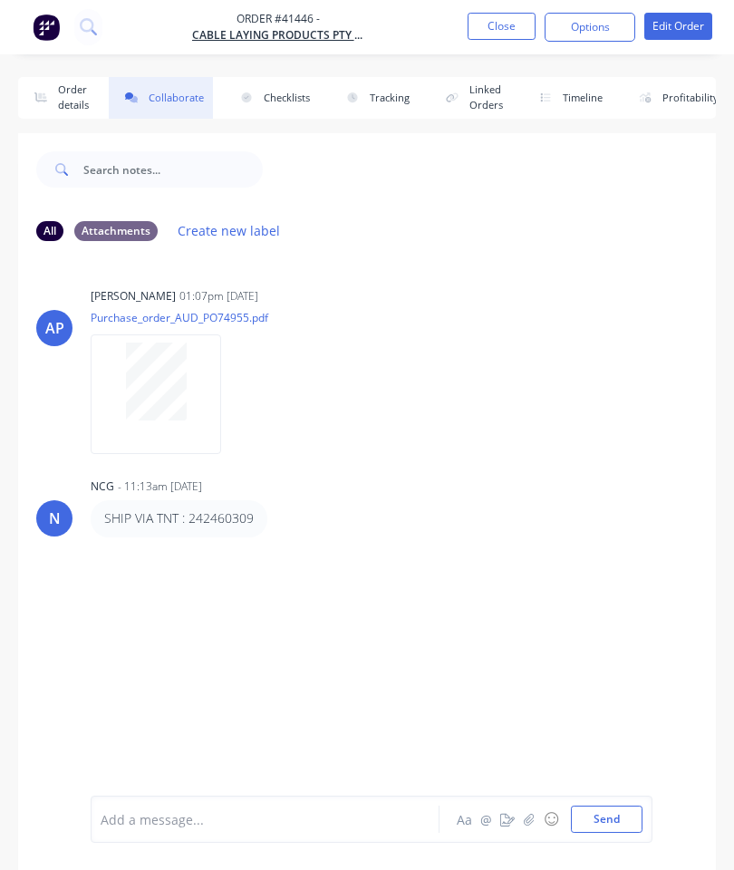
click at [523, 828] on button "button" at bounding box center [530, 820] width 22 height 22
click at [608, 810] on button "Send" at bounding box center [607, 819] width 72 height 27
click at [506, 32] on button "Close" at bounding box center [502, 26] width 68 height 27
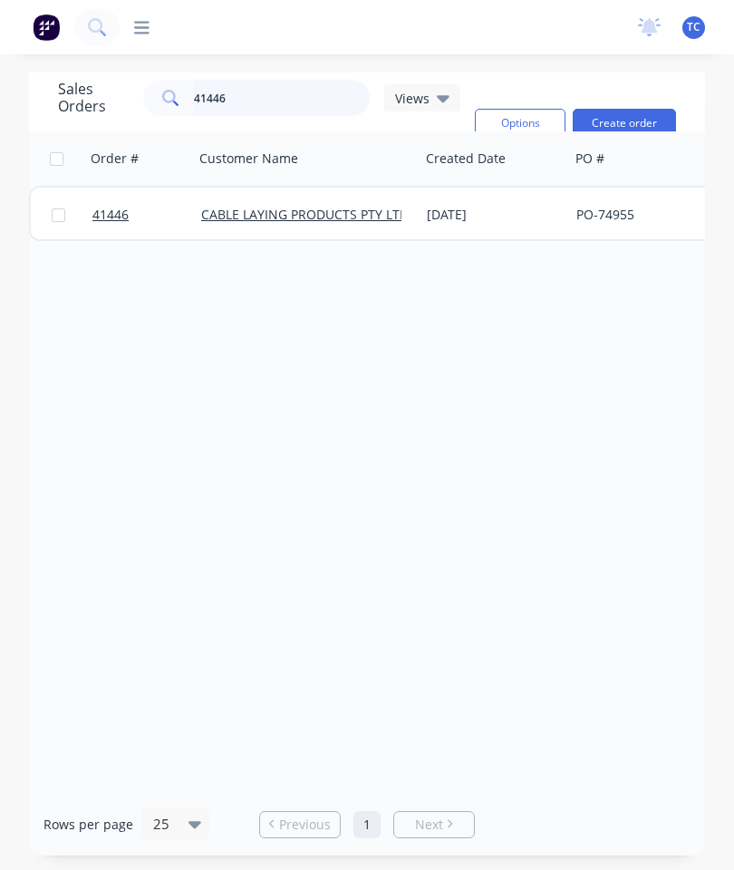
click at [317, 104] on input "41446" at bounding box center [282, 98] width 177 height 36
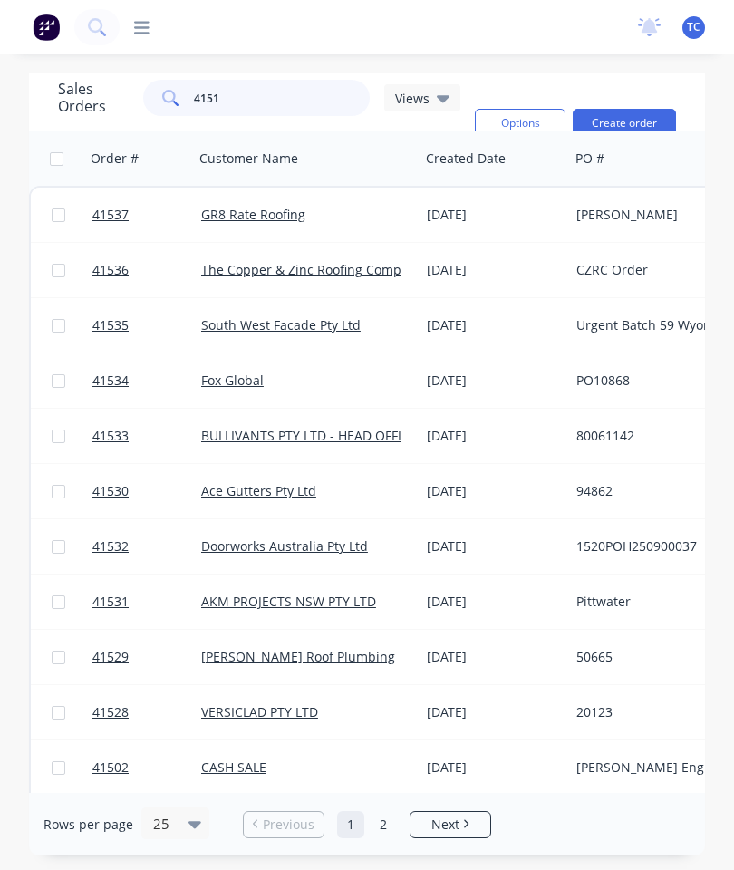
type input "41513"
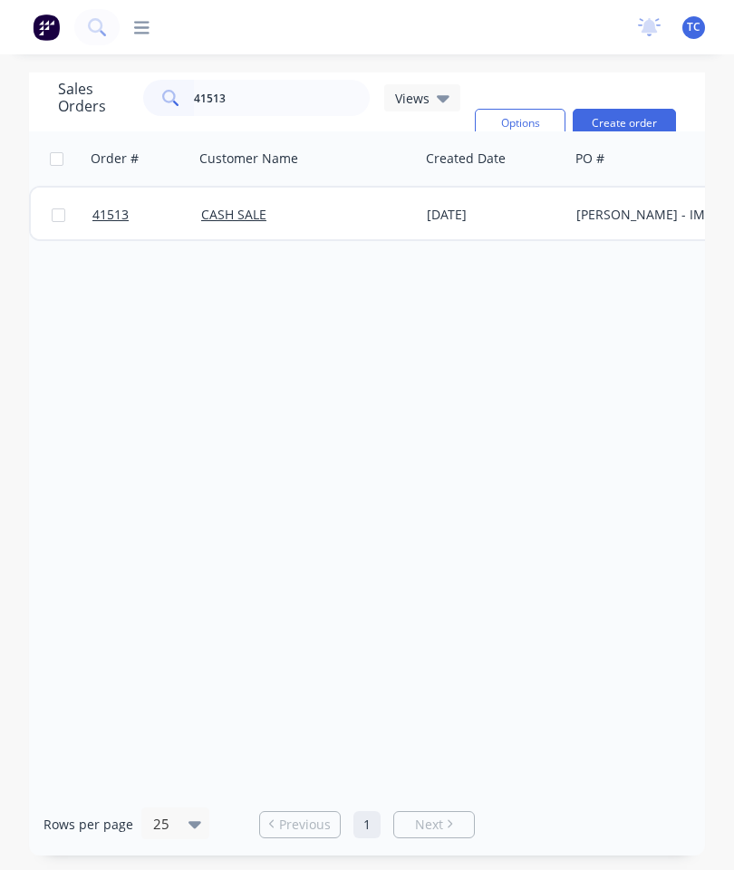
click at [110, 219] on span "41513" at bounding box center [110, 215] width 36 height 18
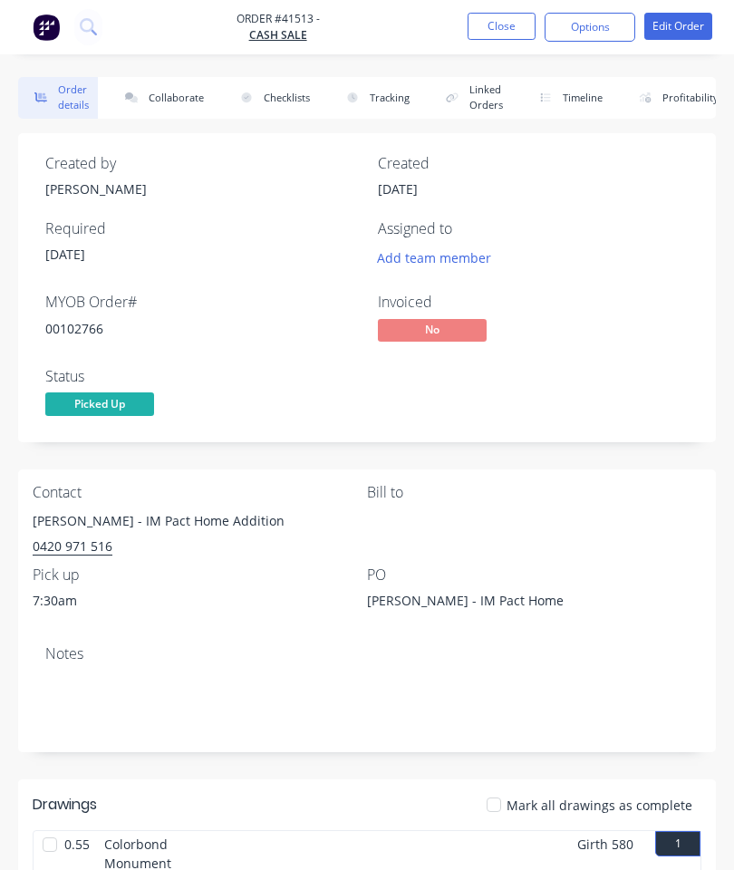
click at [178, 95] on button "Collaborate" at bounding box center [161, 98] width 104 height 42
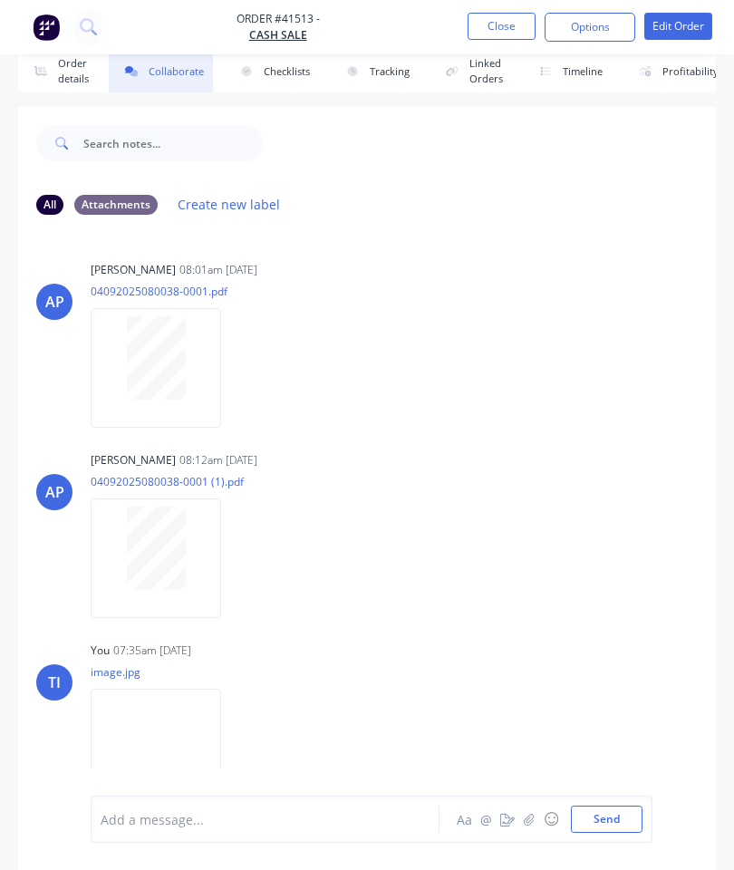
scroll to position [99, 0]
